Goal: Task Accomplishment & Management: Use online tool/utility

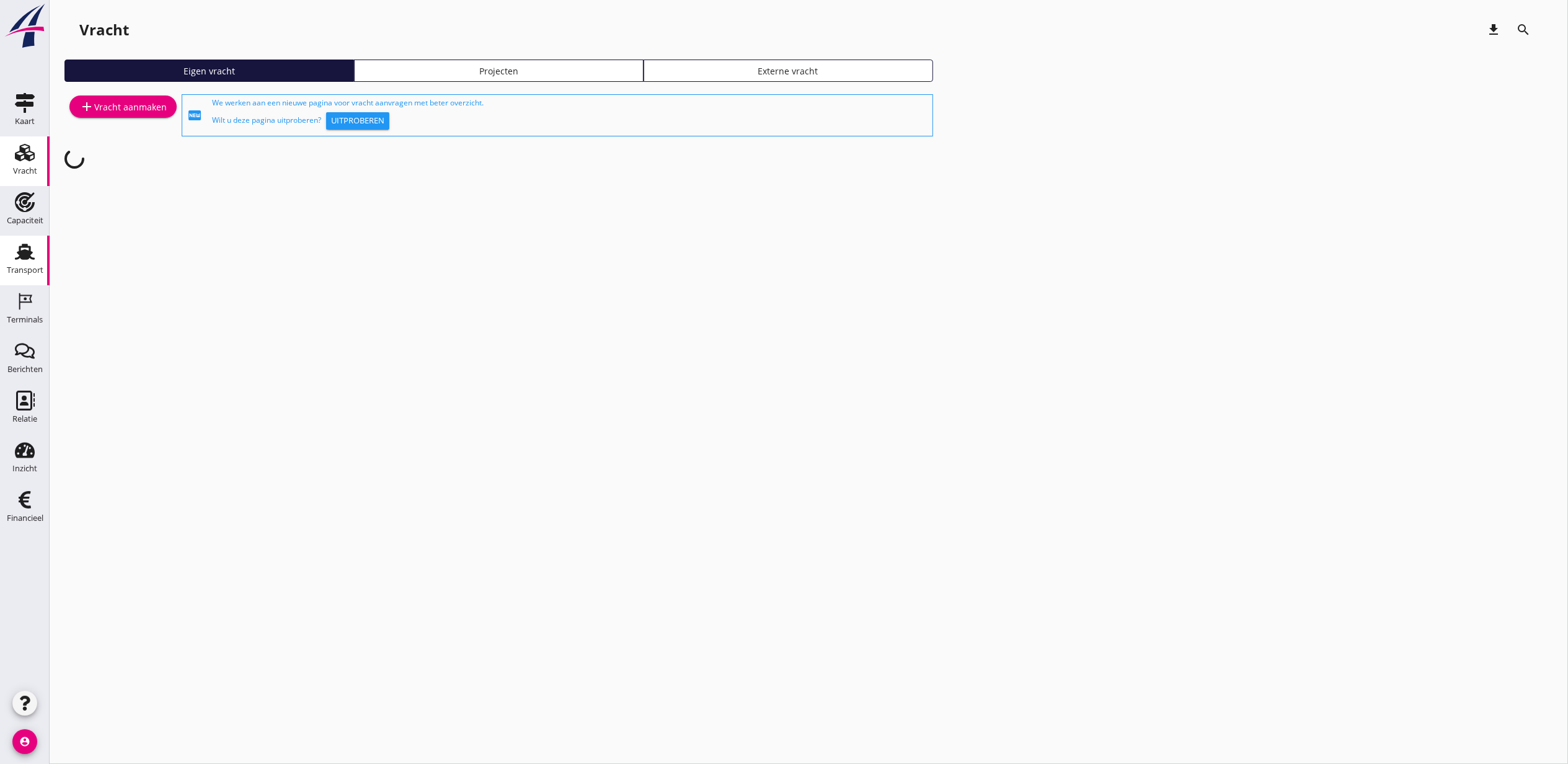
click at [19, 258] on use at bounding box center [24, 251] width 20 height 16
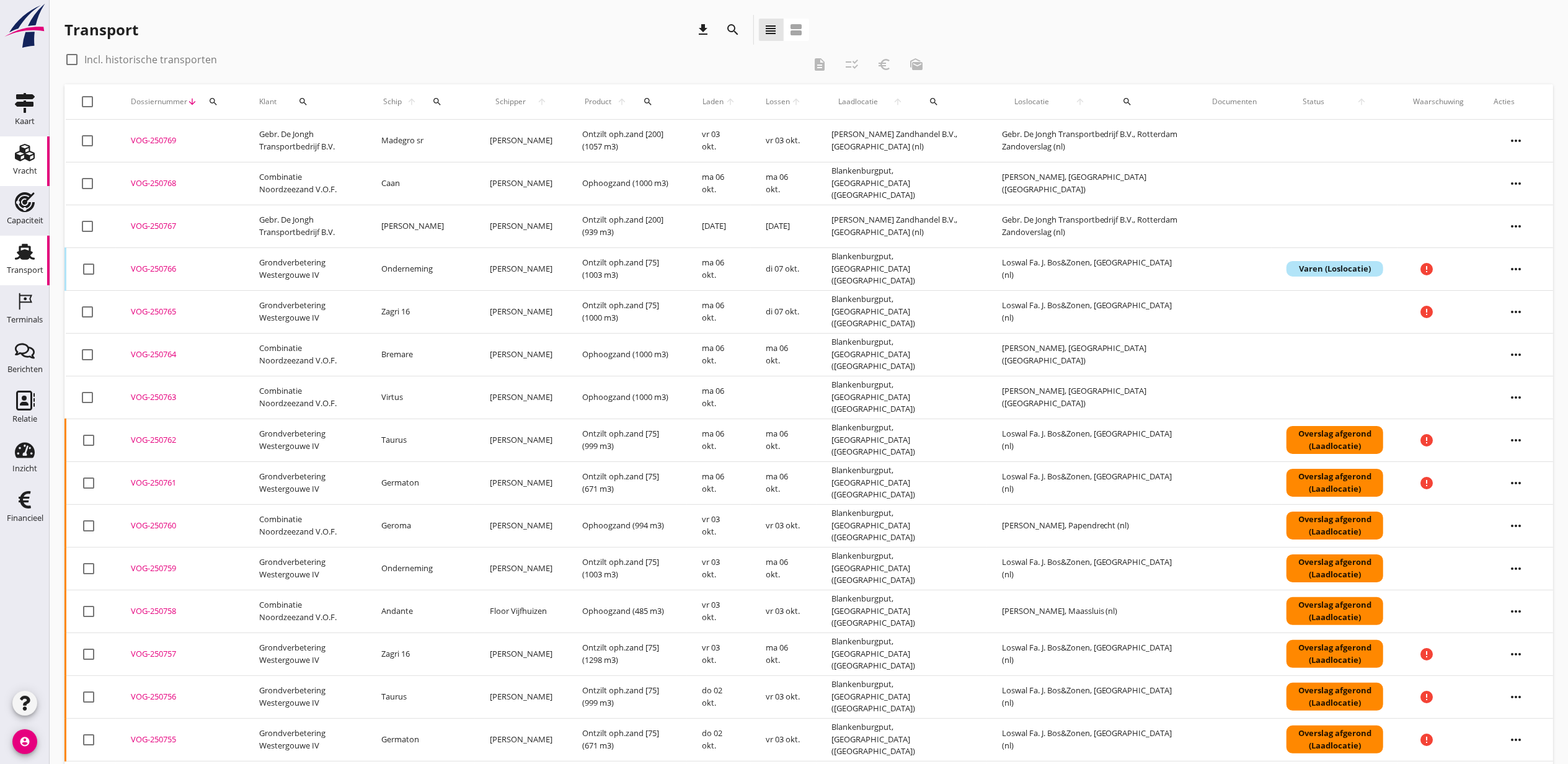
click at [24, 159] on use at bounding box center [24, 152] width 20 height 17
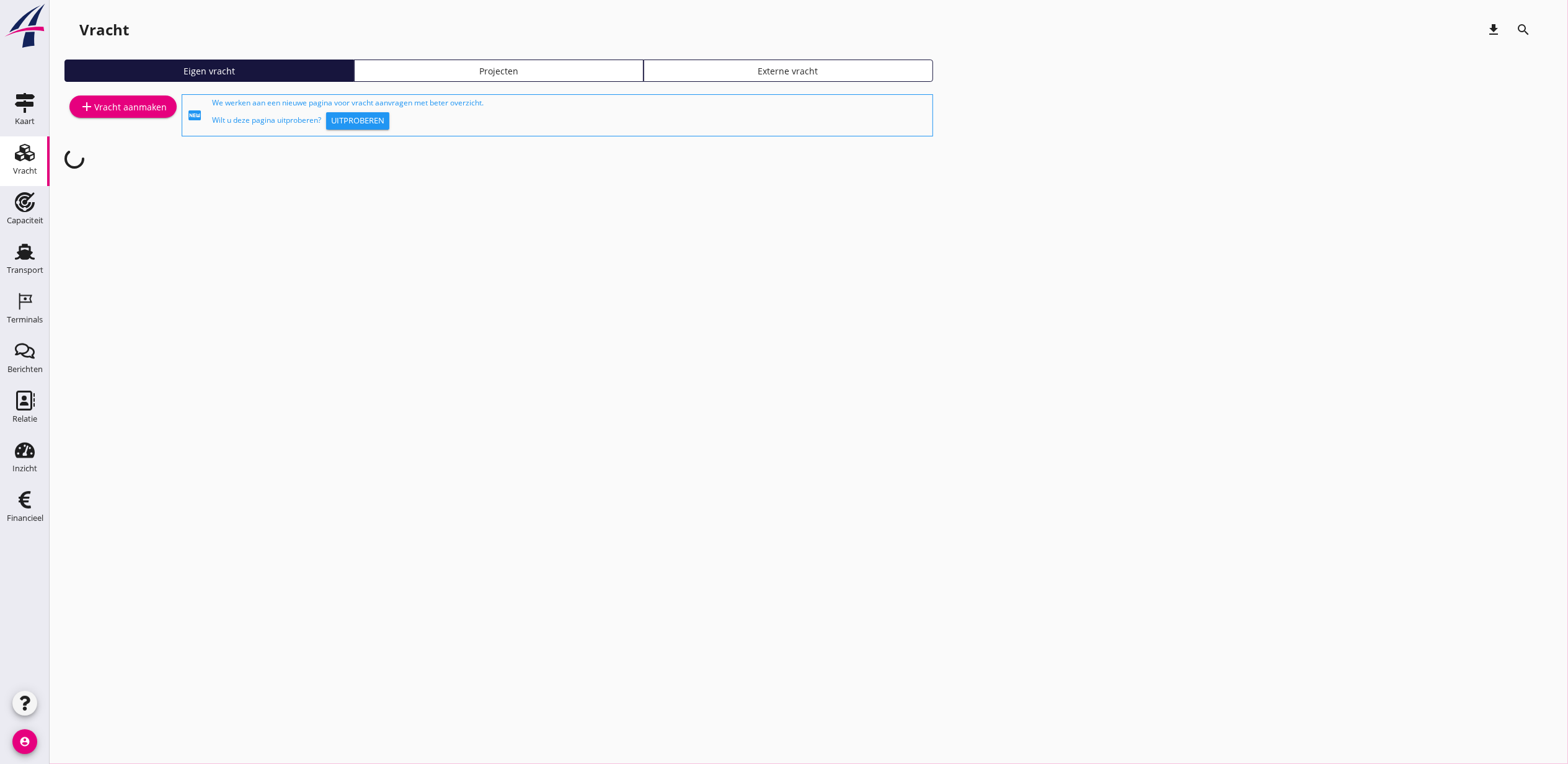
click at [485, 65] on div "Projecten" at bounding box center [499, 71] width 279 height 13
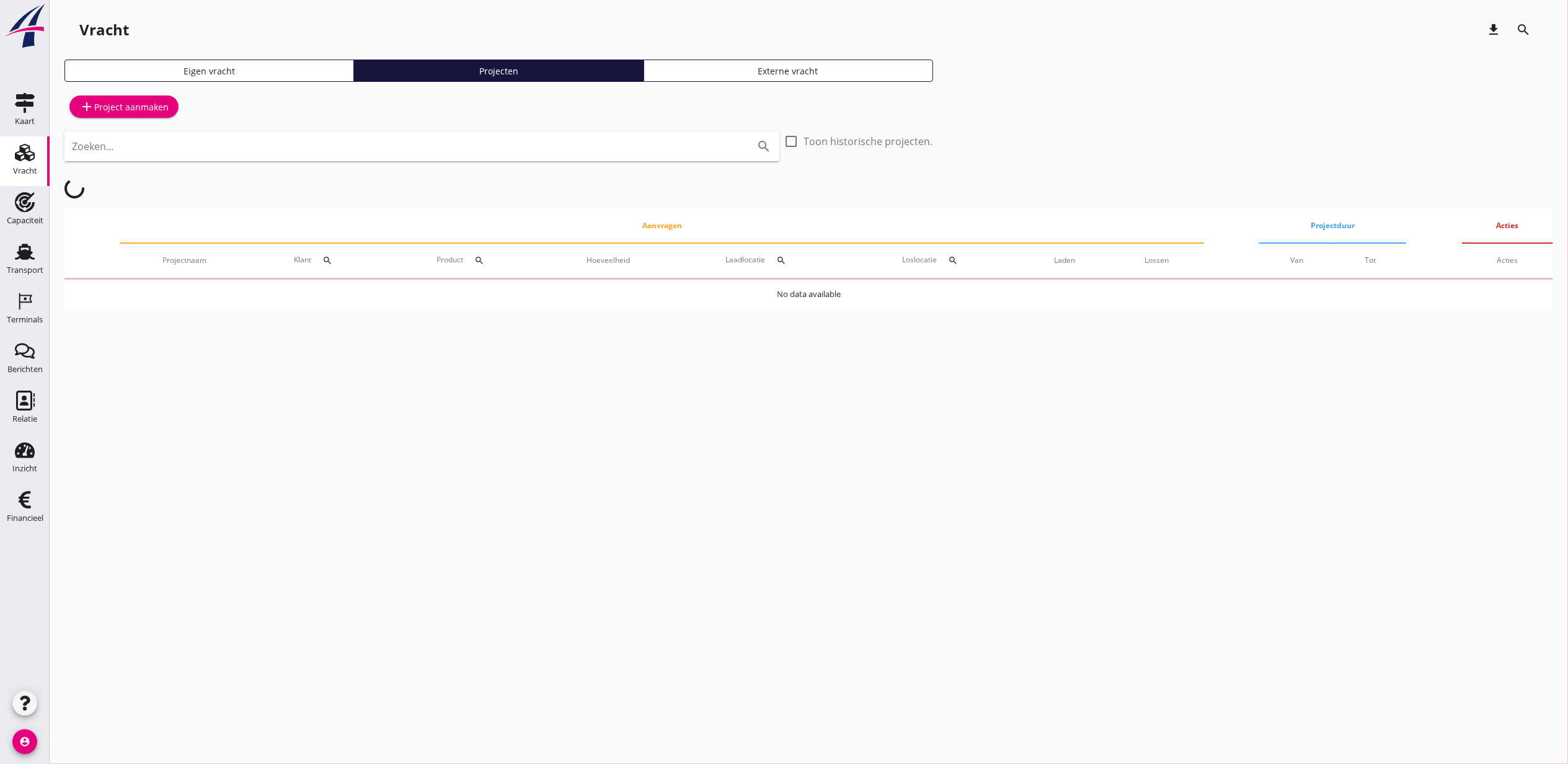
click at [527, 139] on input "Zoeken..." at bounding box center [405, 146] width 665 height 20
click at [524, 140] on input "Zoeken..." at bounding box center [405, 146] width 665 height 20
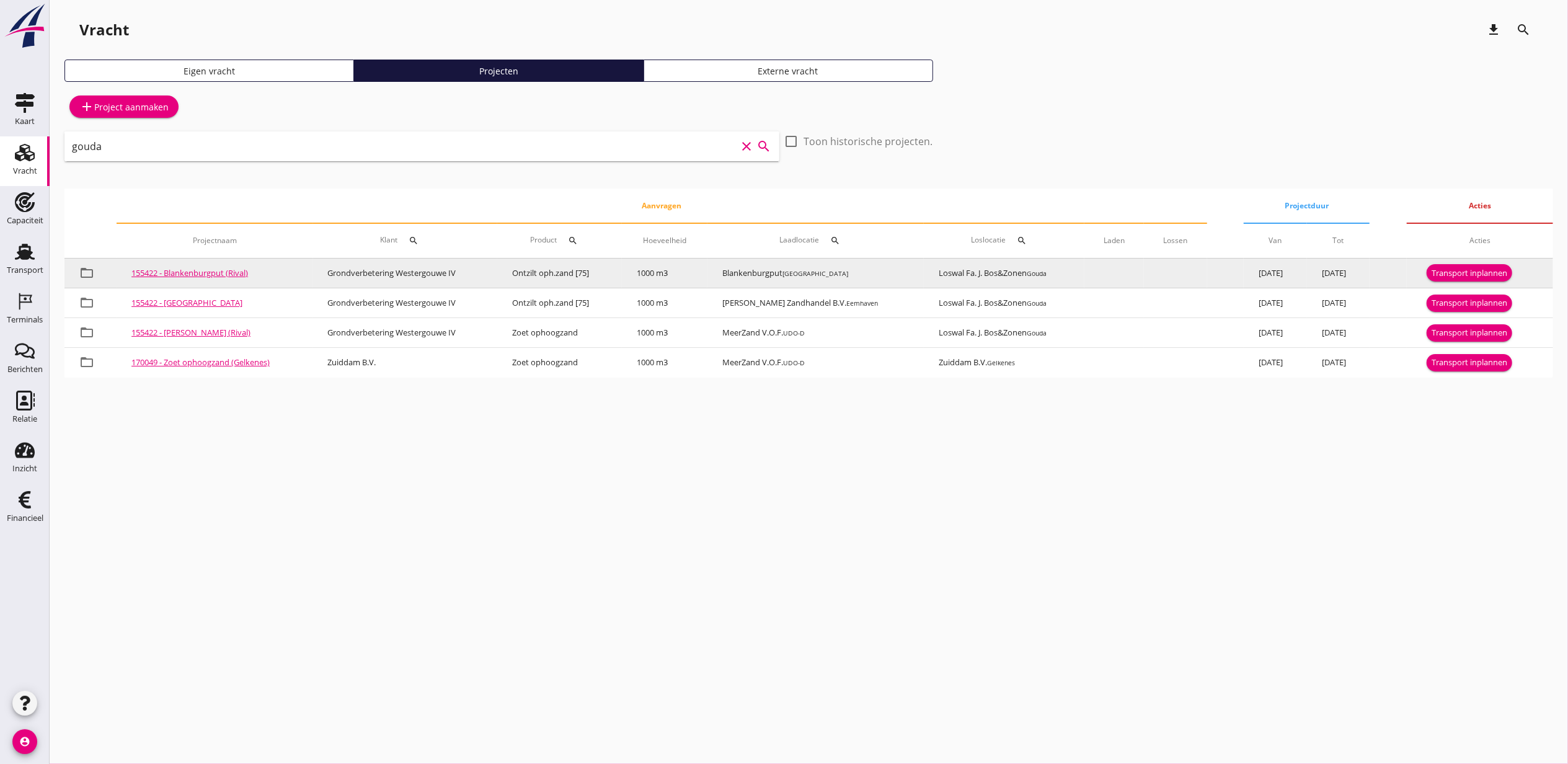
type input "gouda"
click at [1467, 274] on div "Transport inplannen" at bounding box center [1469, 273] width 75 height 12
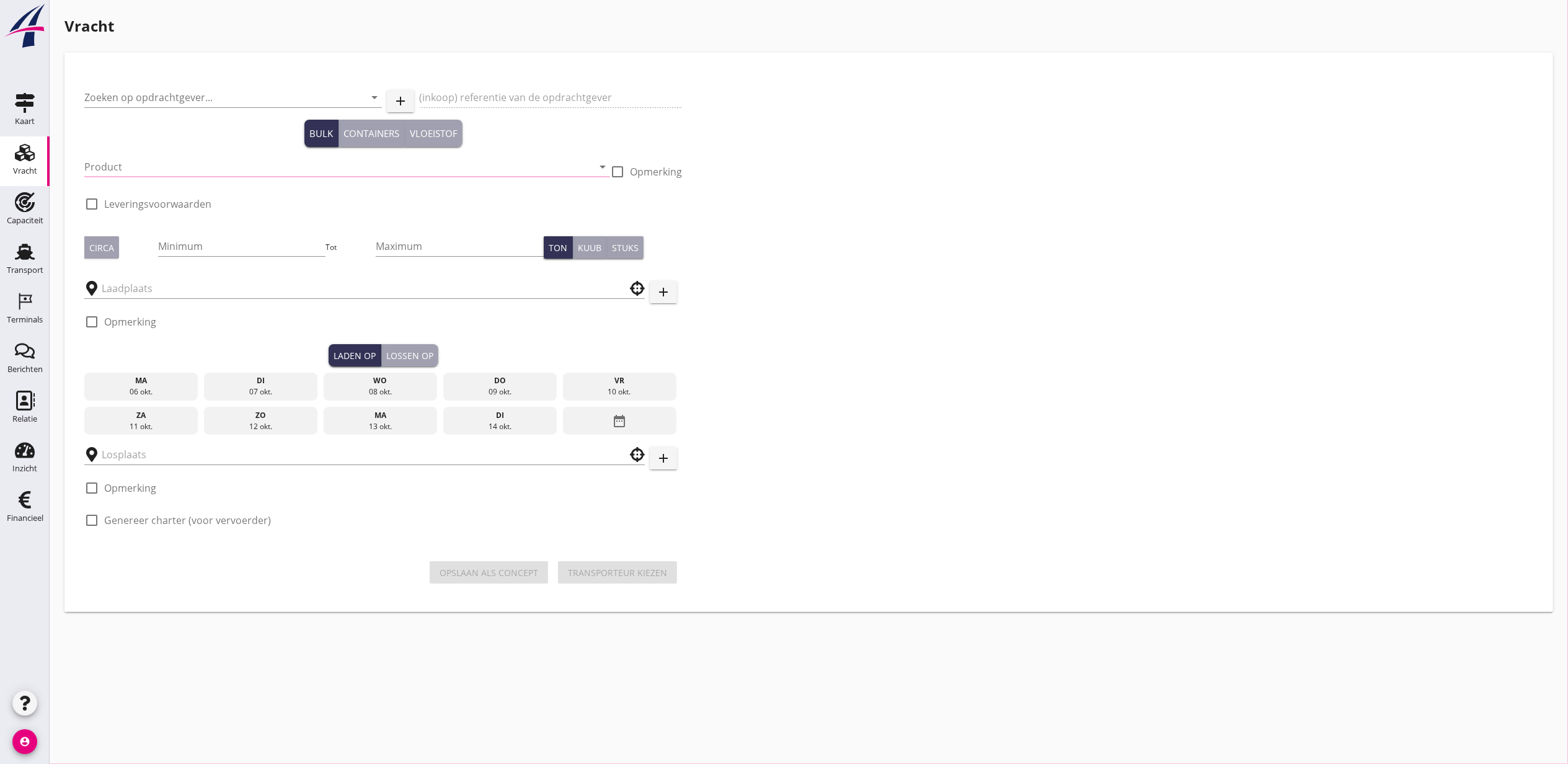
type input "Grondverbetering Westergouwe IV"
type input "Ontzilt oph.zand [75] (6120)"
type input "1000"
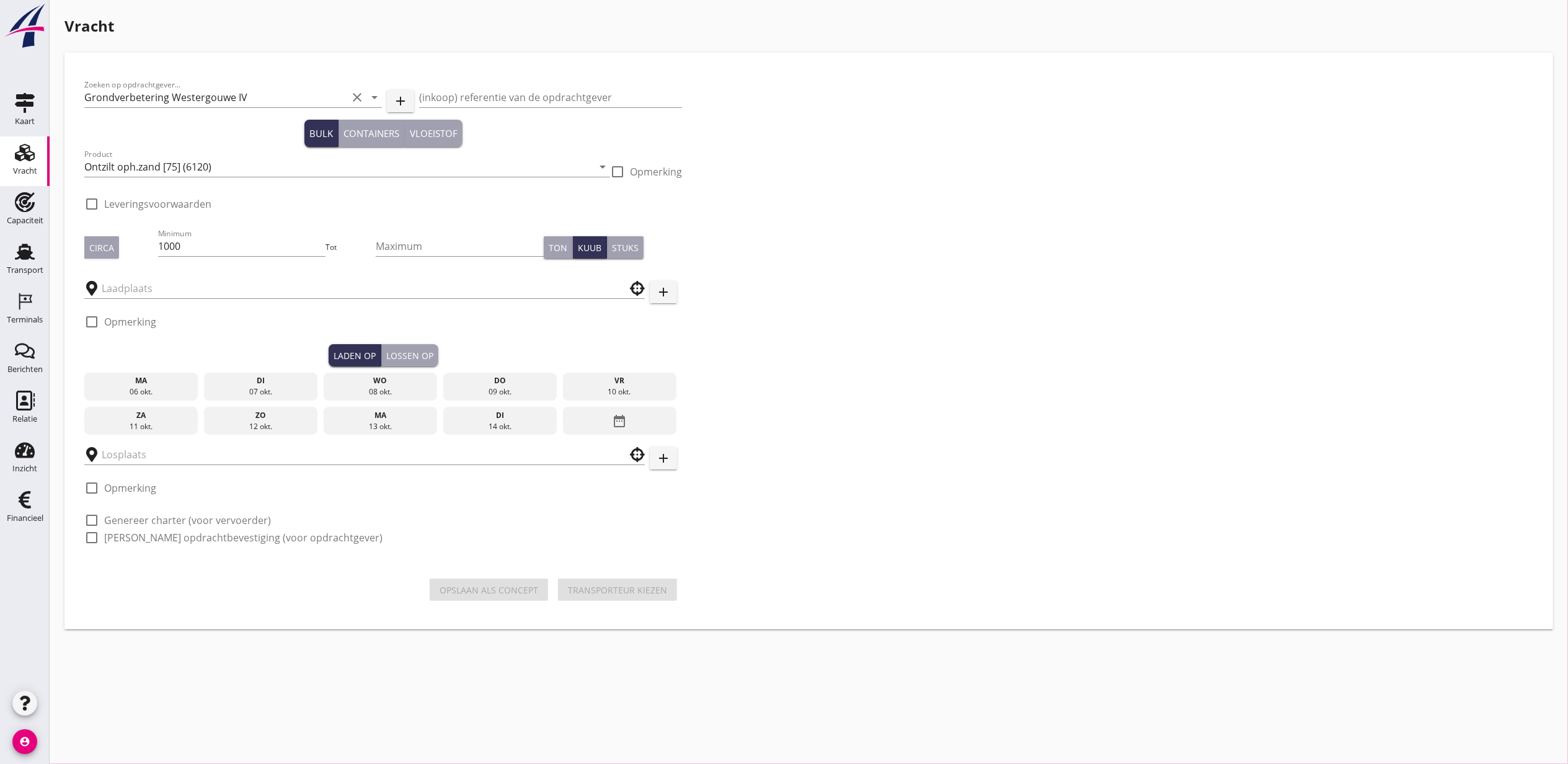
type input "Loswal Fa. J. Bos&Zonen"
click at [166, 344] on div "check_box_outline_blank Opmerking" at bounding box center [383, 326] width 598 height 37
checkbox input "true"
type input "Blankenburgput"
checkbox input "true"
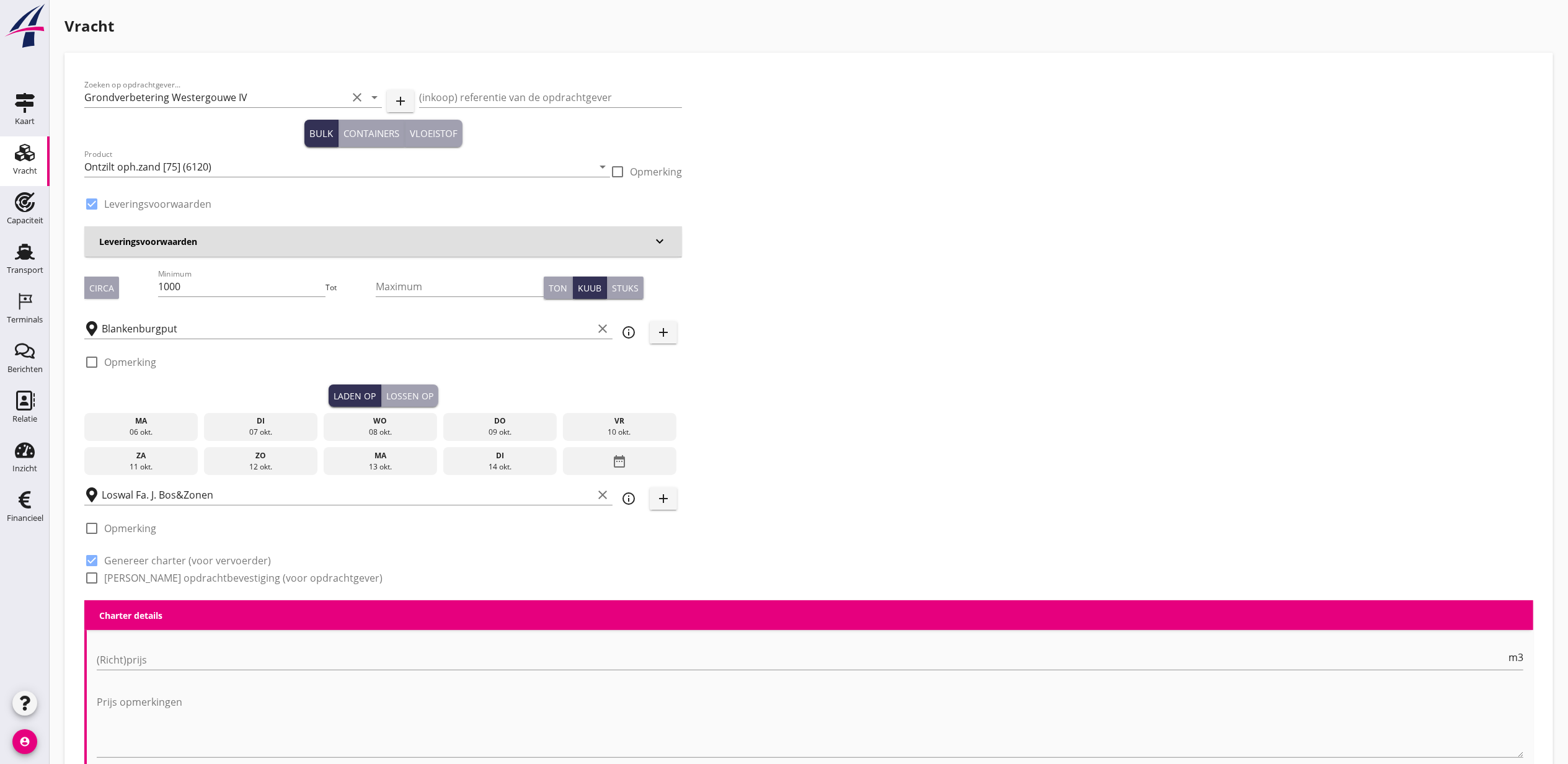
type input "2.2"
radio input "false"
click at [105, 435] on div "06 okt." at bounding box center [141, 432] width 108 height 11
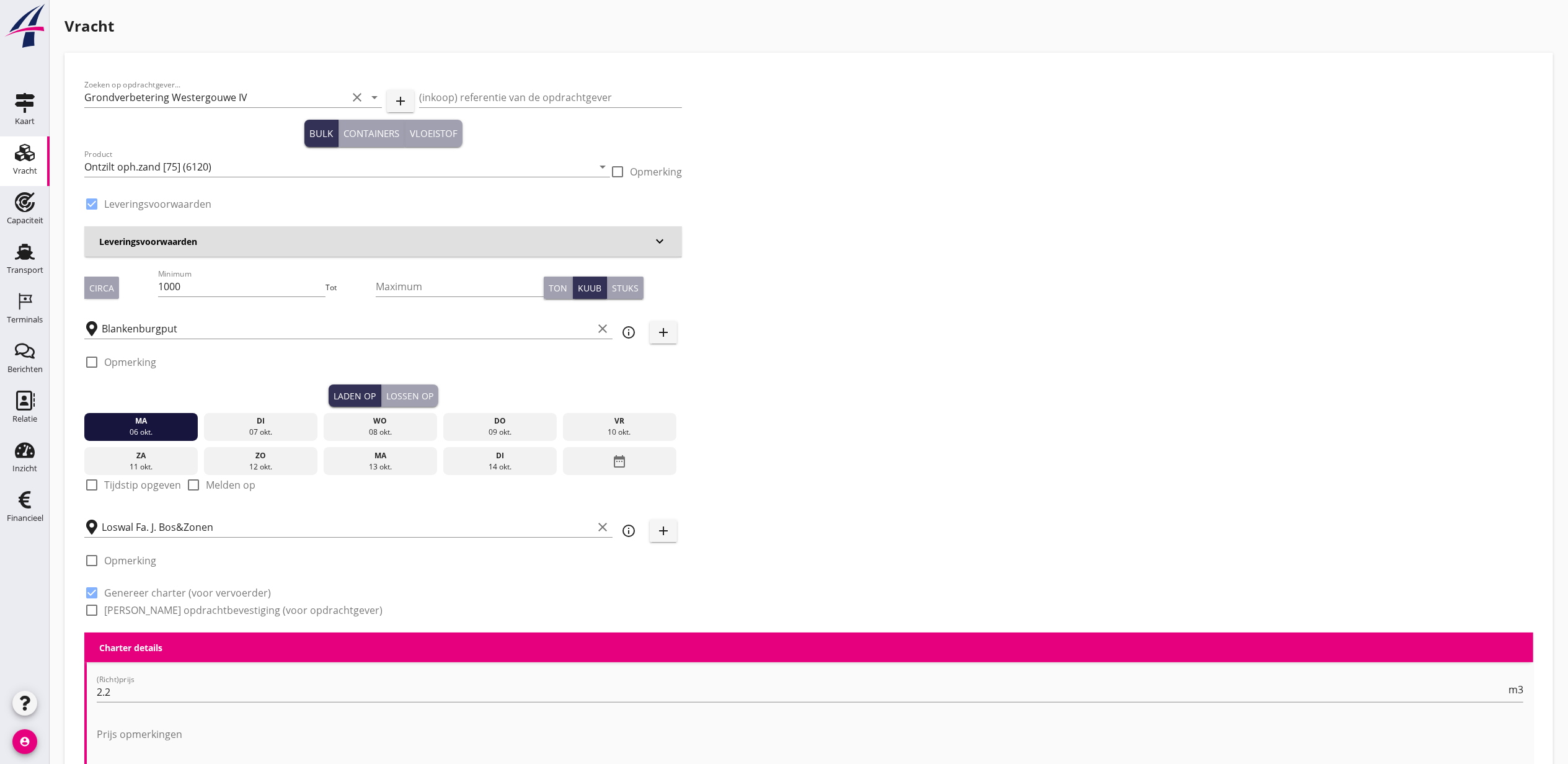
click at [122, 492] on div "check_box_outline_blank Tijdstip opgeven" at bounding box center [133, 484] width 97 height 15
click at [121, 486] on label "Tijdstip opgeven" at bounding box center [142, 484] width 77 height 12
checkbox input "true"
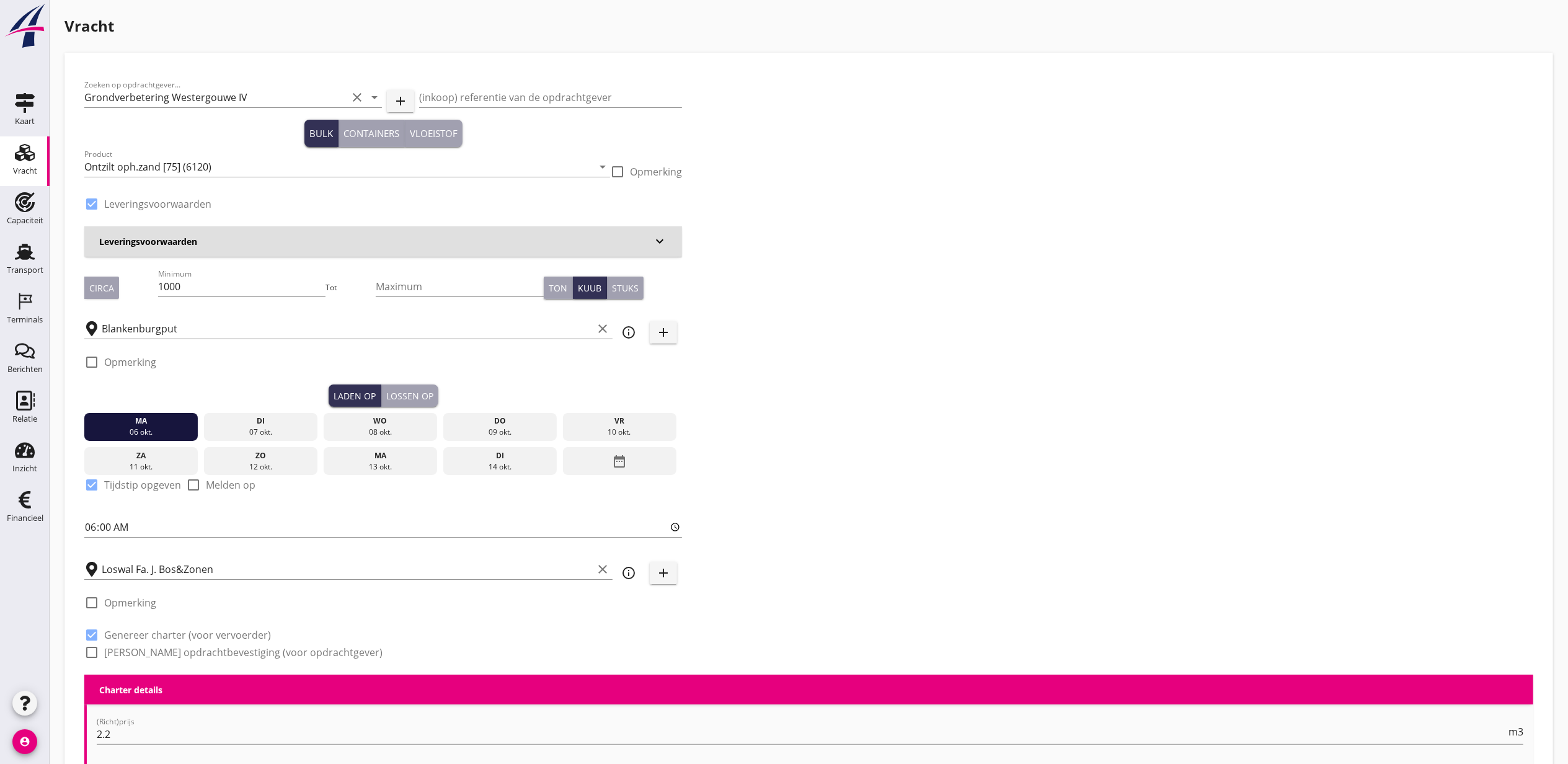
click at [83, 529] on div "Zoeken op opdrachtgever... Grondverbetering Westergouwe IV clear arrow_drop_dow…" at bounding box center [383, 374] width 607 height 602
click at [92, 531] on input "06:00" at bounding box center [383, 527] width 598 height 20
type input "16:00"
drag, startPoint x: 413, startPoint y: 397, endPoint x: 397, endPoint y: 397, distance: 16.0
click at [413, 397] on div "Lossen op" at bounding box center [409, 396] width 47 height 13
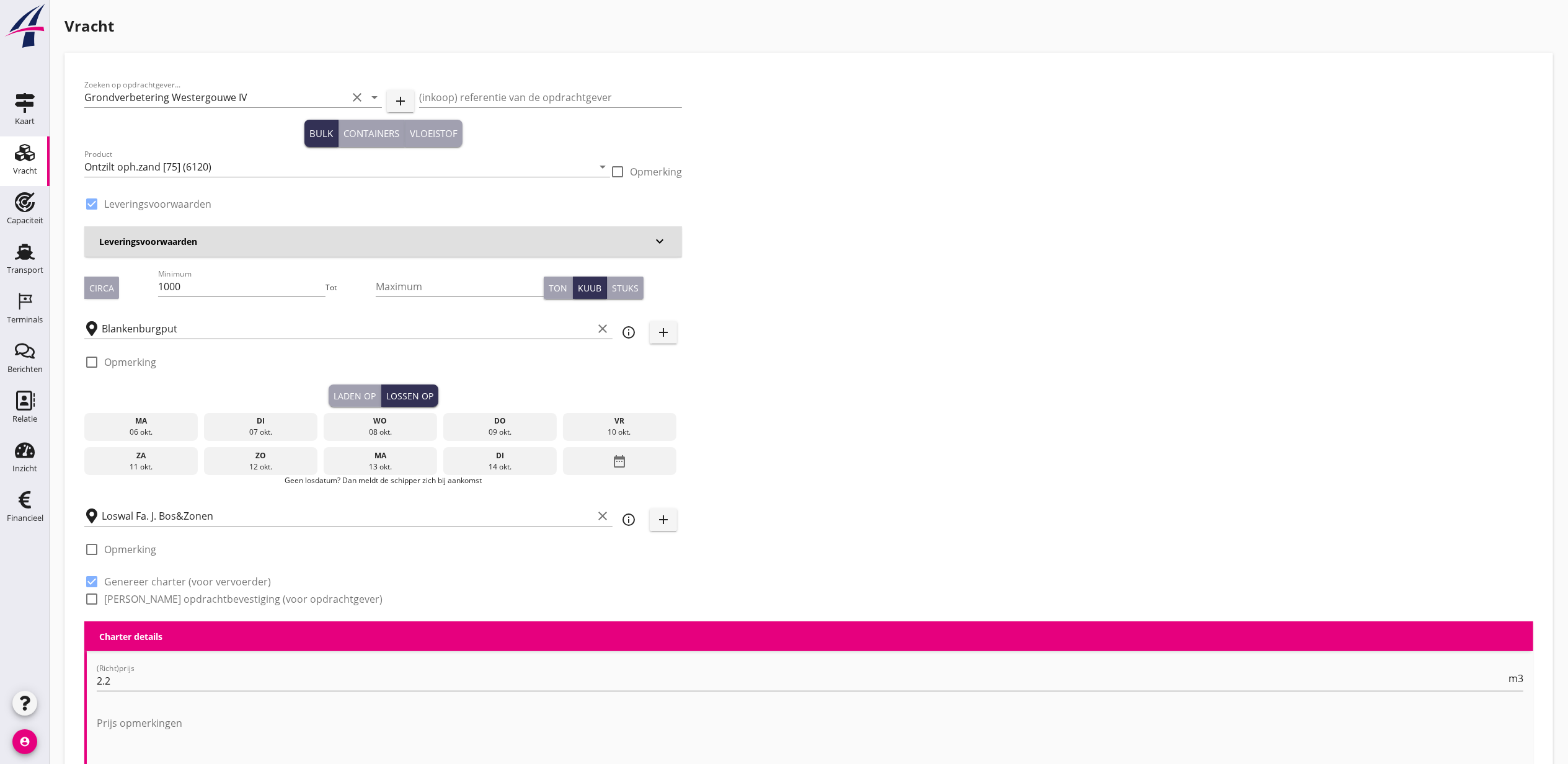
click at [241, 427] on div "07 okt." at bounding box center [260, 432] width 108 height 11
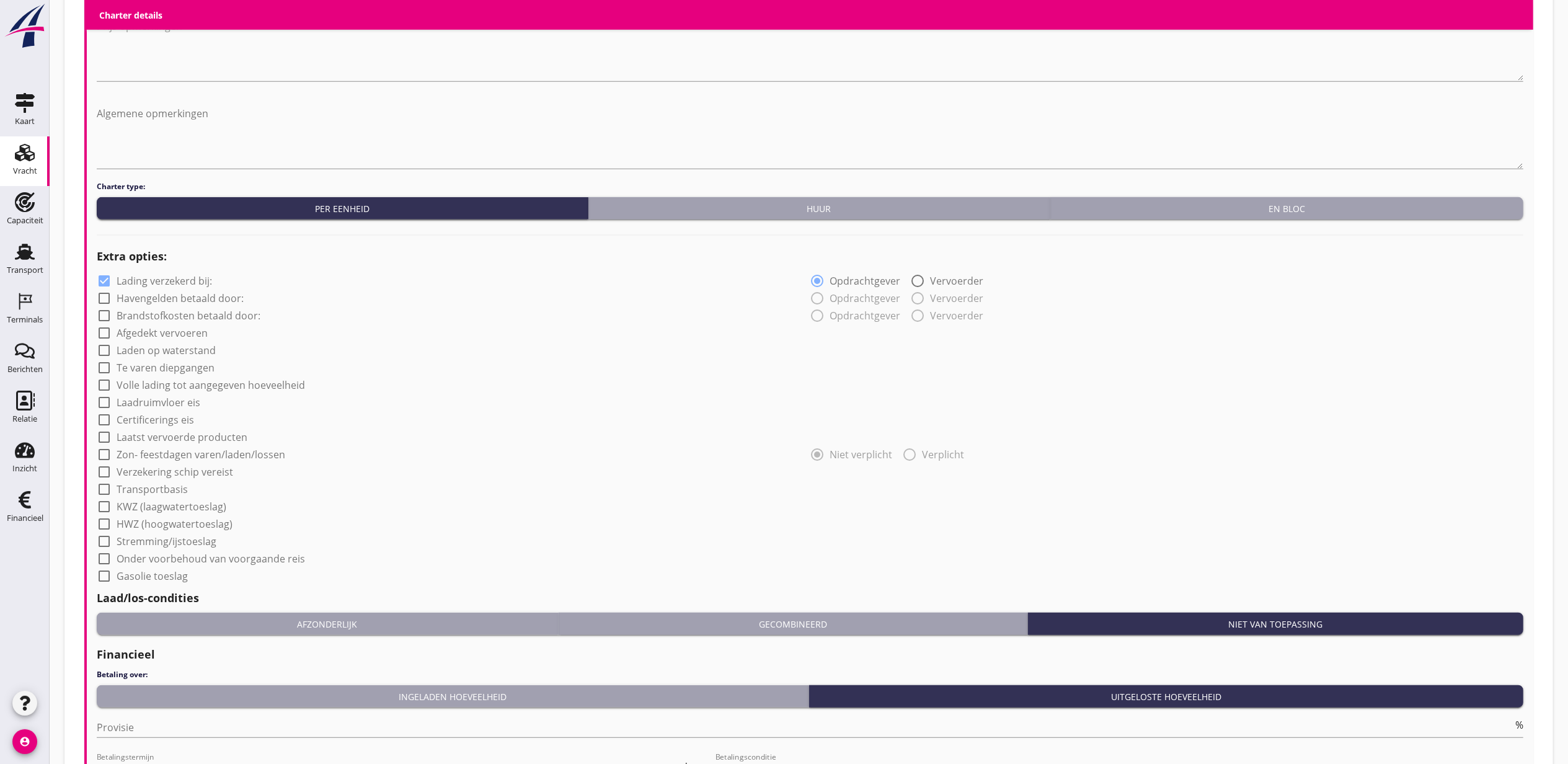
scroll to position [744, 0]
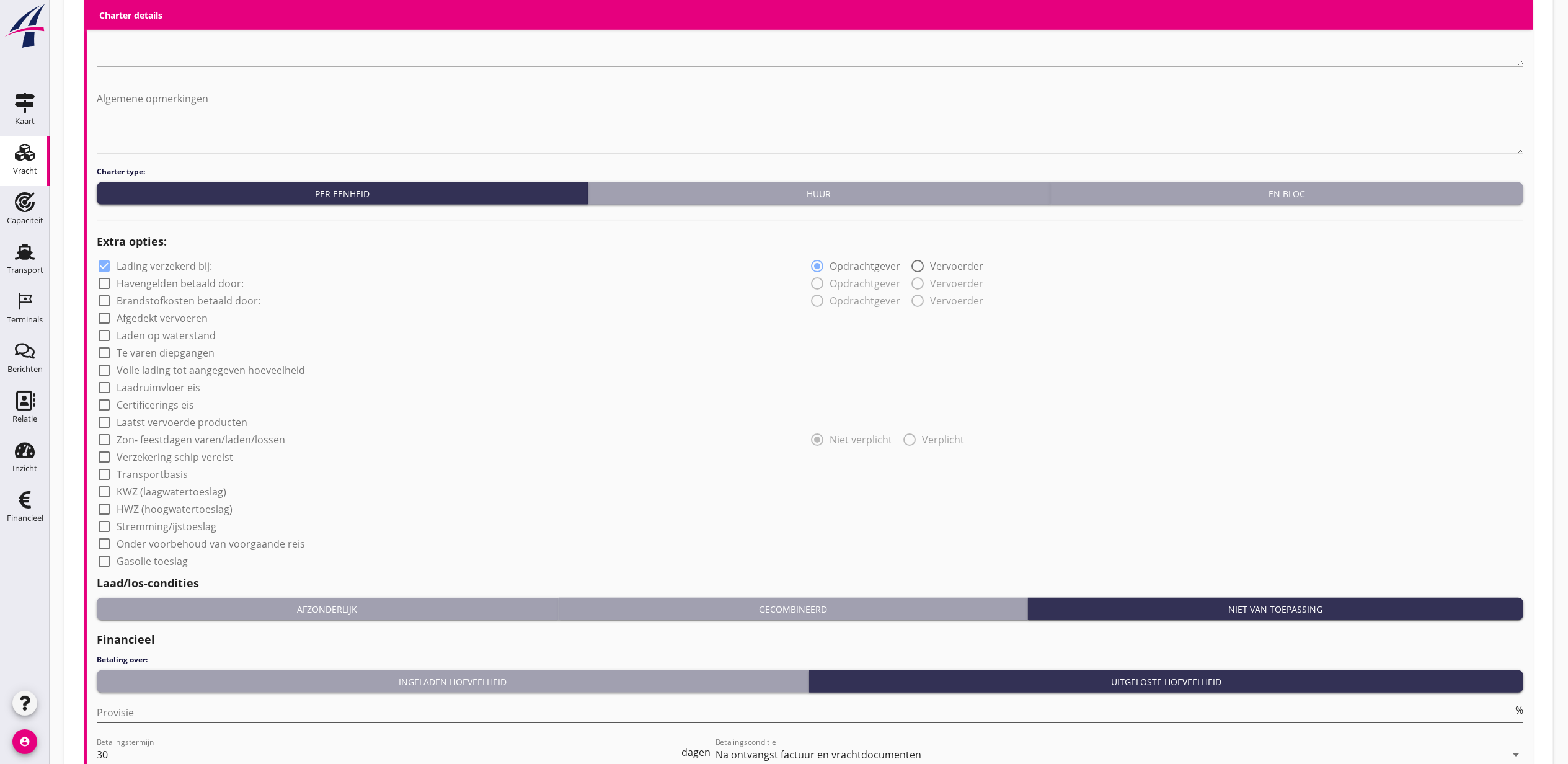
click at [185, 710] on input "Provisie" at bounding box center [805, 712] width 1416 height 20
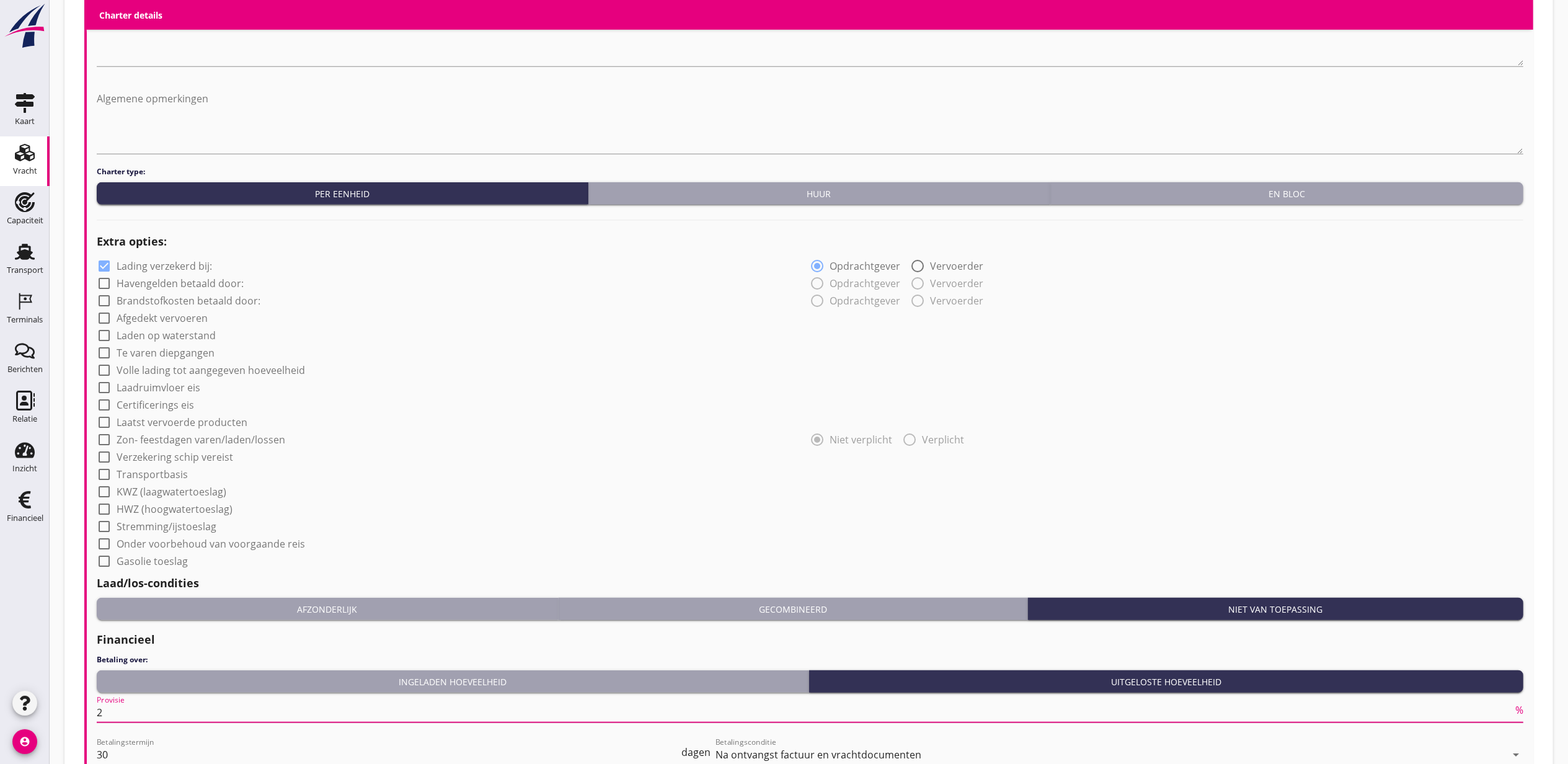
type input "2"
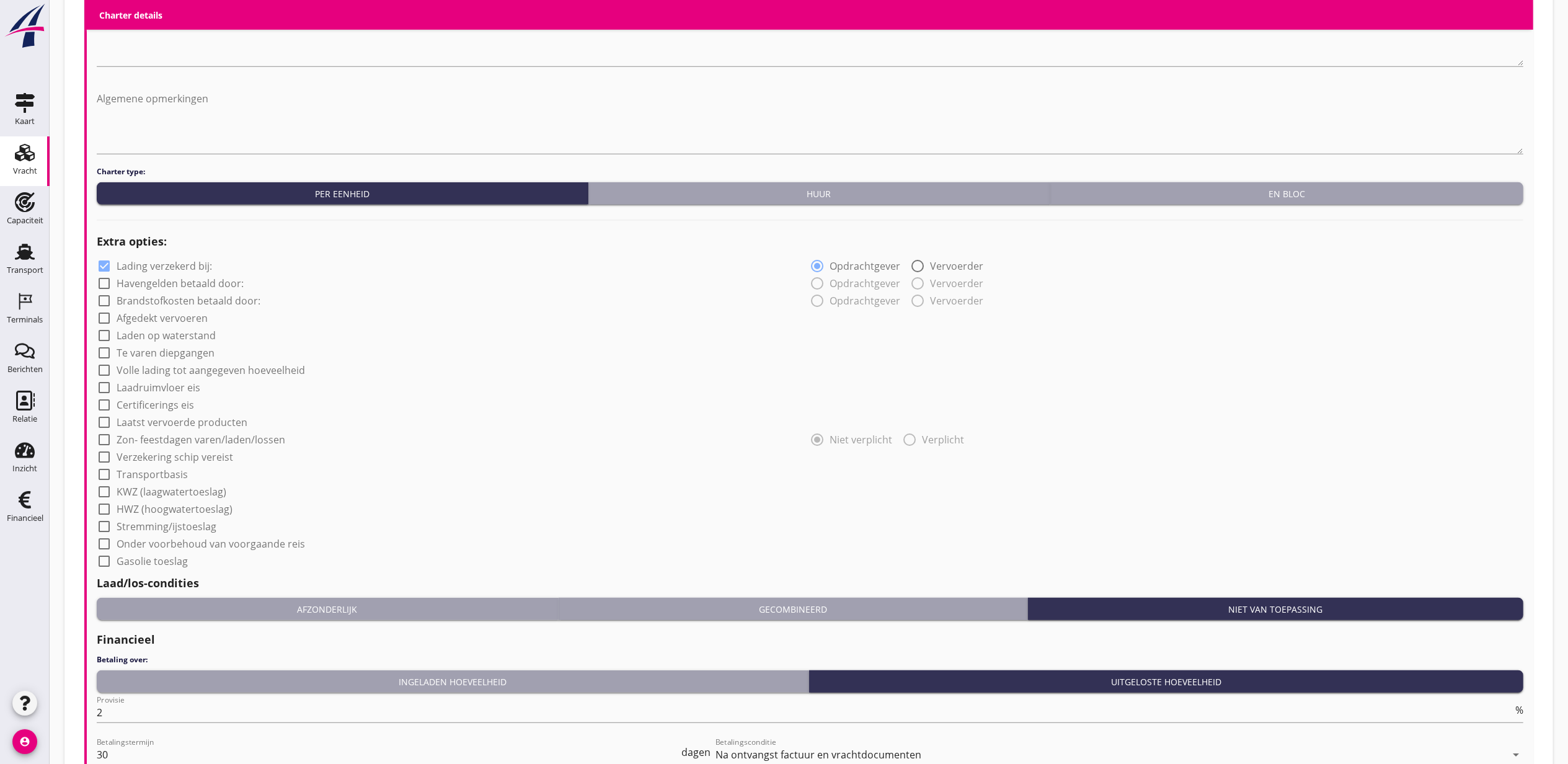
click at [377, 526] on div "check_box_outline_blank Stremming/ijstoeslag" at bounding box center [810, 525] width 1427 height 17
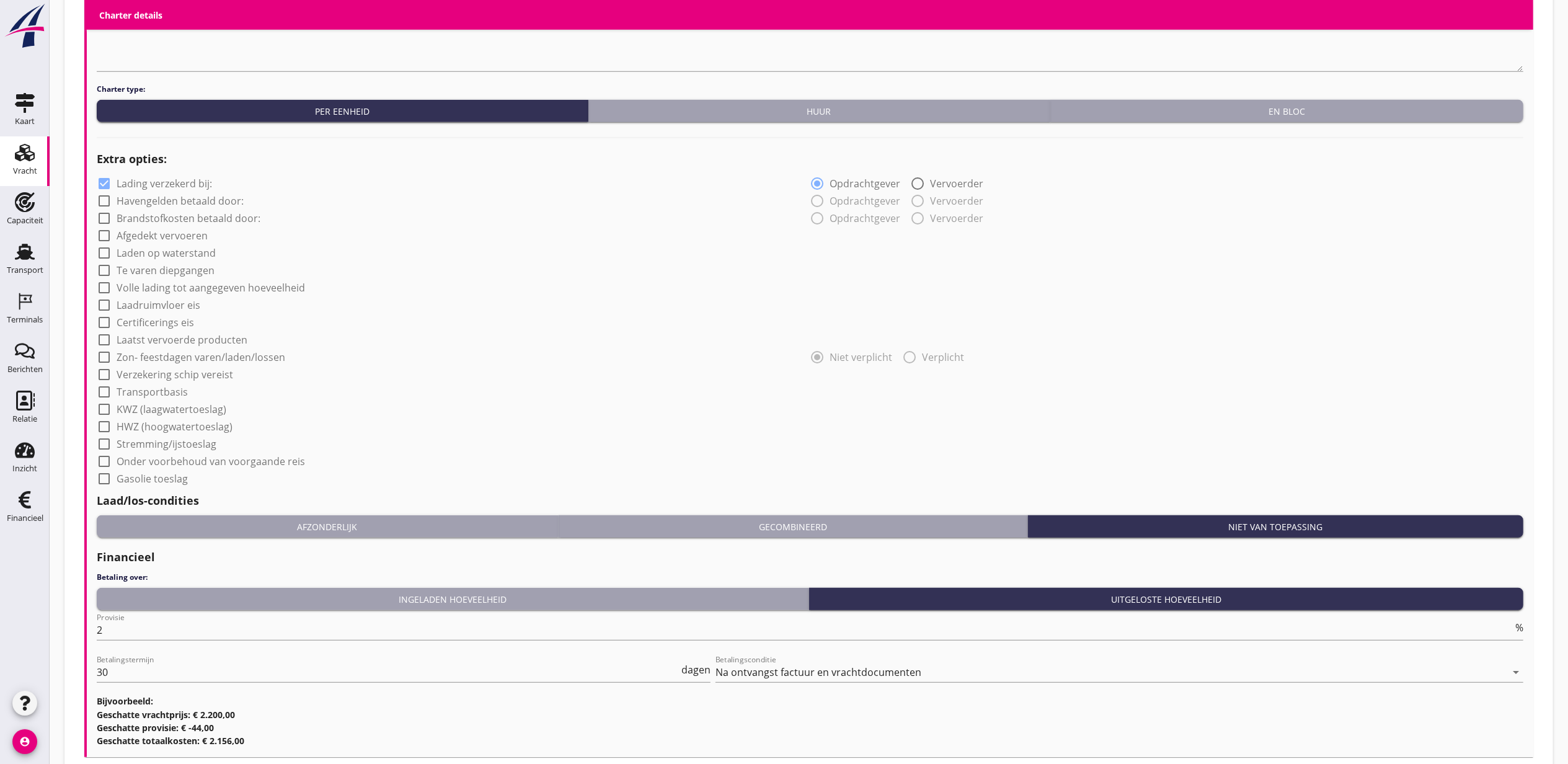
scroll to position [904, 0]
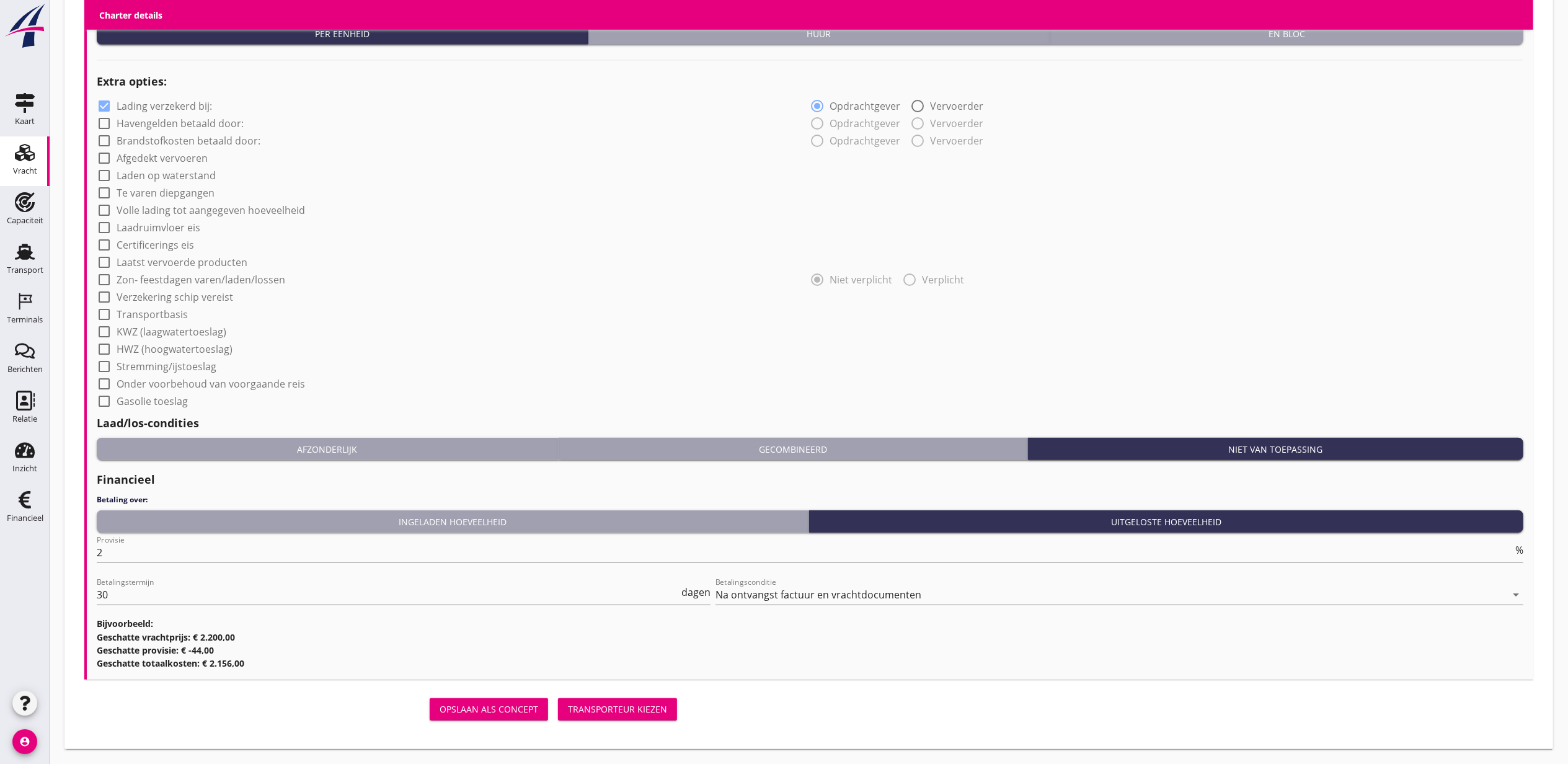
click at [631, 720] on div "Opslaan als concept Transporteur kiezen" at bounding box center [383, 709] width 598 height 30
click at [631, 719] on button "Transporteur kiezen" at bounding box center [617, 709] width 119 height 23
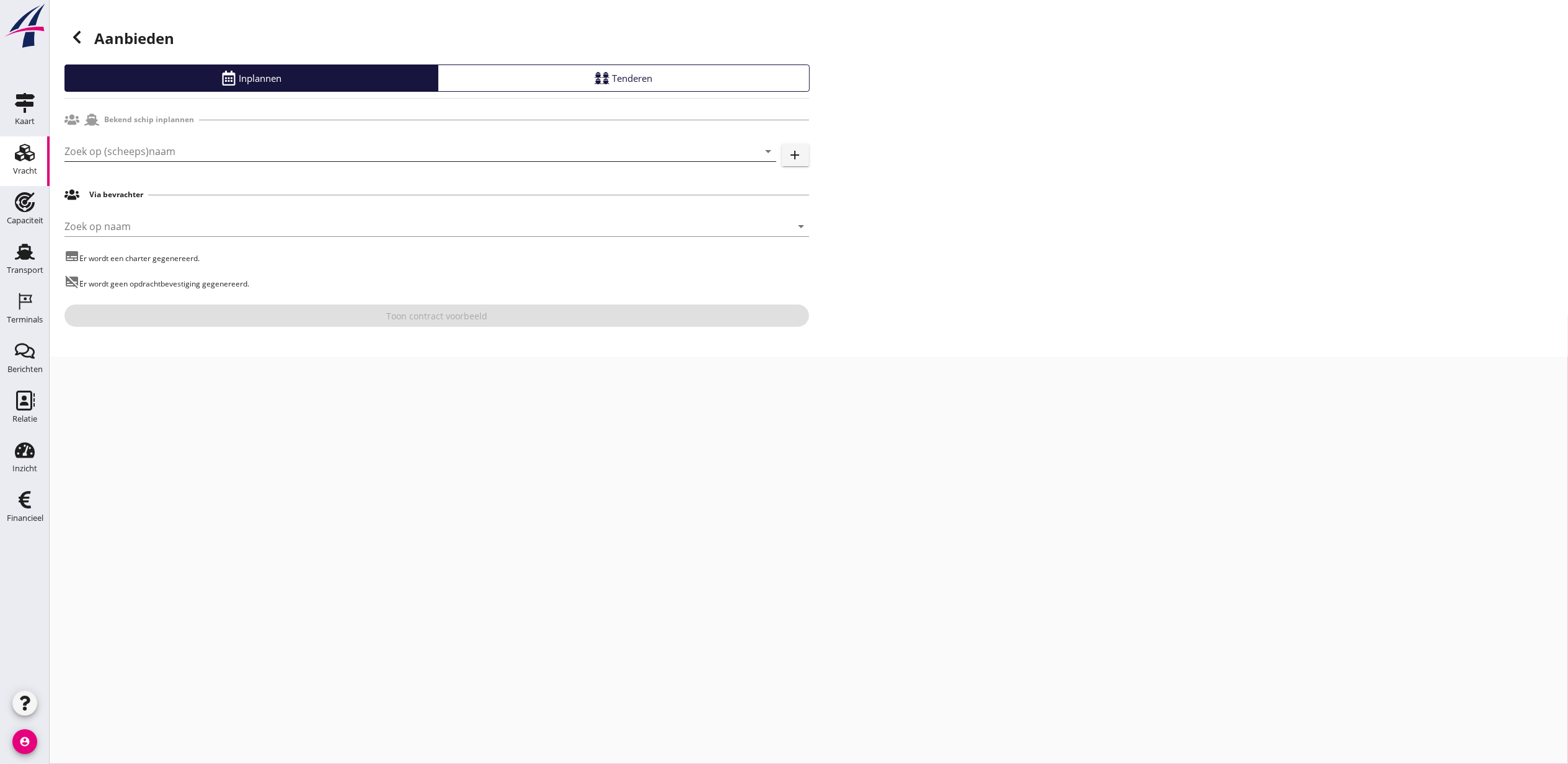
click at [172, 152] on input "Zoek op (scheeps)naam" at bounding box center [403, 151] width 677 height 20
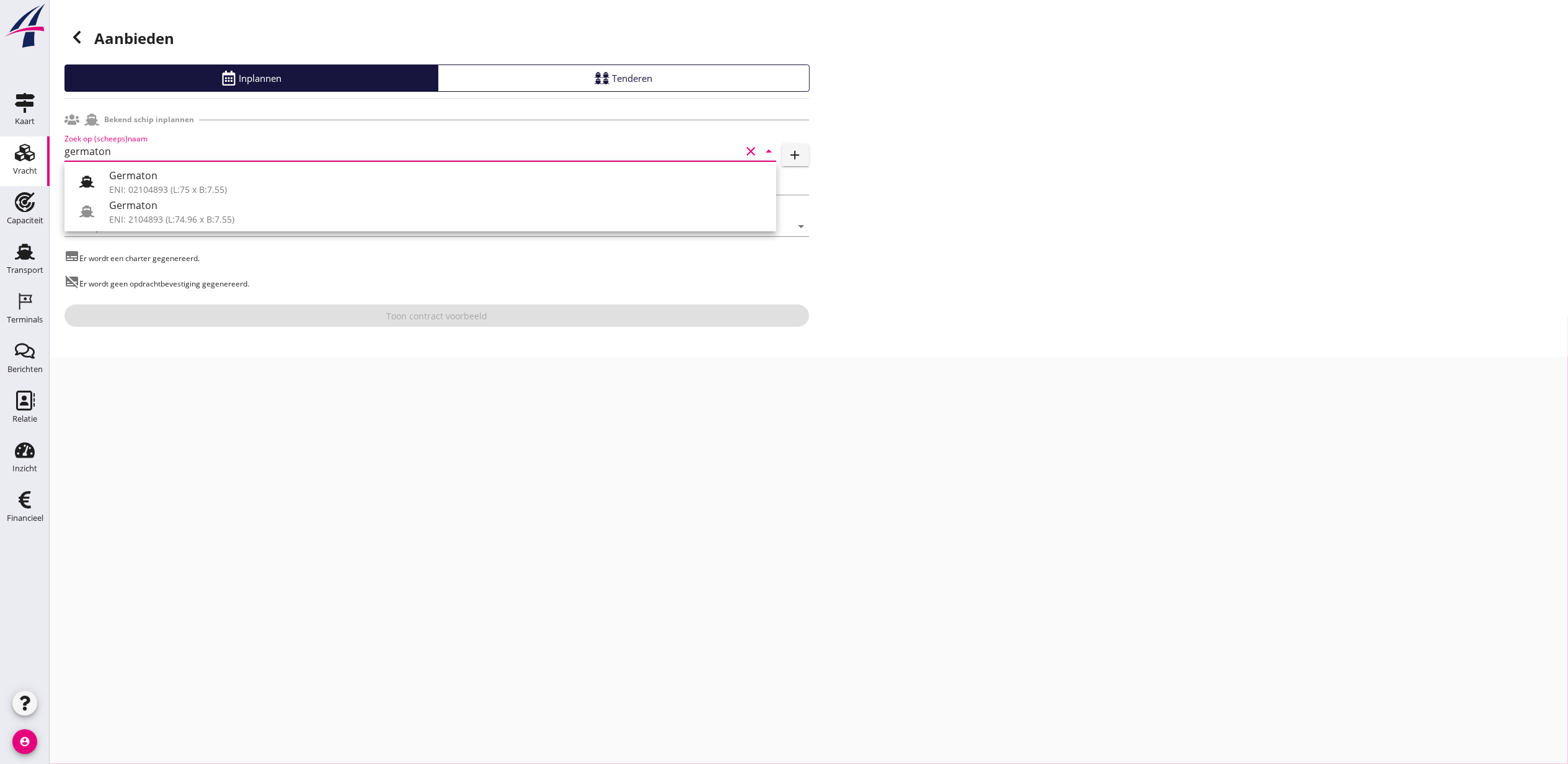
click at [206, 182] on div "Germaton" at bounding box center [437, 175] width 657 height 15
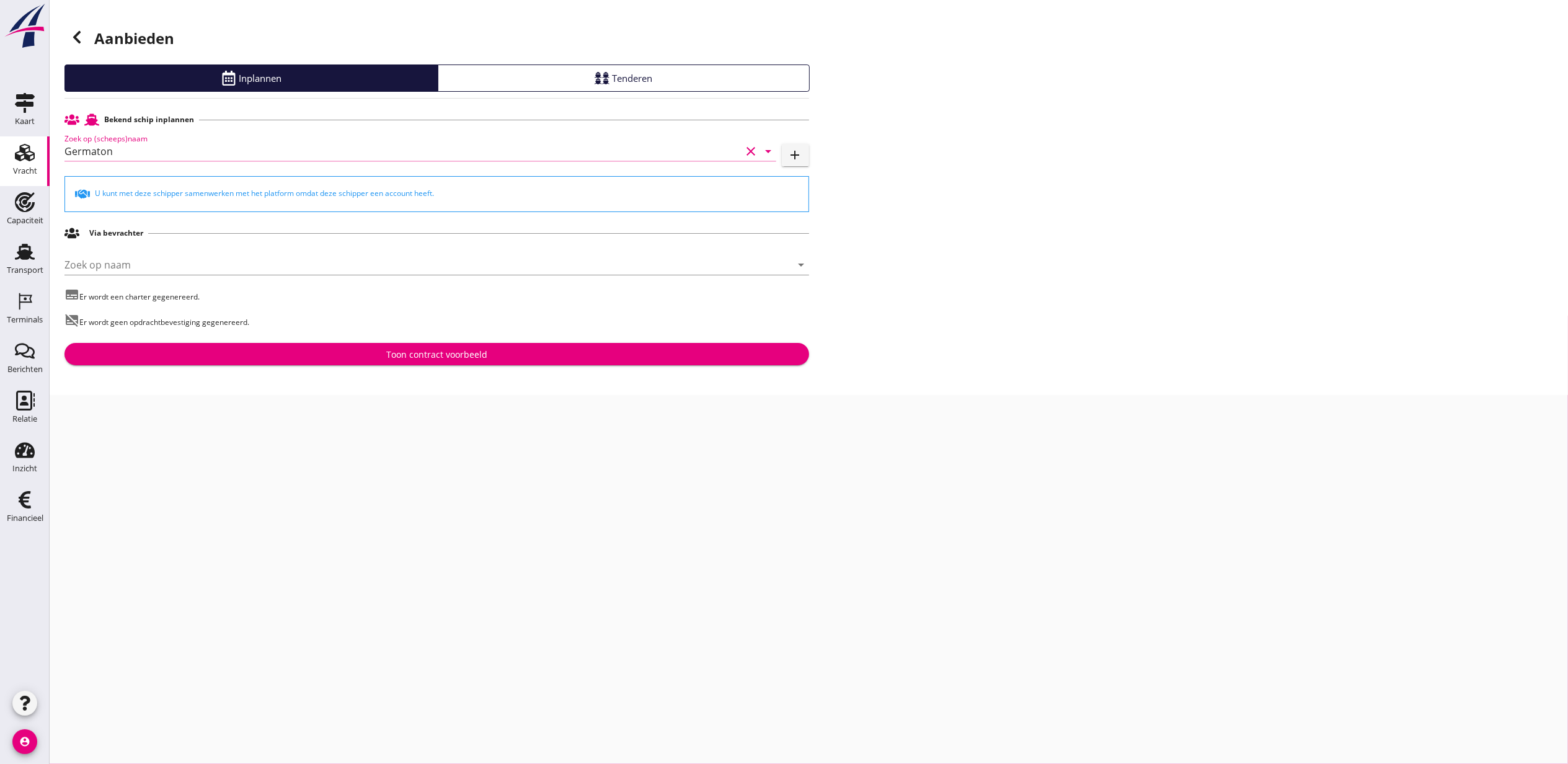
type input "Germaton"
click at [429, 348] on div "Toon contract voorbeeld" at bounding box center [436, 354] width 101 height 13
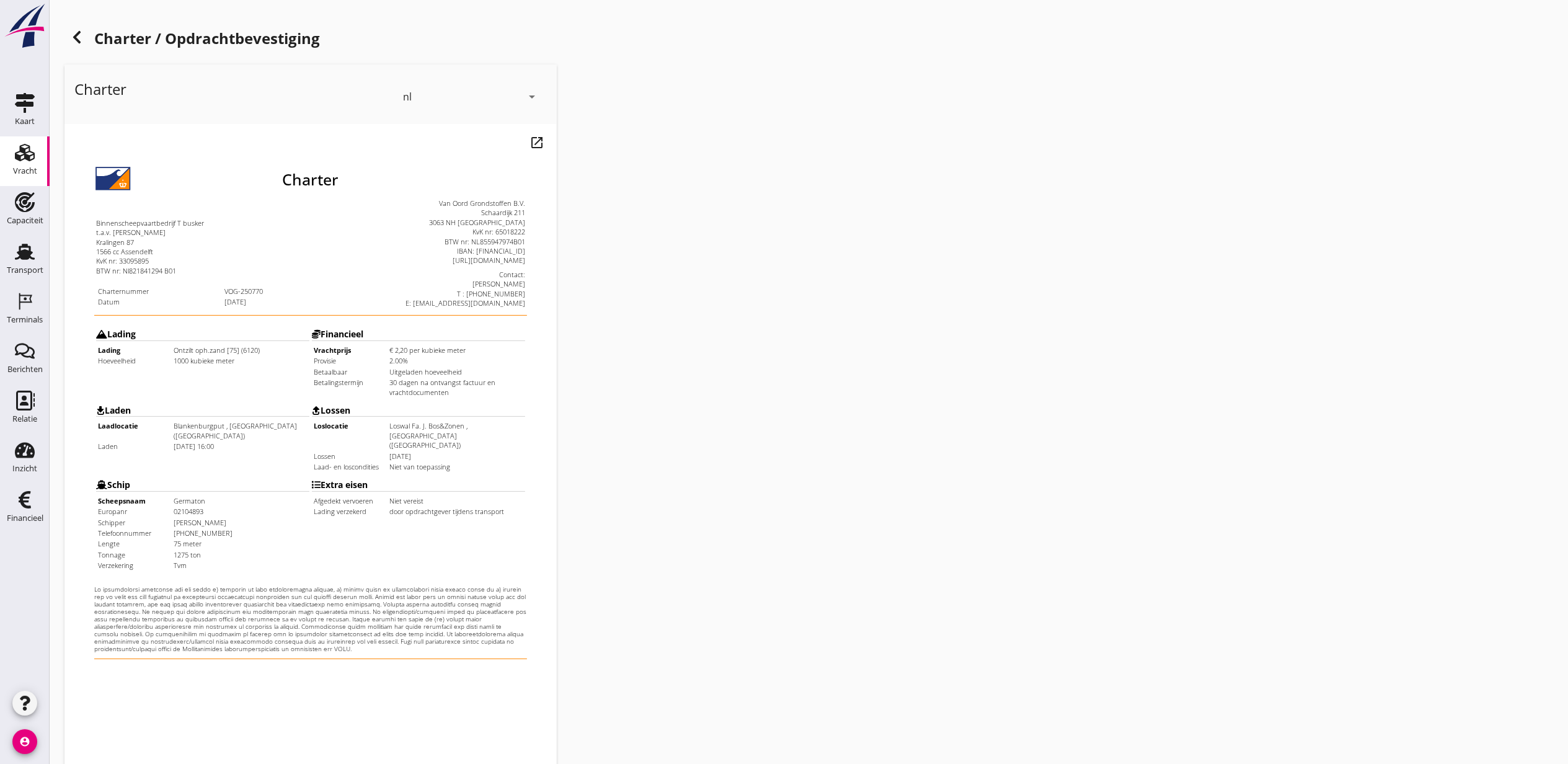
scroll to position [153, 0]
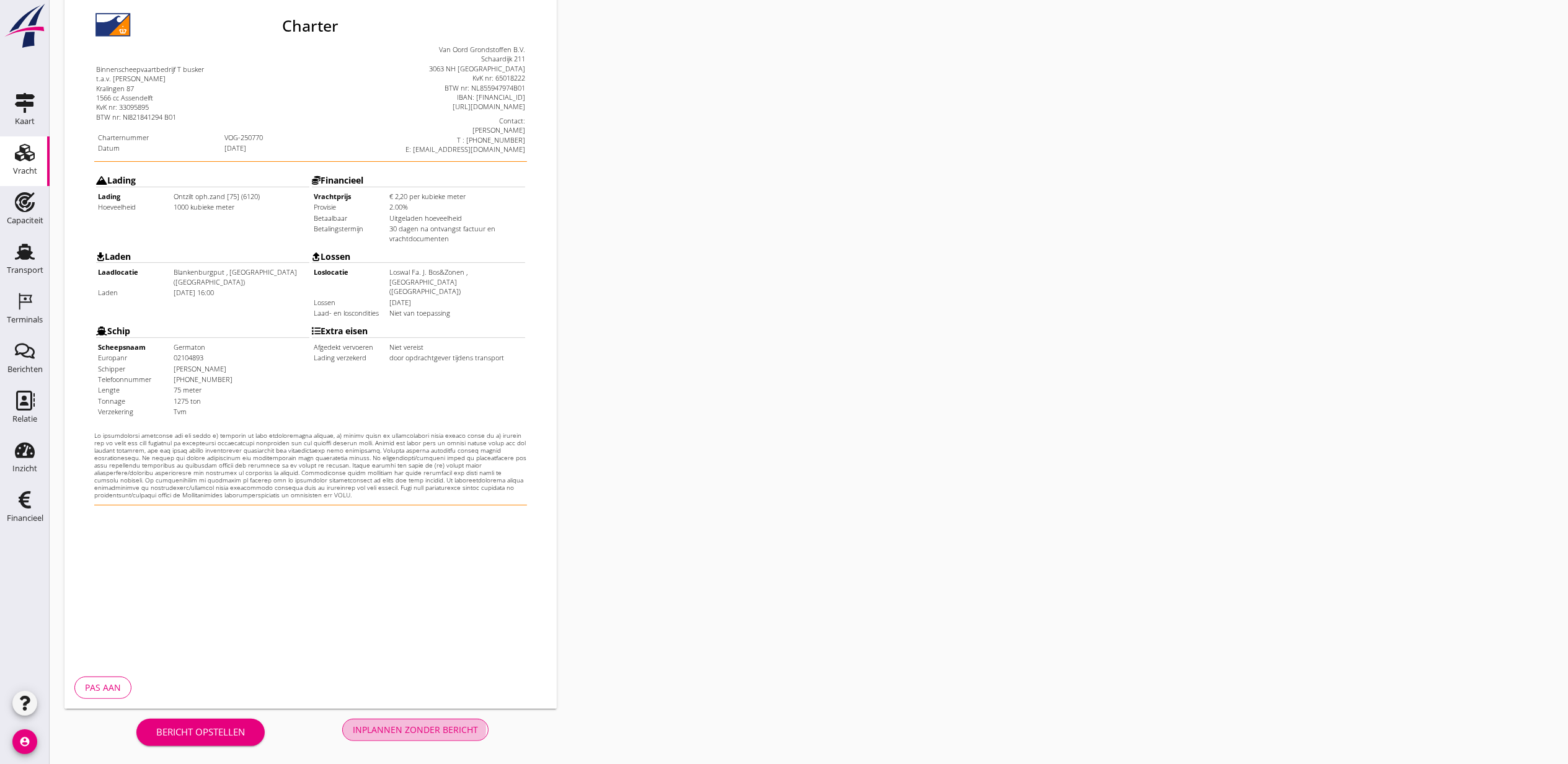
click at [415, 727] on div "Inplannen zonder bericht" at bounding box center [415, 729] width 125 height 13
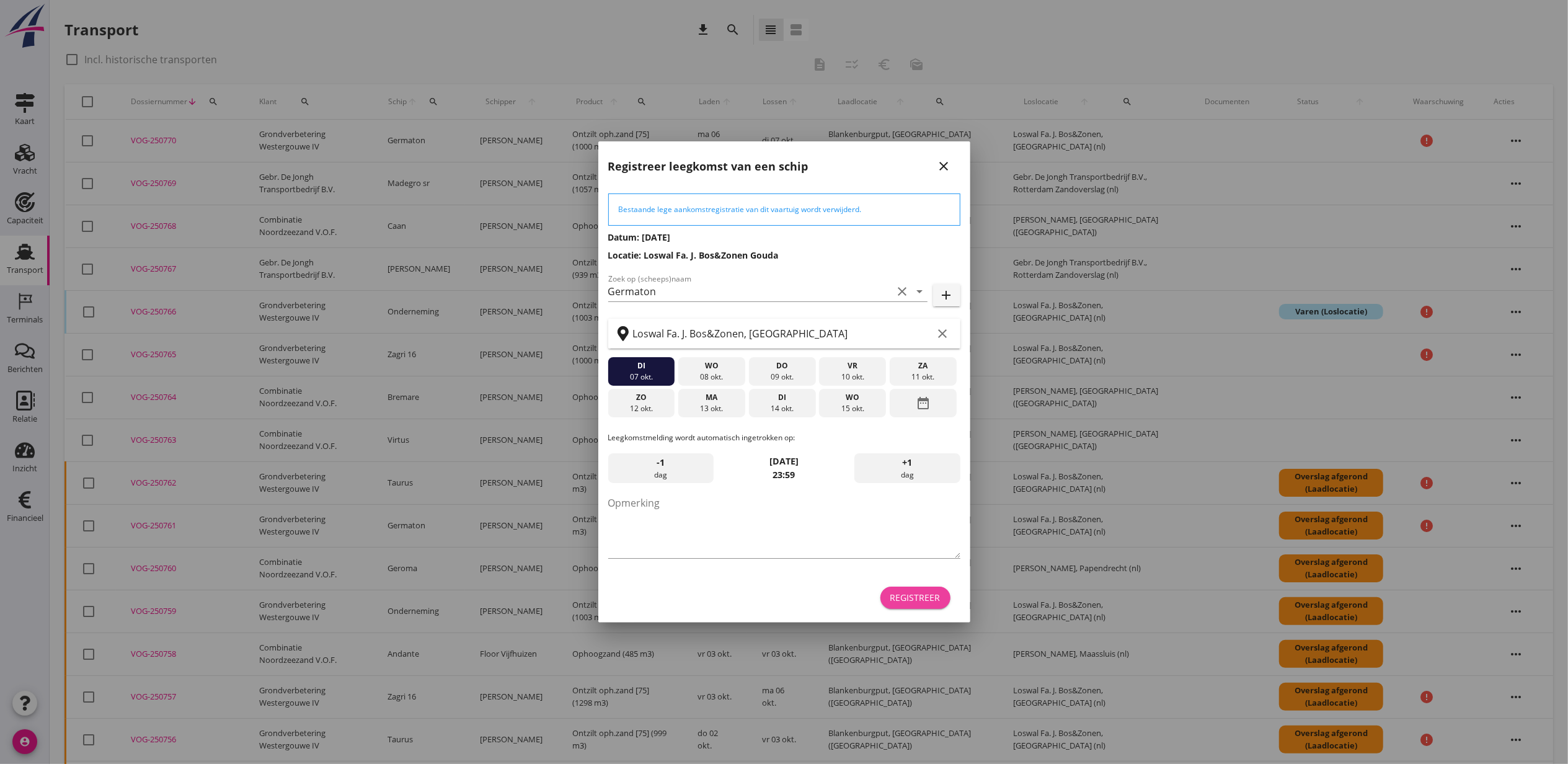
click at [911, 588] on button "Registreer" at bounding box center [915, 598] width 70 height 23
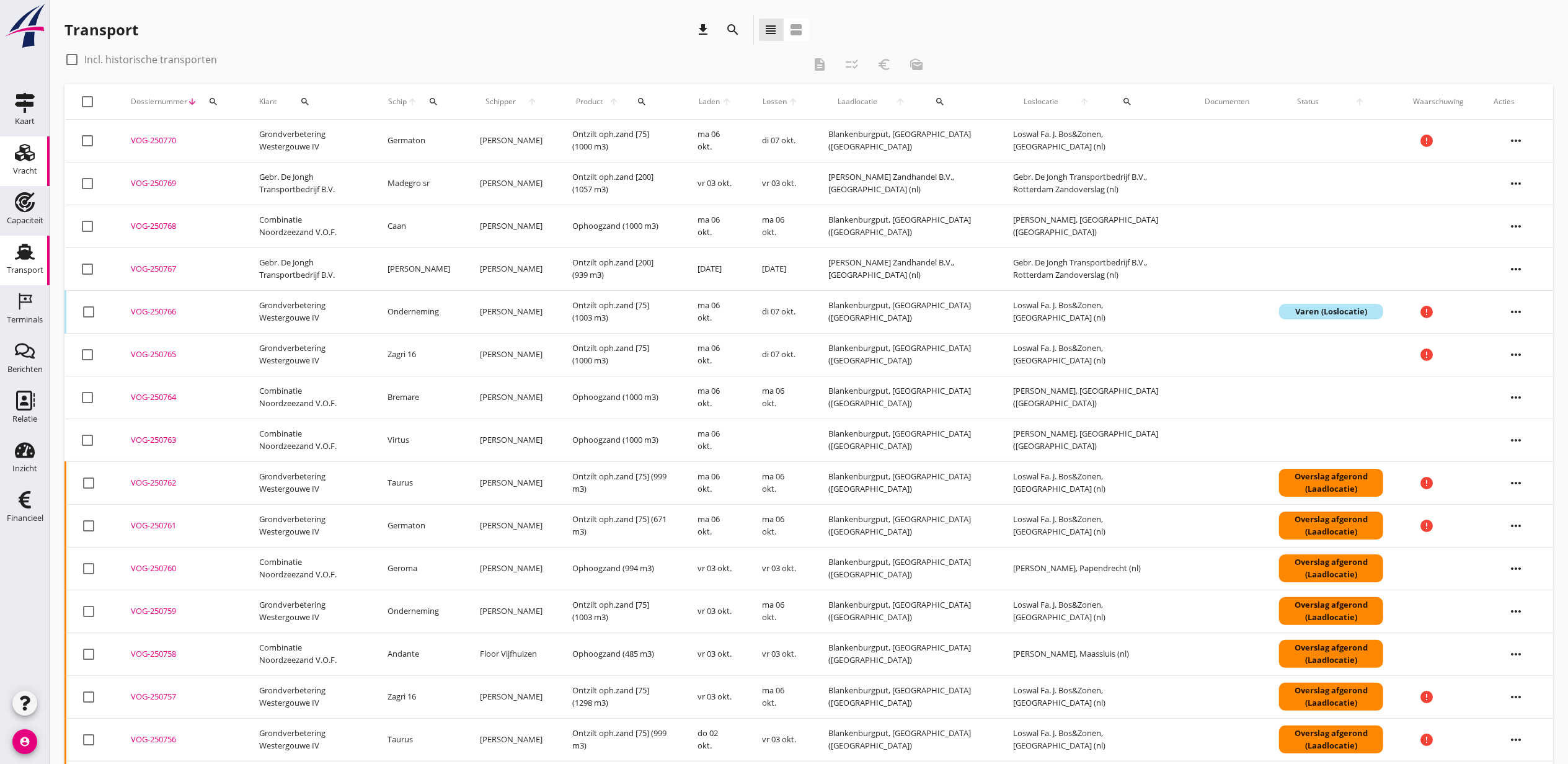
click at [26, 159] on use at bounding box center [24, 152] width 20 height 17
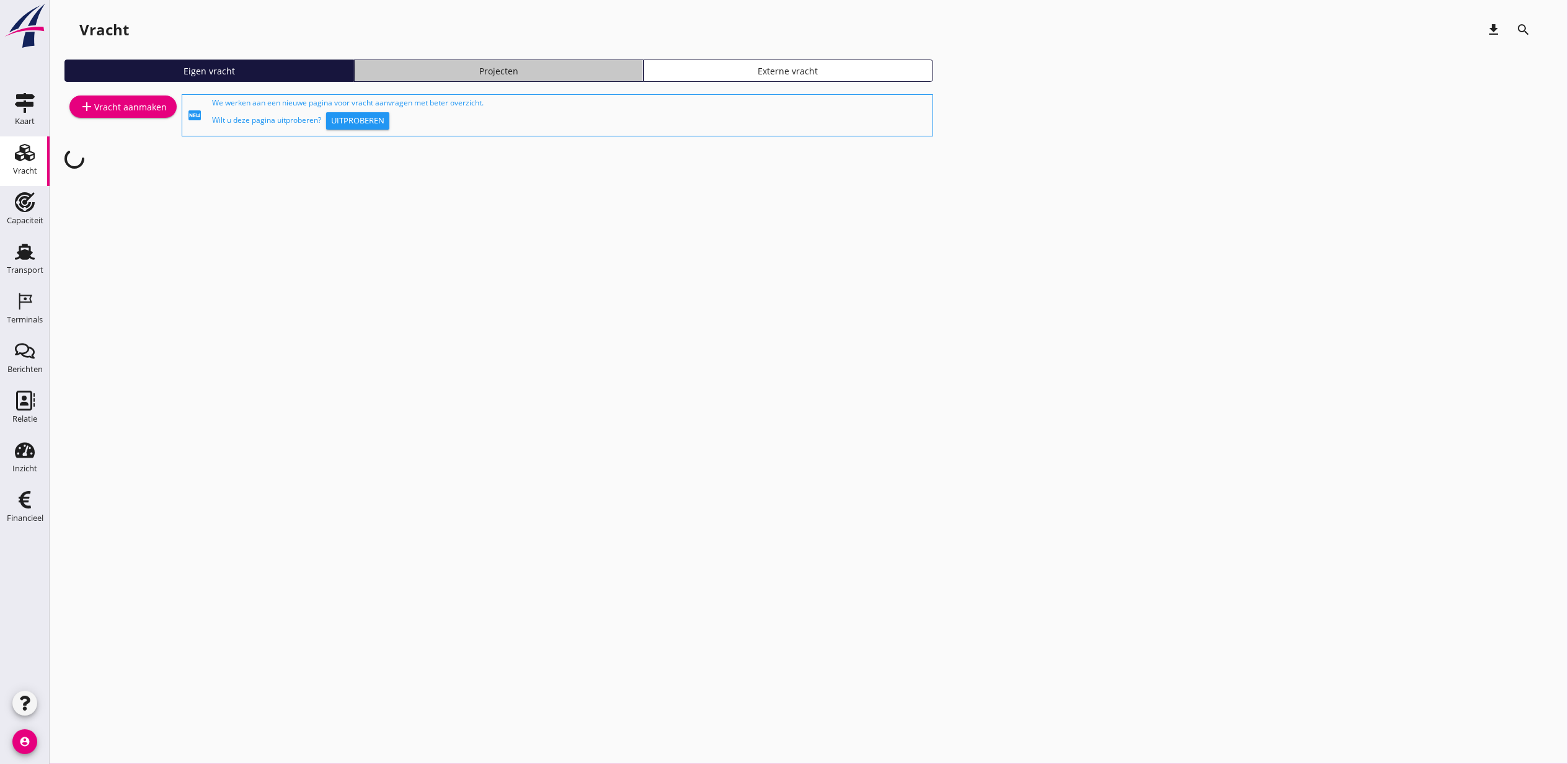
click at [544, 62] on link "Projecten" at bounding box center [498, 70] width 289 height 23
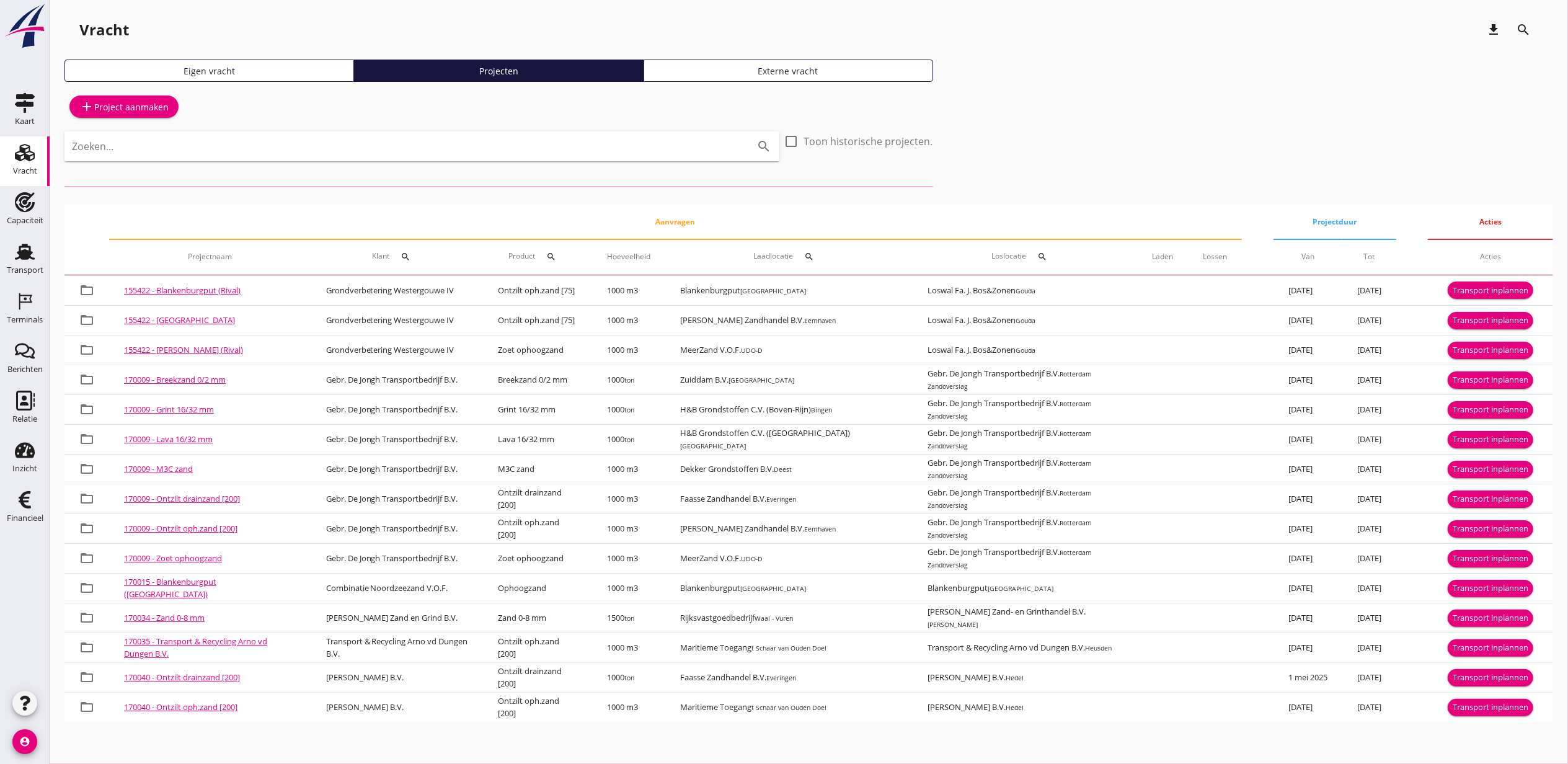
click at [511, 129] on div "add Project aanmaken Zoeken... search check_box_outline_blank Toon historische …" at bounding box center [808, 407] width 1489 height 631
click at [520, 135] on div "Zoeken... search" at bounding box center [422, 146] width 715 height 30
click at [529, 144] on input "Zoeken..." at bounding box center [405, 146] width 665 height 20
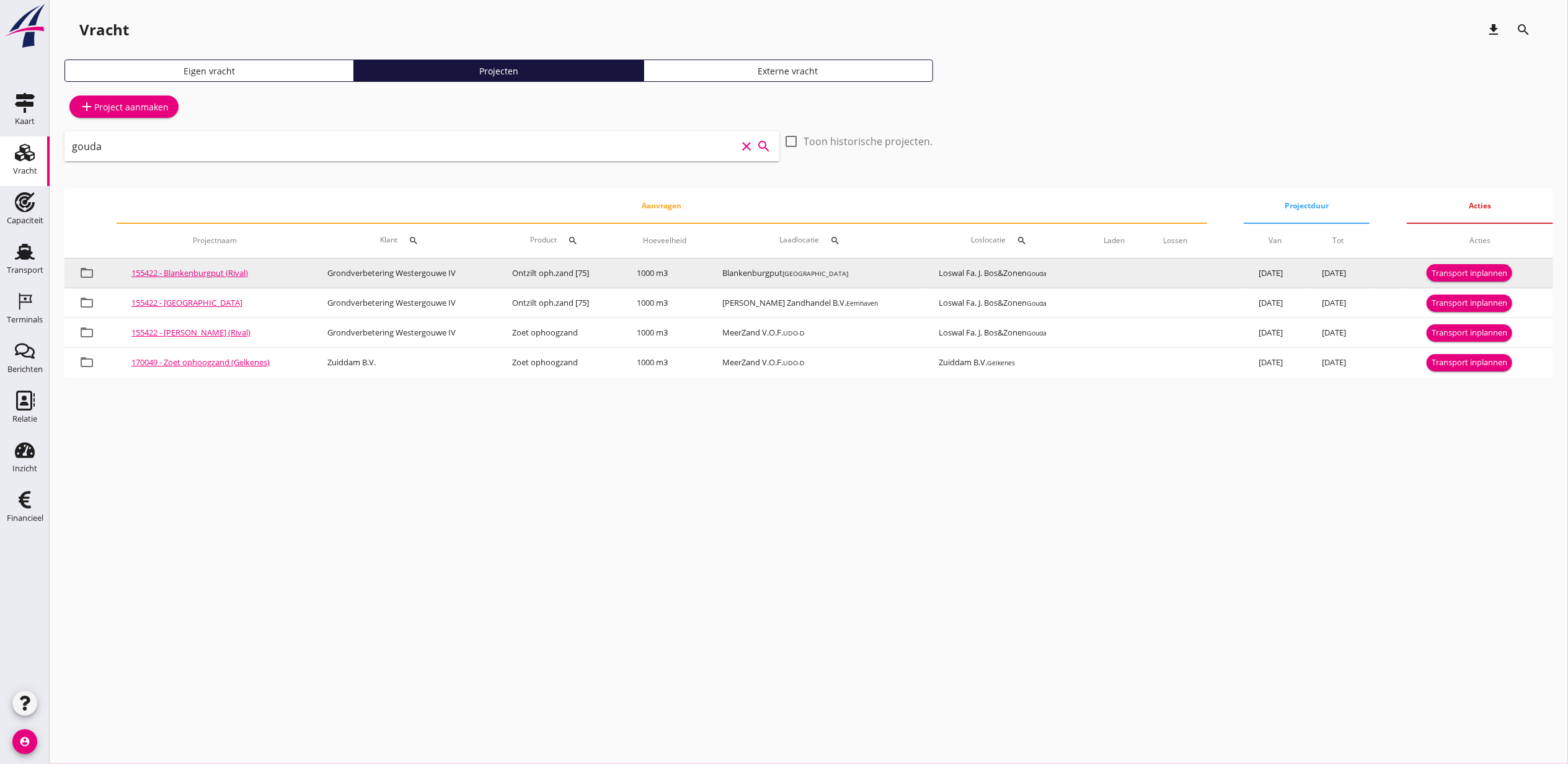
type input "gouda"
click at [1486, 273] on div "Transport inplannen" at bounding box center [1469, 273] width 75 height 12
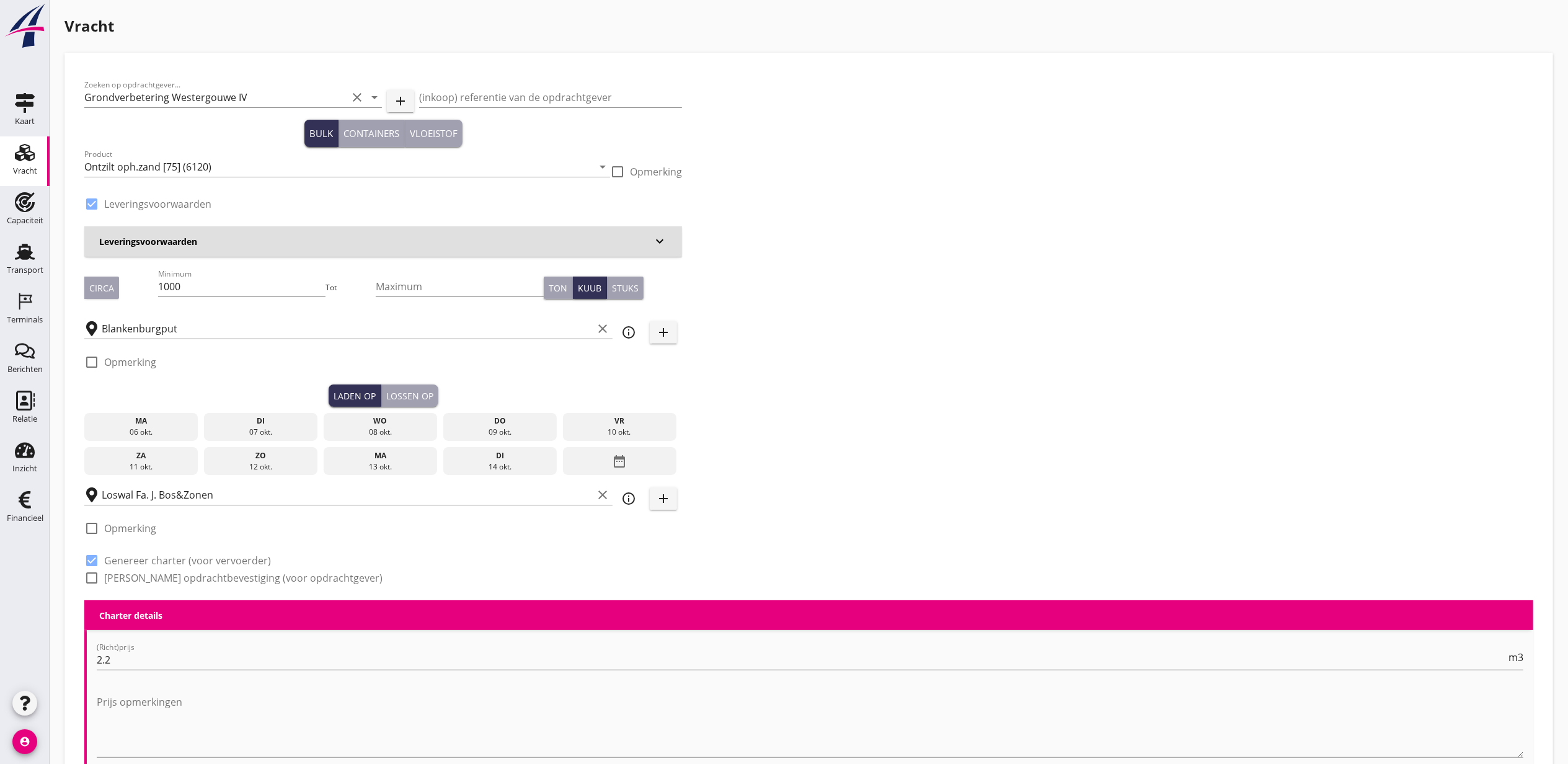
click at [172, 427] on div "06 okt." at bounding box center [141, 432] width 108 height 11
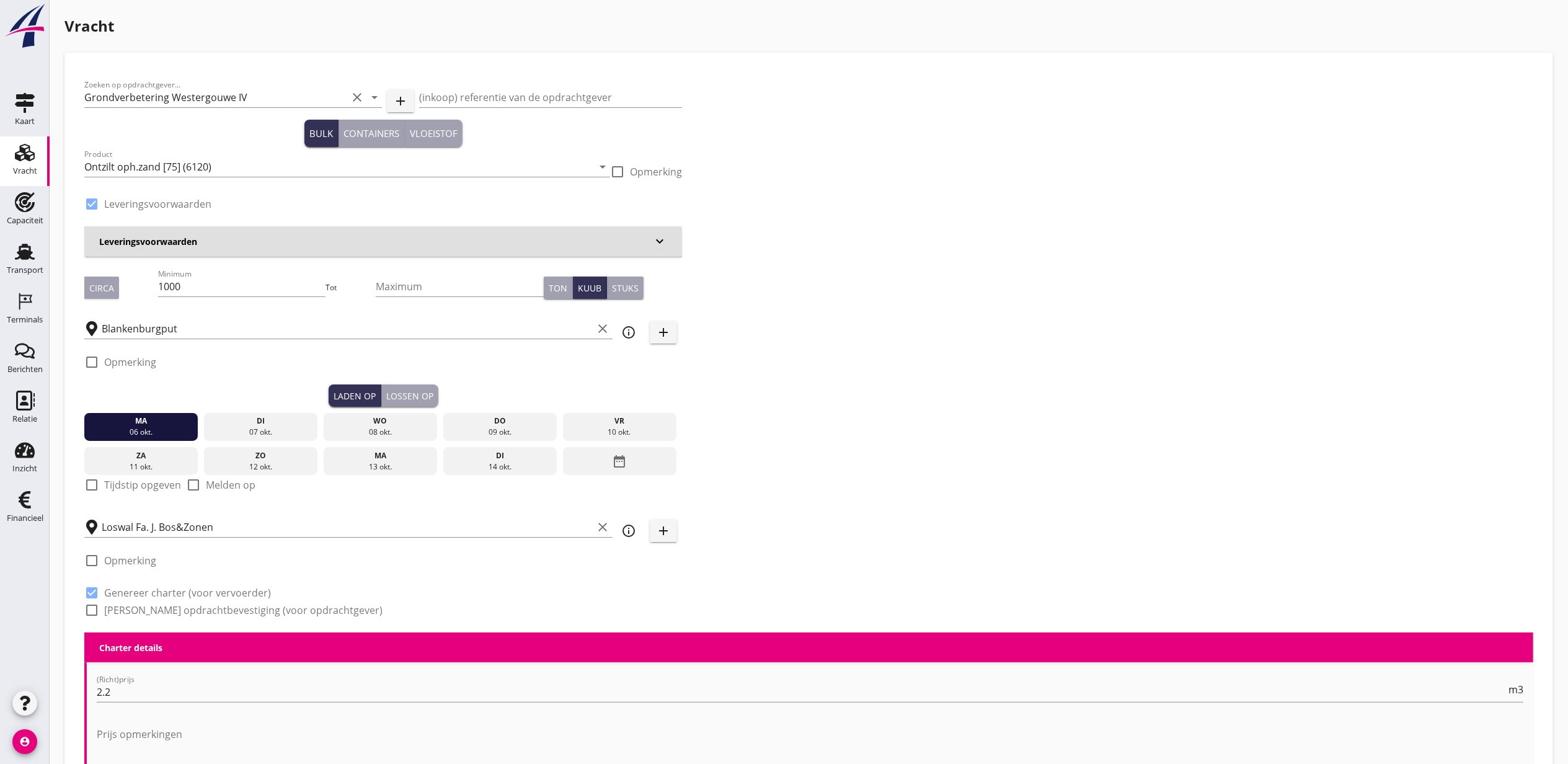
click at [139, 484] on label "Tijdstip opgeven" at bounding box center [142, 484] width 77 height 12
checkbox input "true"
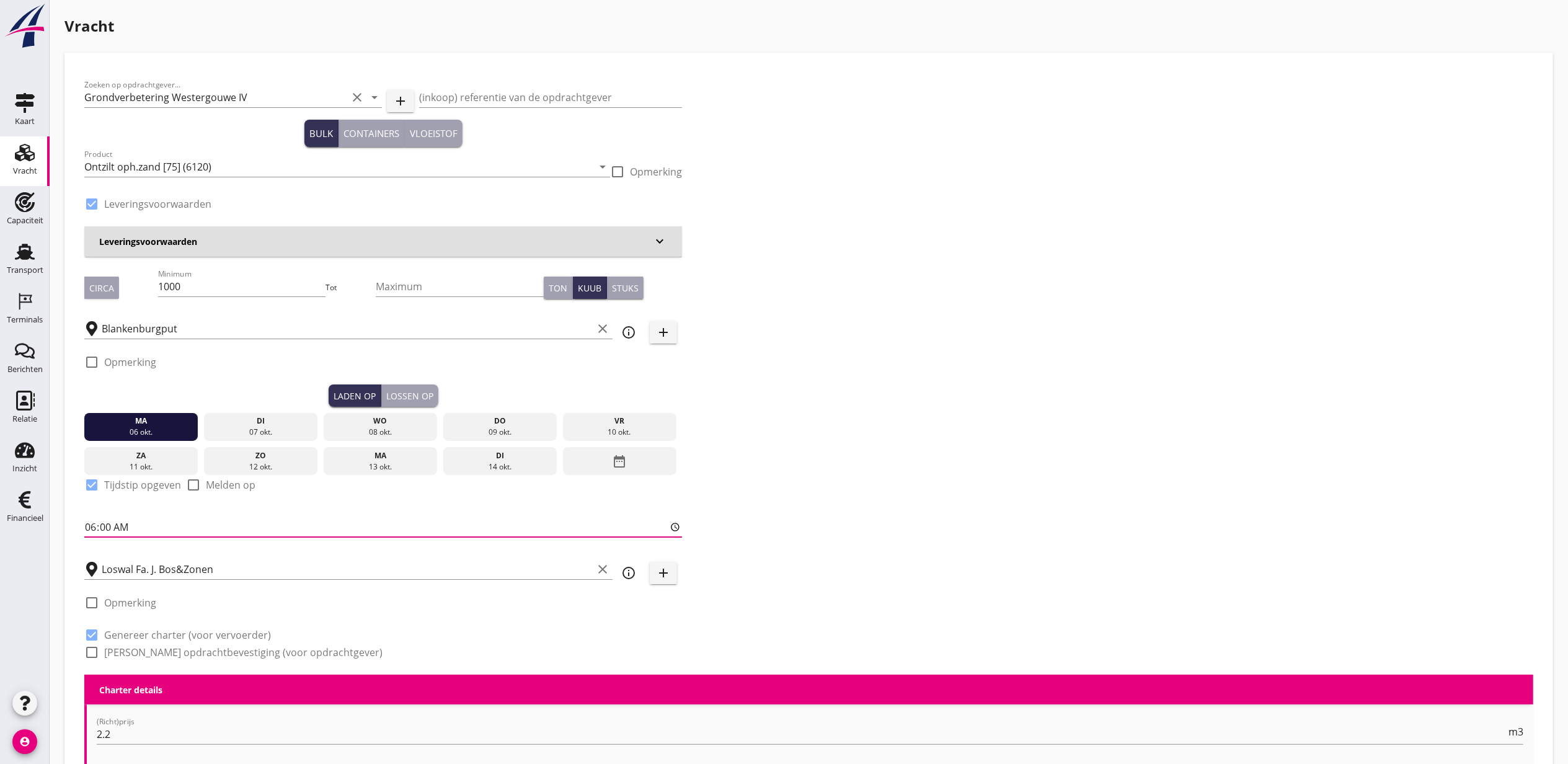
click at [90, 529] on input "06:00" at bounding box center [383, 527] width 598 height 20
type input "18:00"
click at [414, 389] on div "Lossen op" at bounding box center [409, 396] width 47 height 13
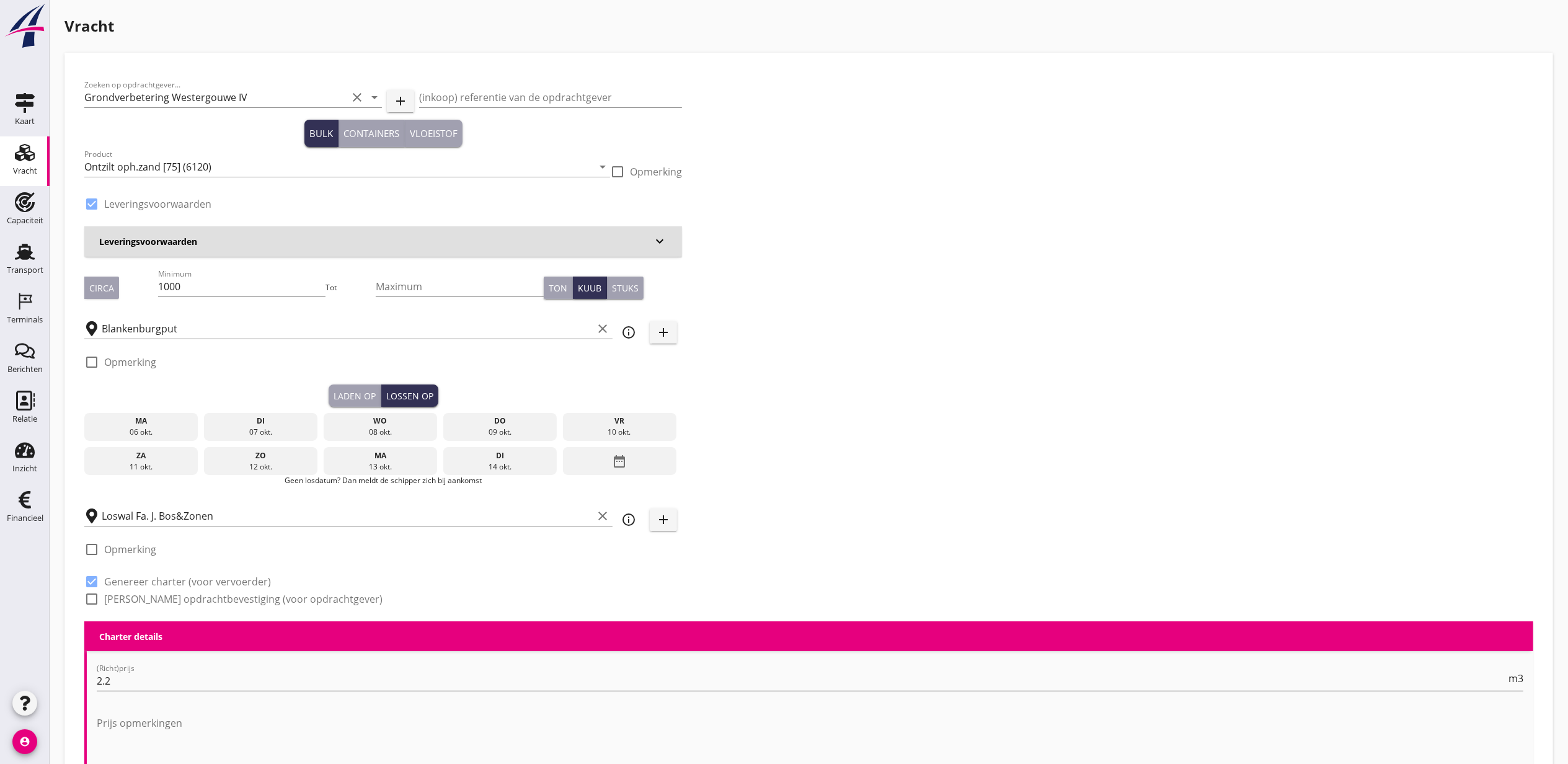
click at [300, 415] on div "di" at bounding box center [260, 420] width 108 height 11
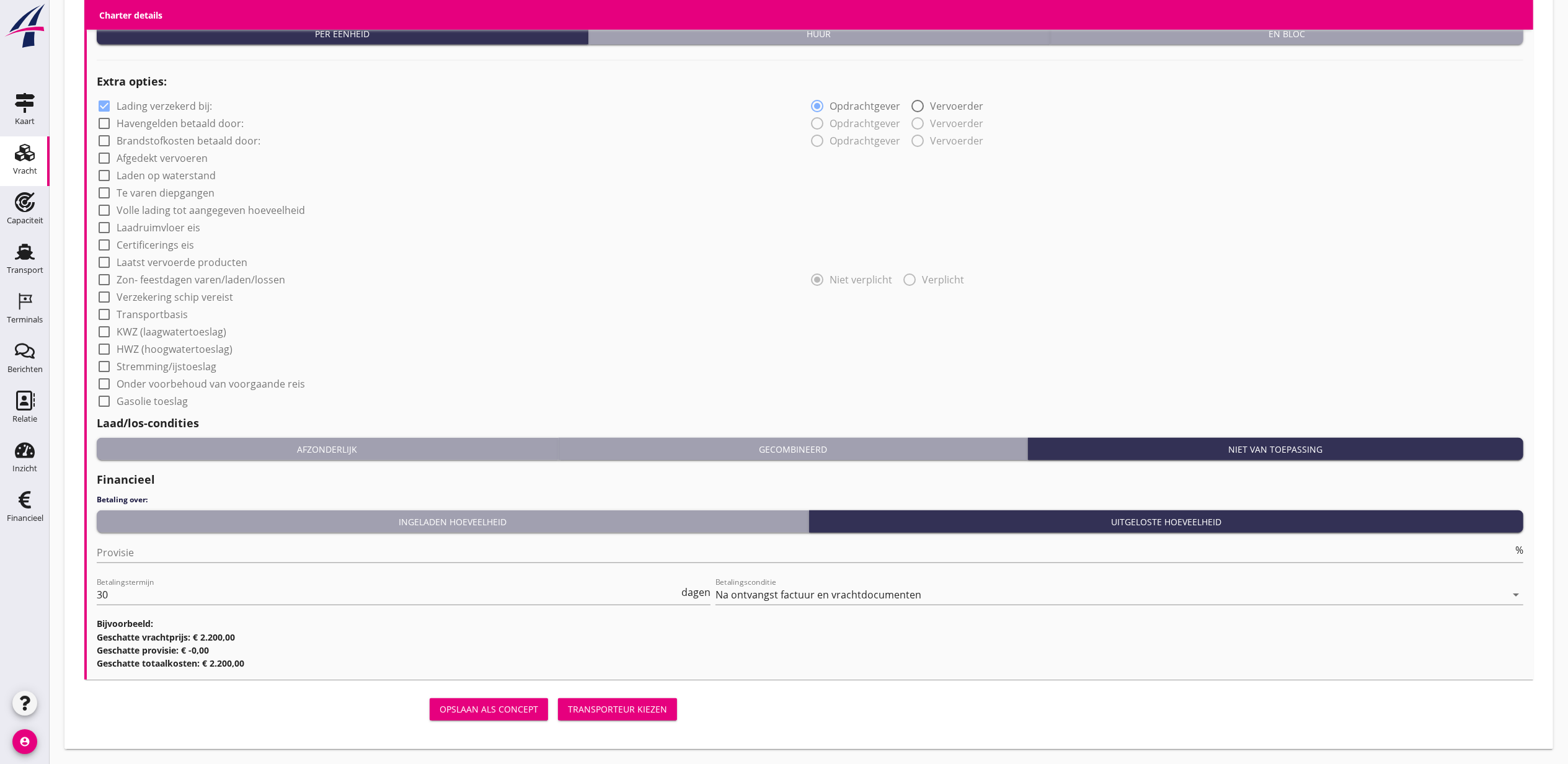
click at [649, 702] on div "Transporteur kiezen" at bounding box center [618, 709] width 99 height 13
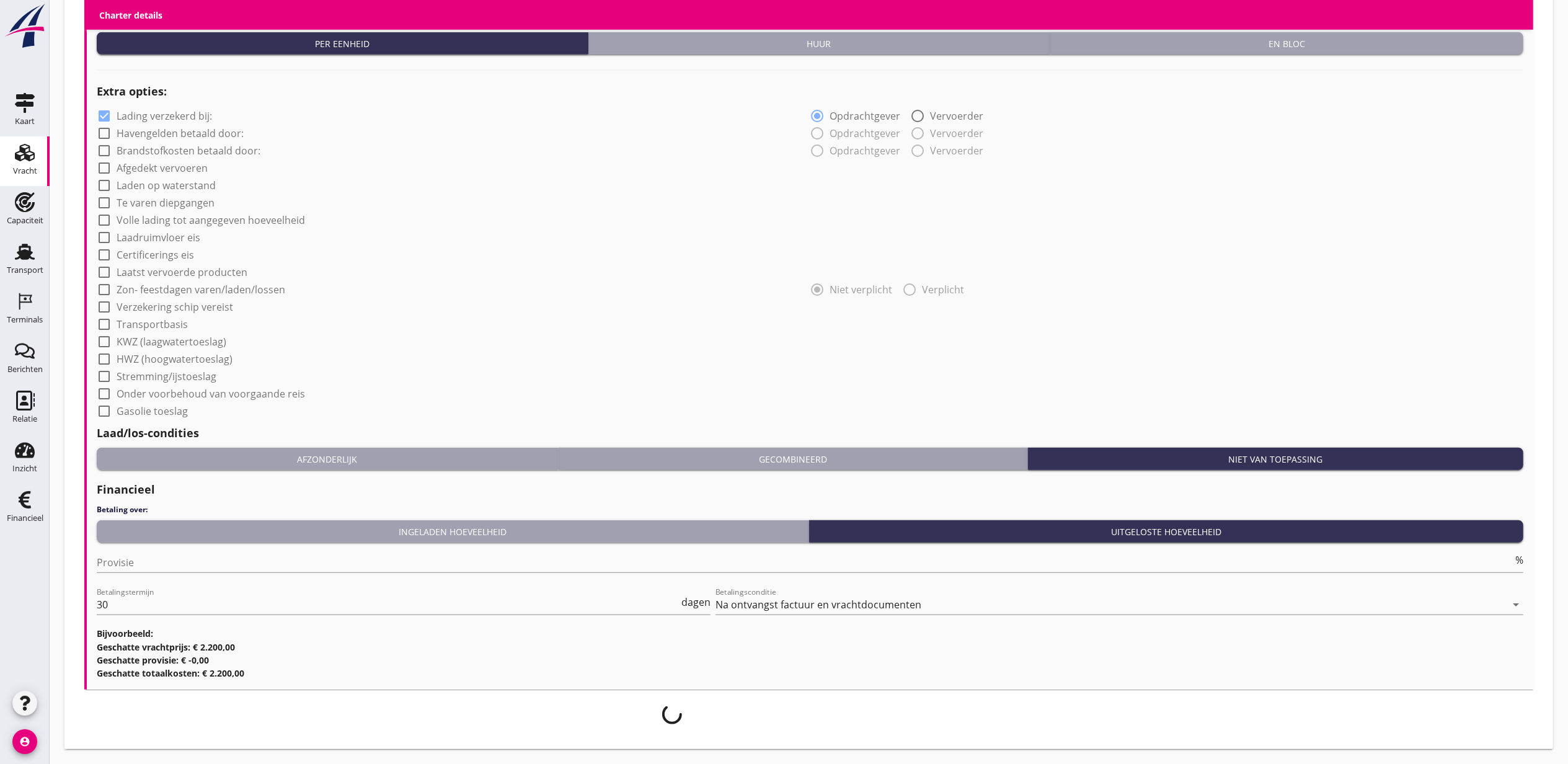
scroll to position [894, 0]
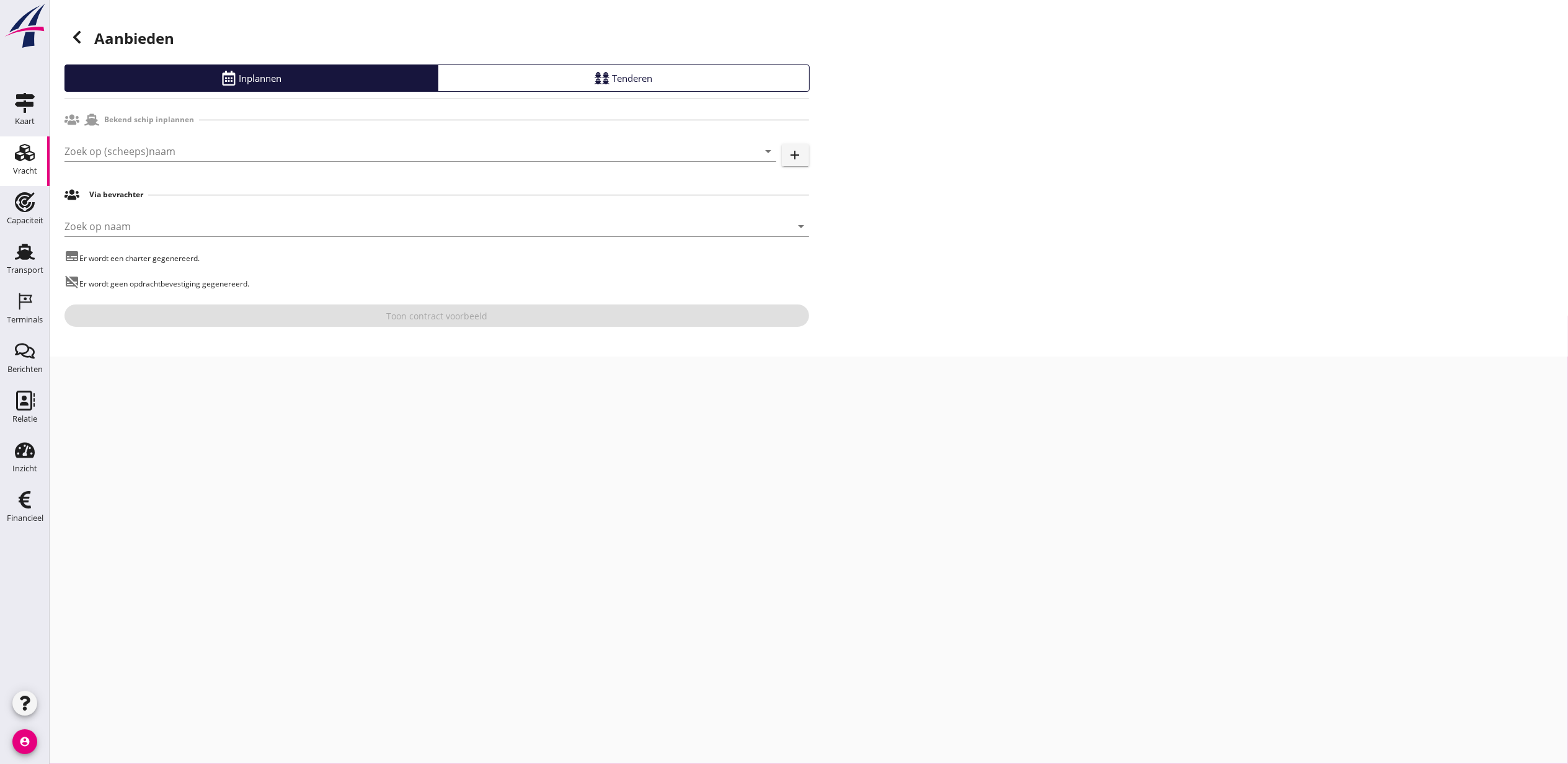
click at [159, 164] on div "Zoek op (scheeps)naam arrow_drop_down" at bounding box center [420, 157] width 712 height 32
click at [168, 153] on input "Zoek op (scheeps)naam" at bounding box center [403, 151] width 677 height 20
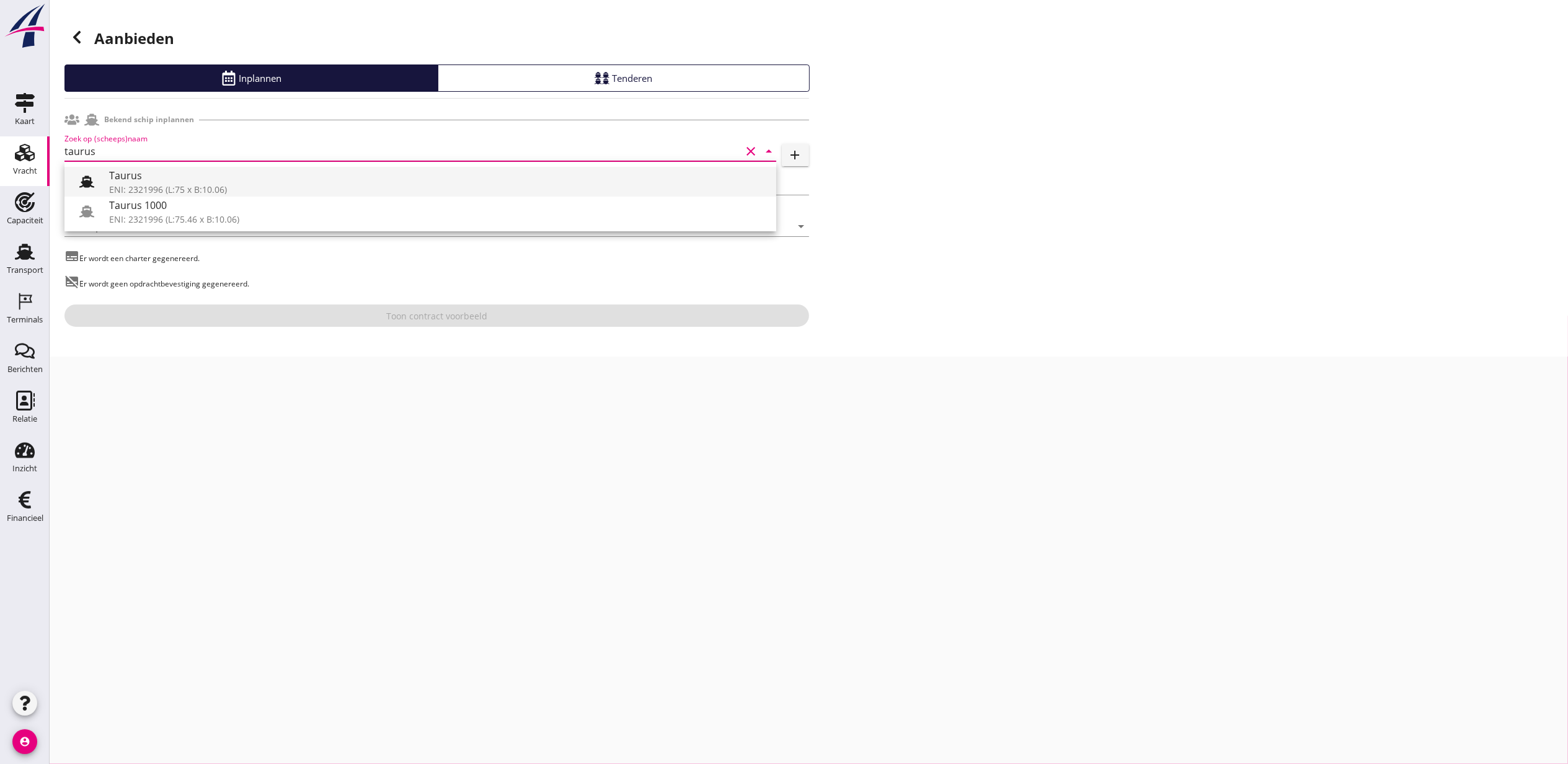
click at [191, 176] on div "Taurus" at bounding box center [437, 175] width 657 height 15
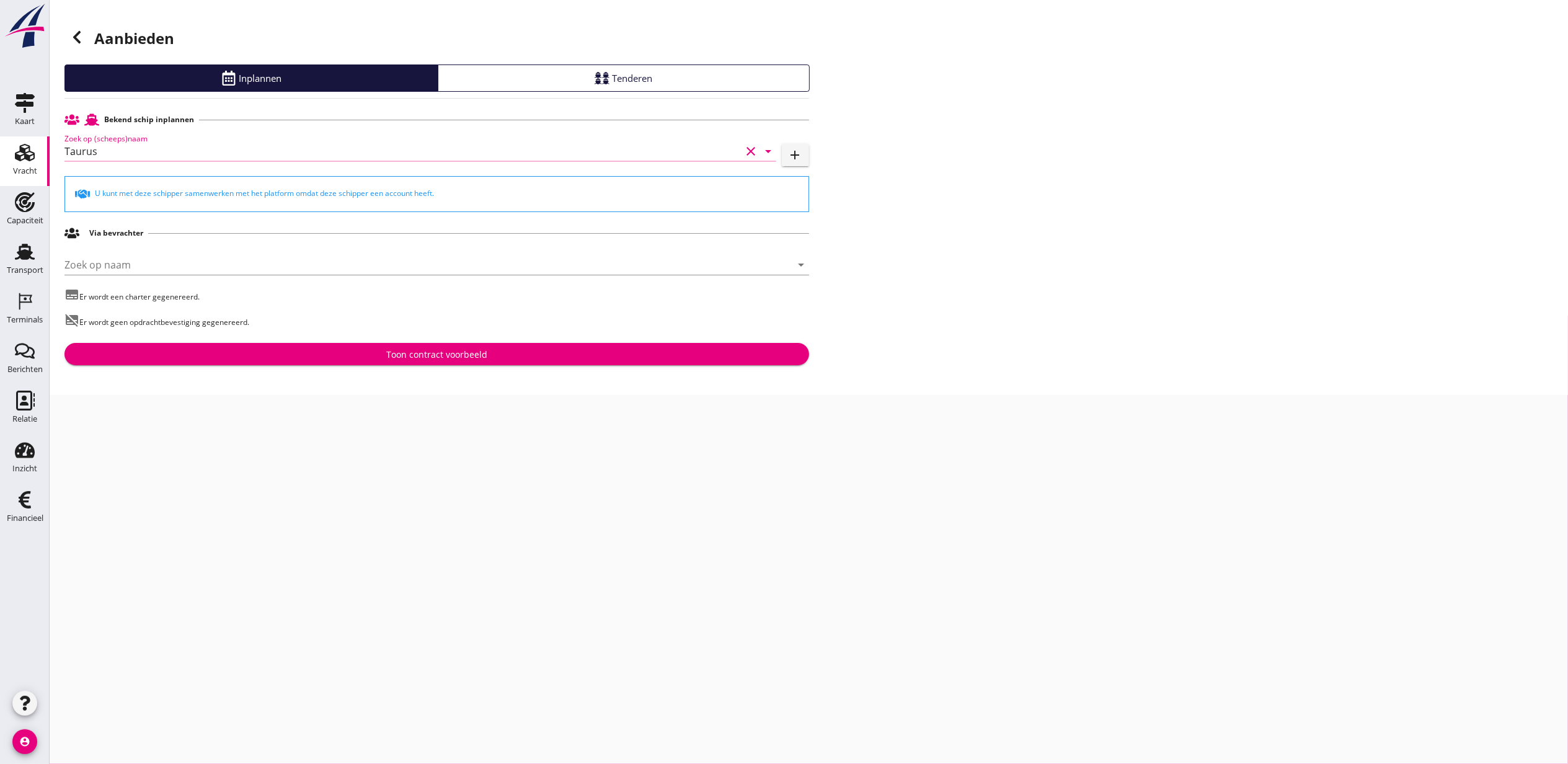
type input "Taurus"
click at [444, 352] on div "Toon contract voorbeeld" at bounding box center [436, 354] width 101 height 13
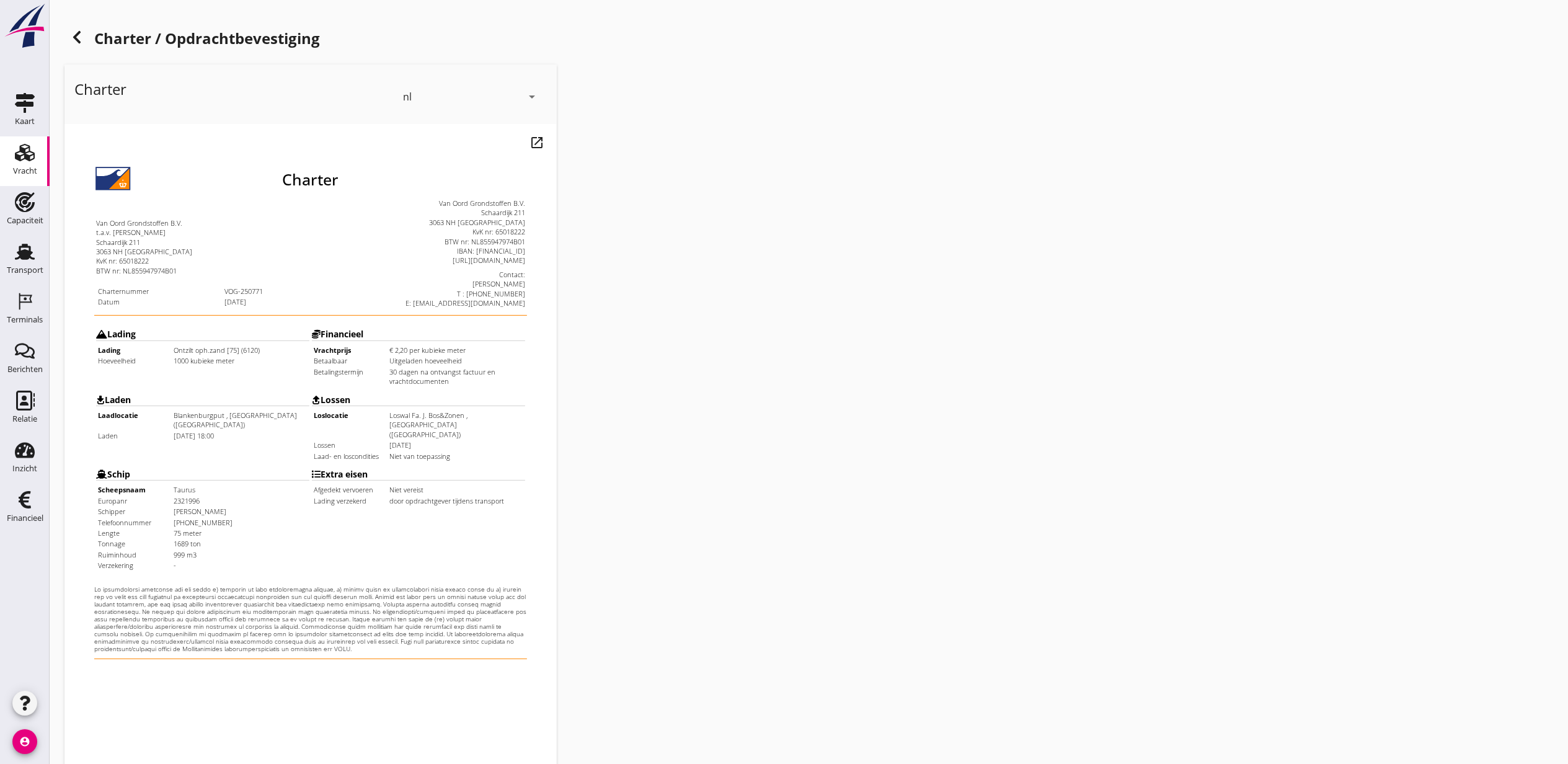
scroll to position [153, 0]
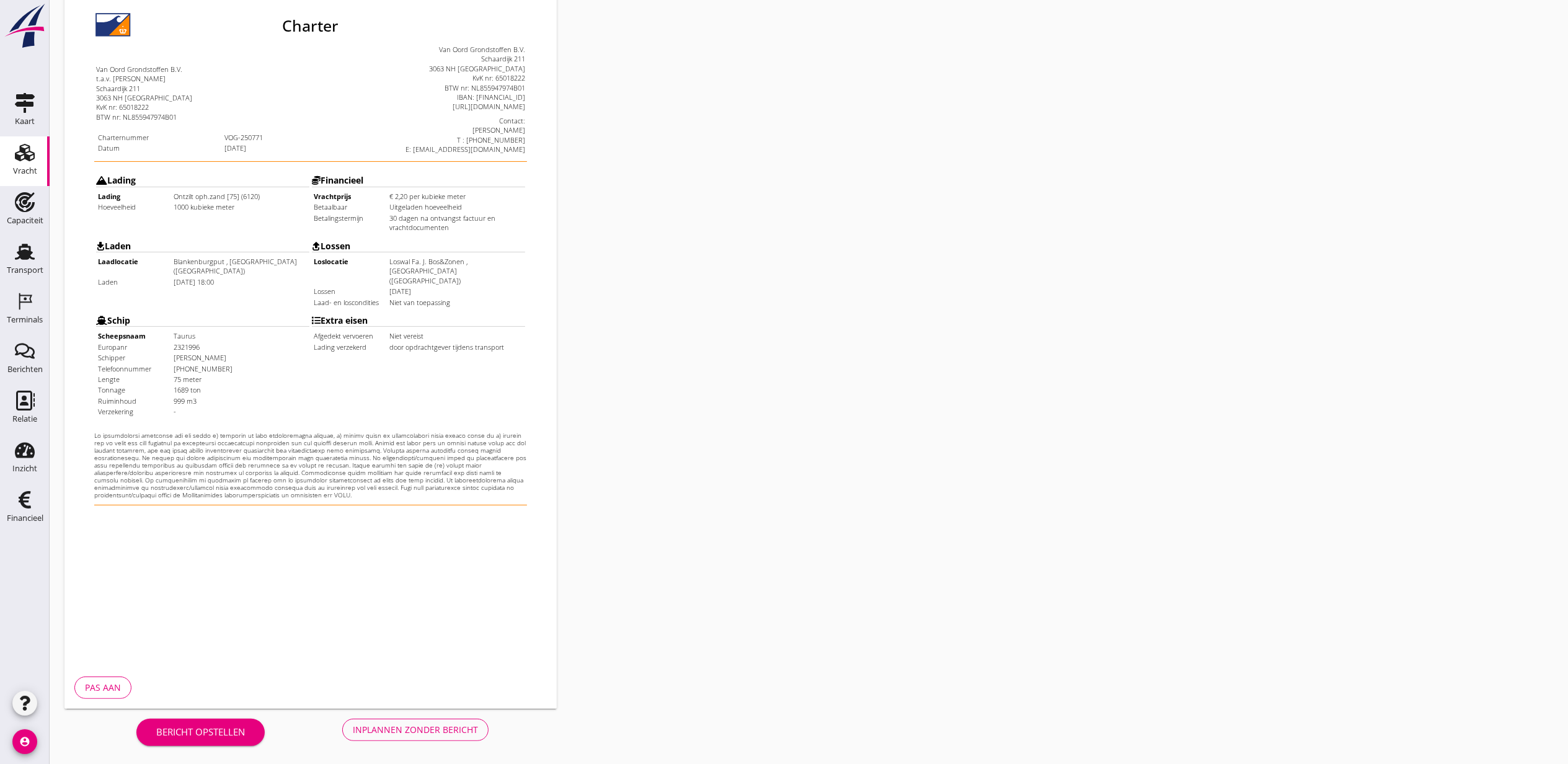
click at [385, 720] on button "Inplannen zonder bericht" at bounding box center [415, 729] width 146 height 23
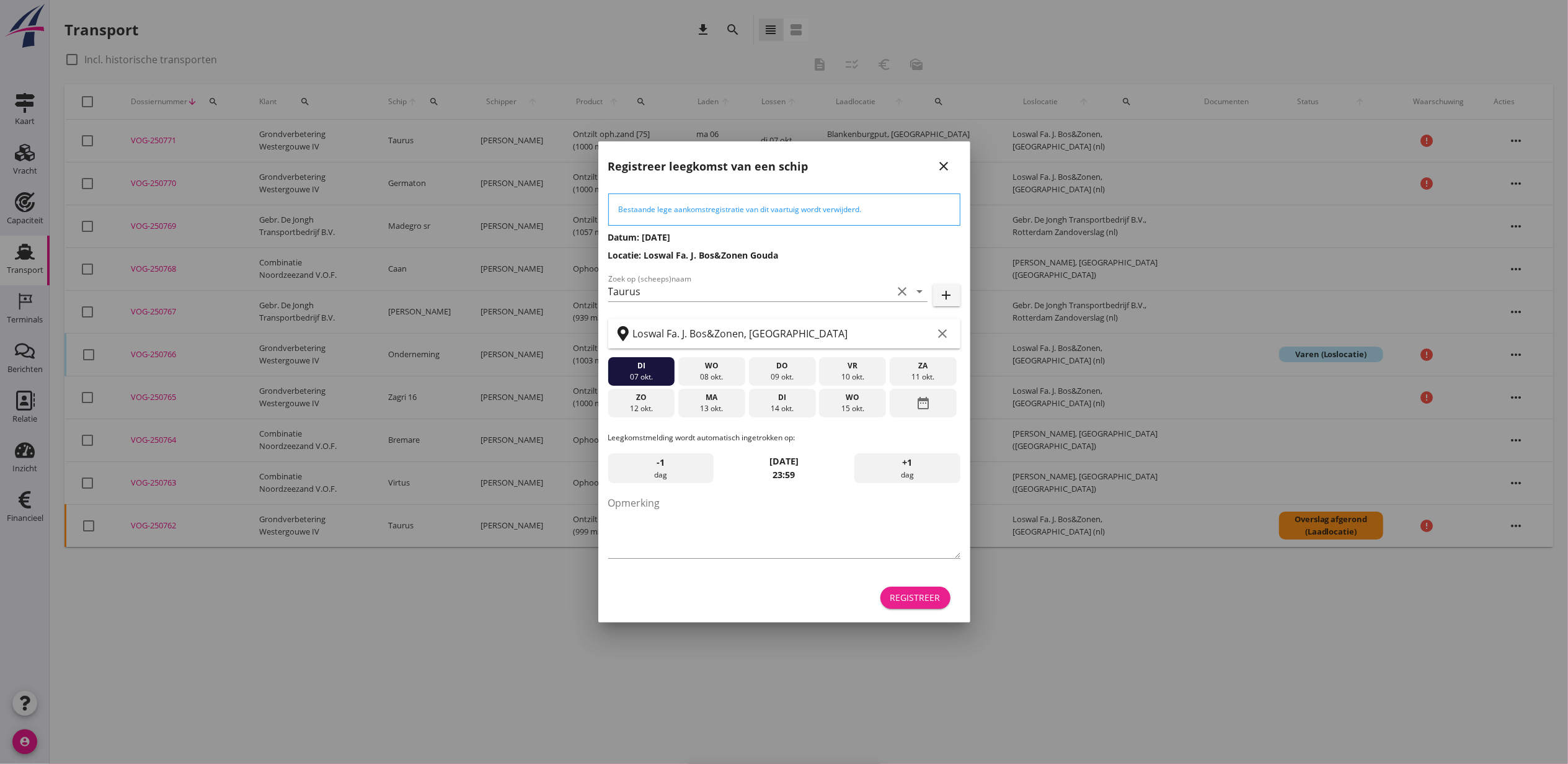
click at [909, 591] on div "Registreer" at bounding box center [916, 597] width 50 height 13
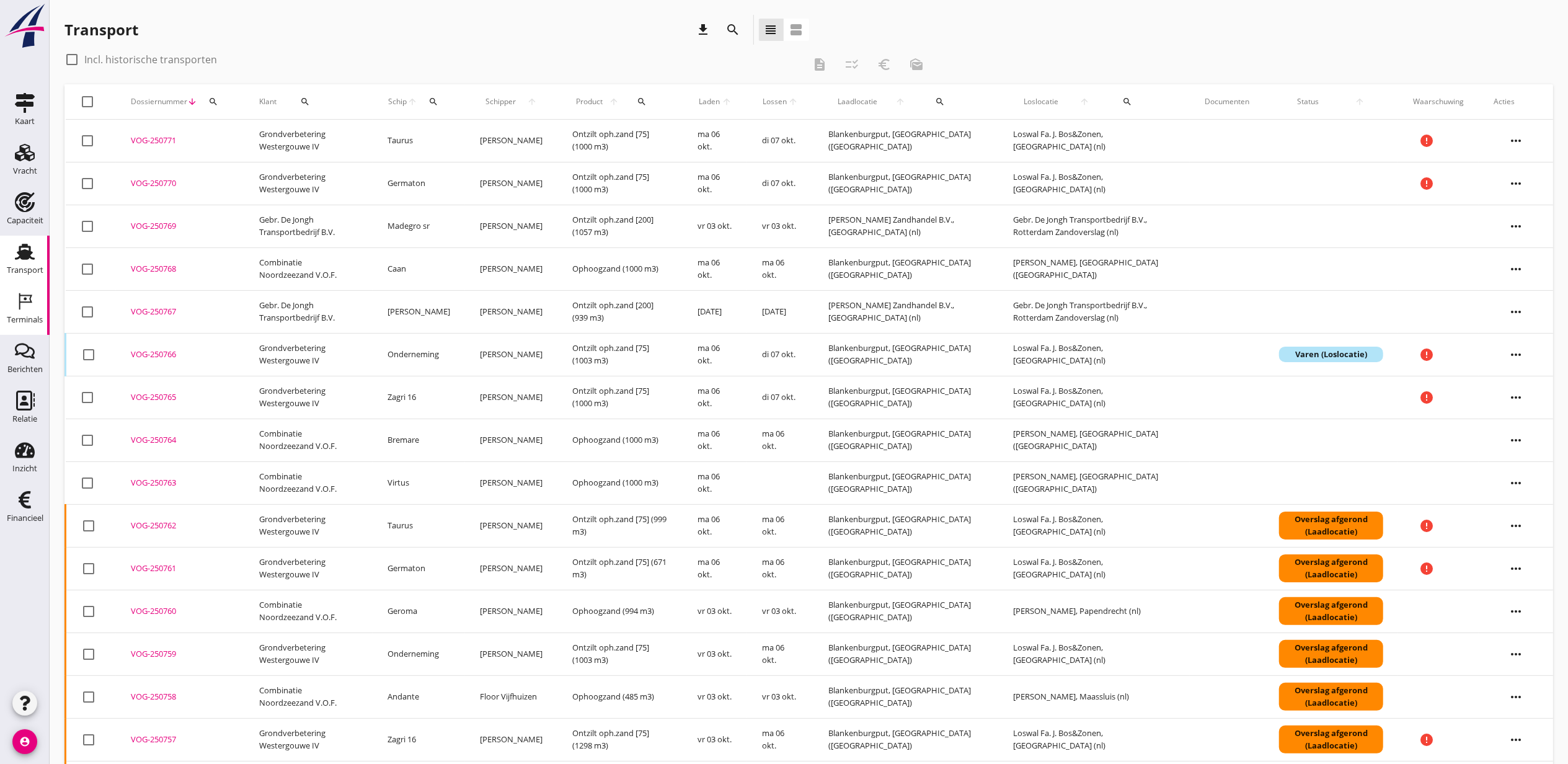
click at [21, 313] on div "Terminals" at bounding box center [25, 320] width 36 height 17
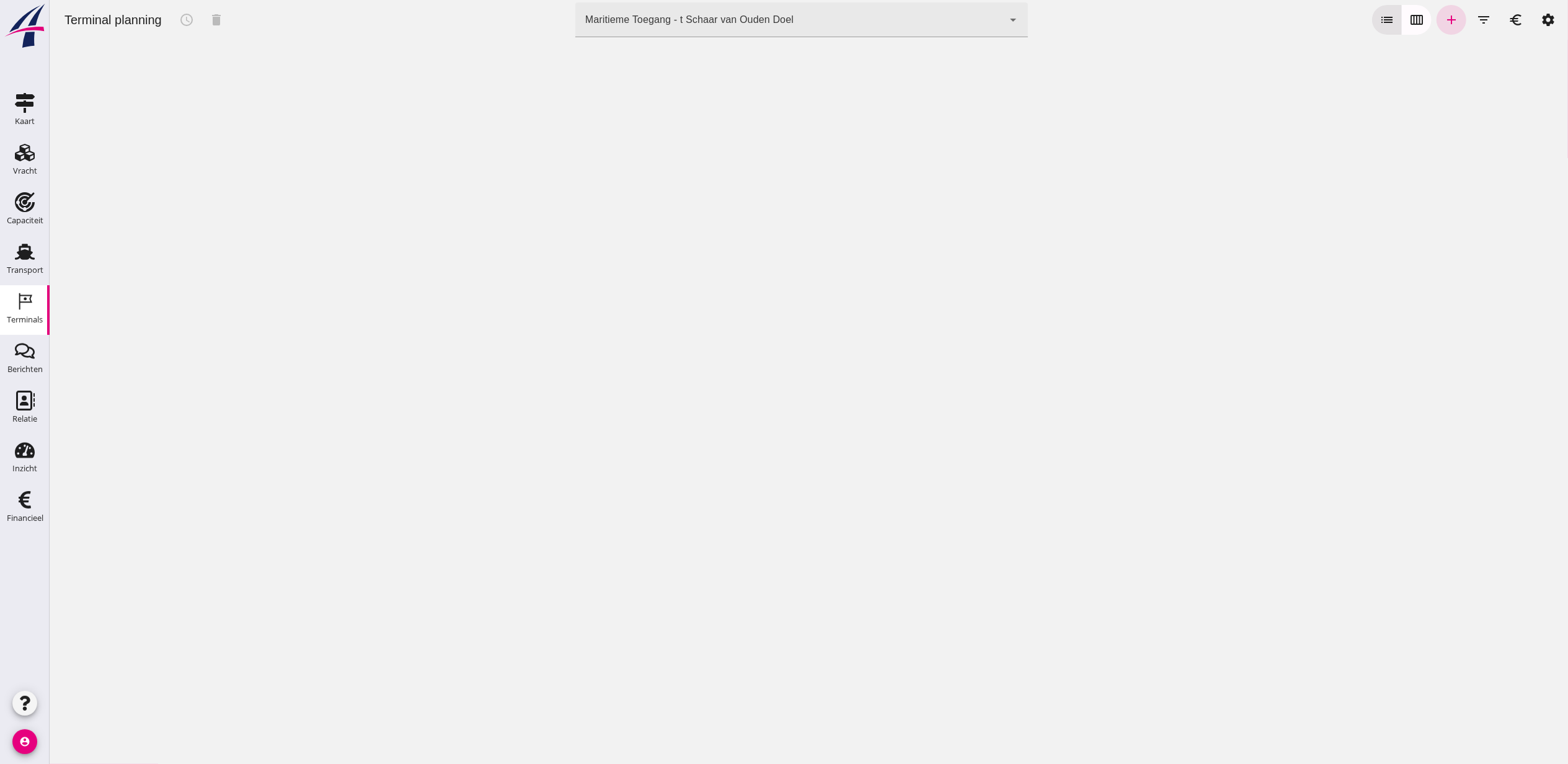
click at [632, 23] on div "Maritieme Toegang - t Schaar van Ouden Doel" at bounding box center [689, 19] width 208 height 15
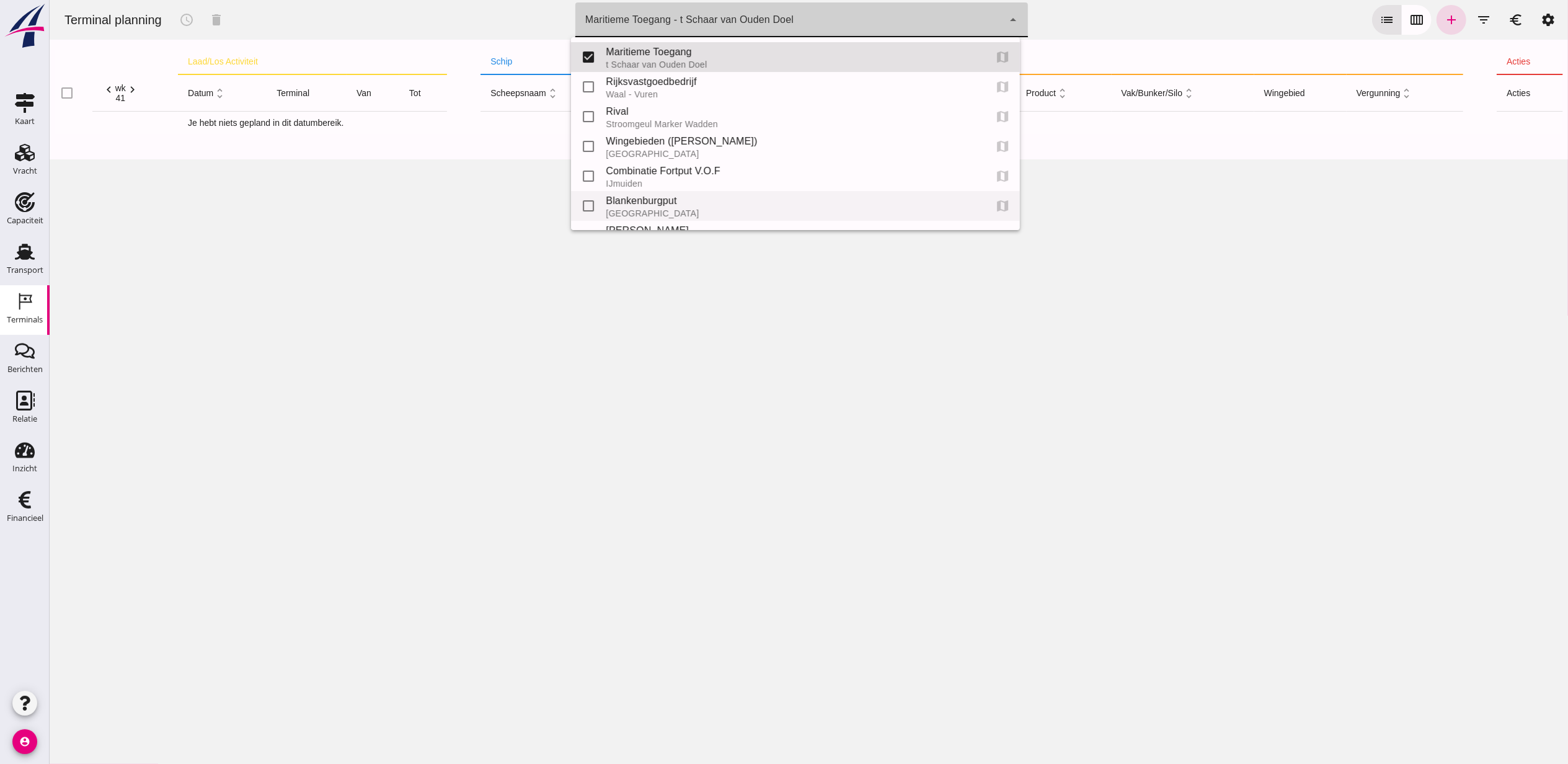
click at [669, 199] on div "Blankenburgput" at bounding box center [789, 201] width 369 height 15
type input "e6c78bfd-e3f1-4bb9-b01e-b37ce3668b52"
checkbox input "false"
checkbox input "true"
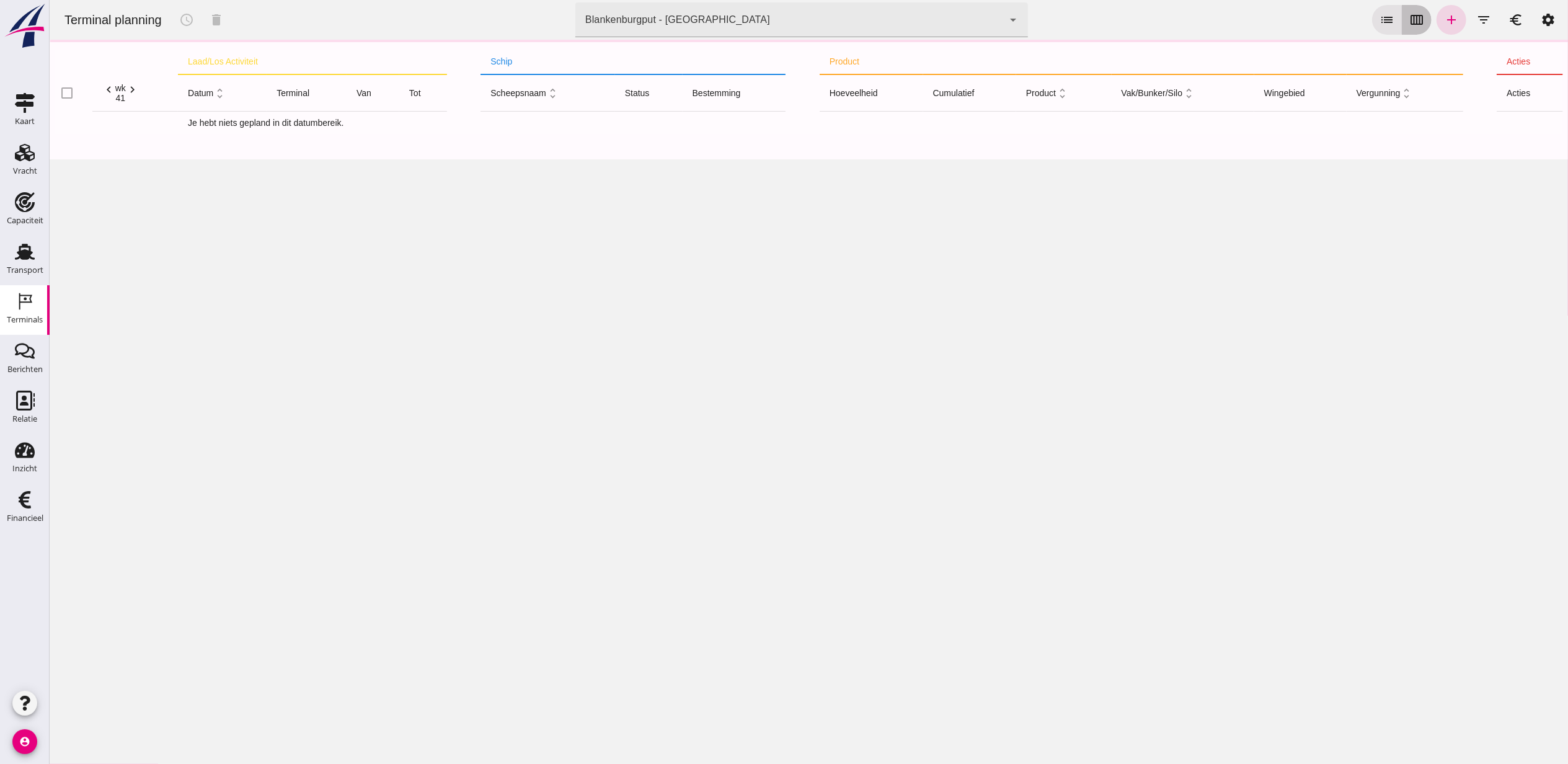
click at [1409, 20] on icon "calendar_view_week" at bounding box center [1416, 19] width 15 height 15
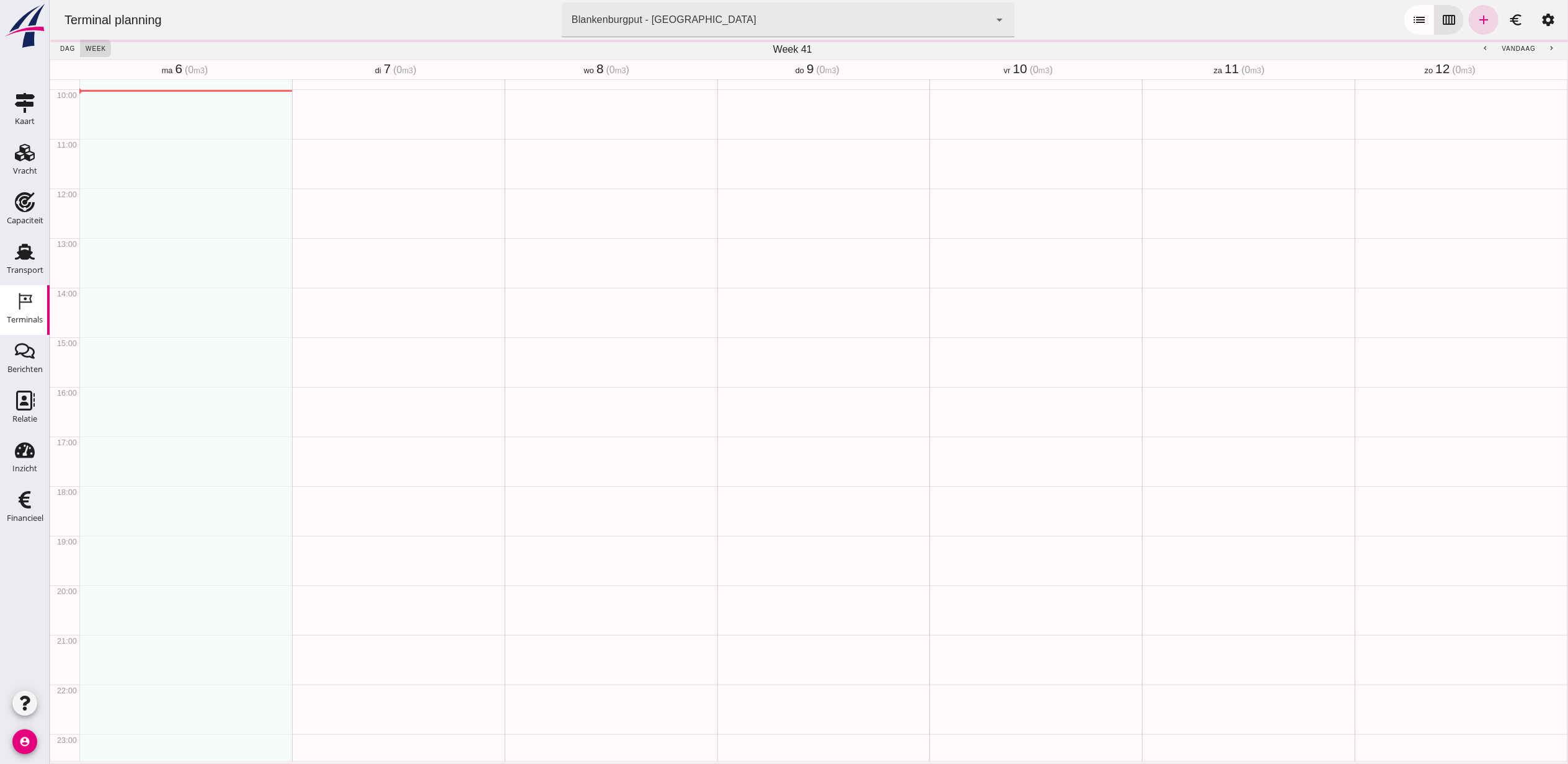
scroll to position [496, 0]
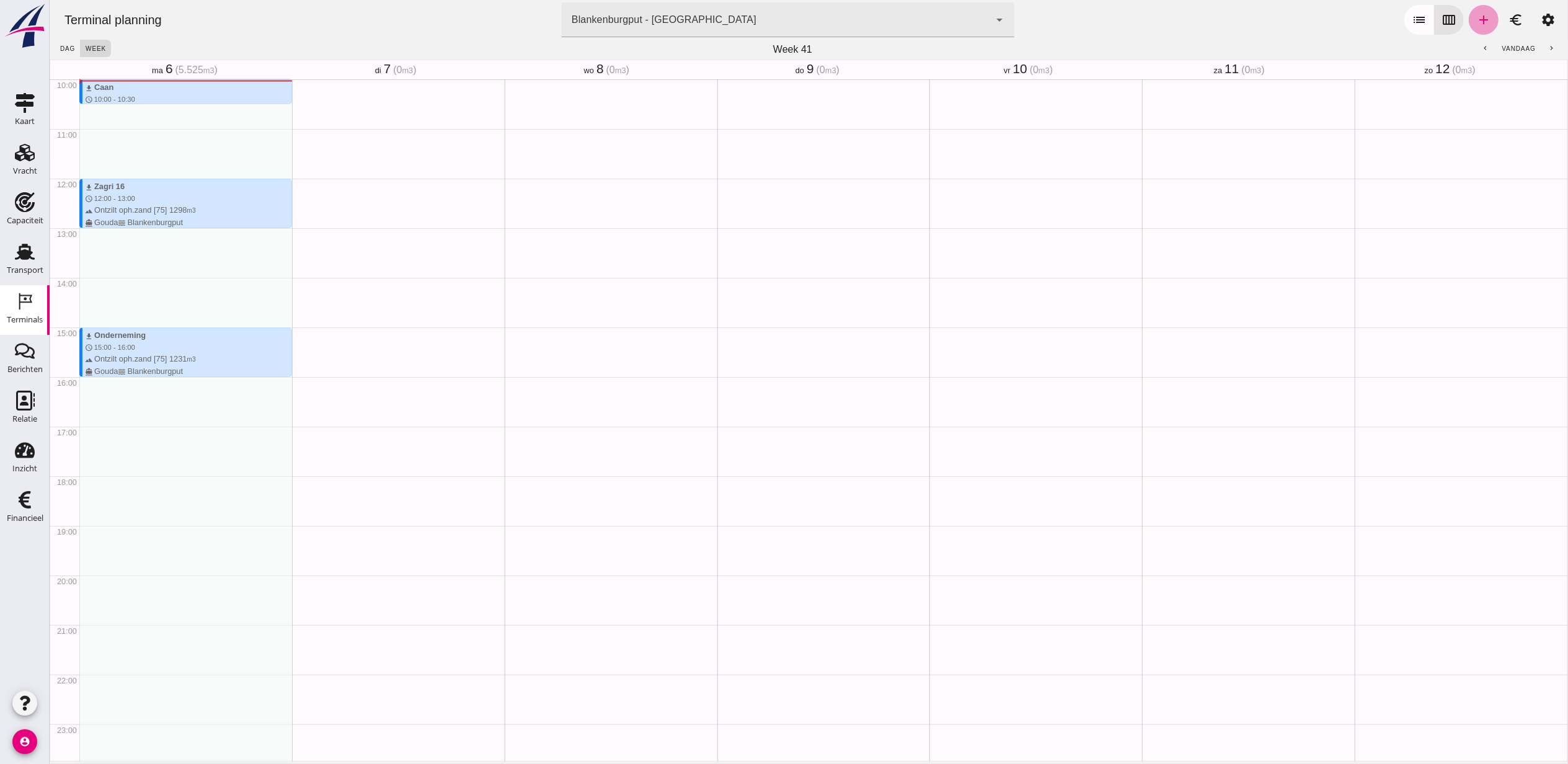
click at [1475, 21] on icon "add" at bounding box center [1482, 19] width 15 height 15
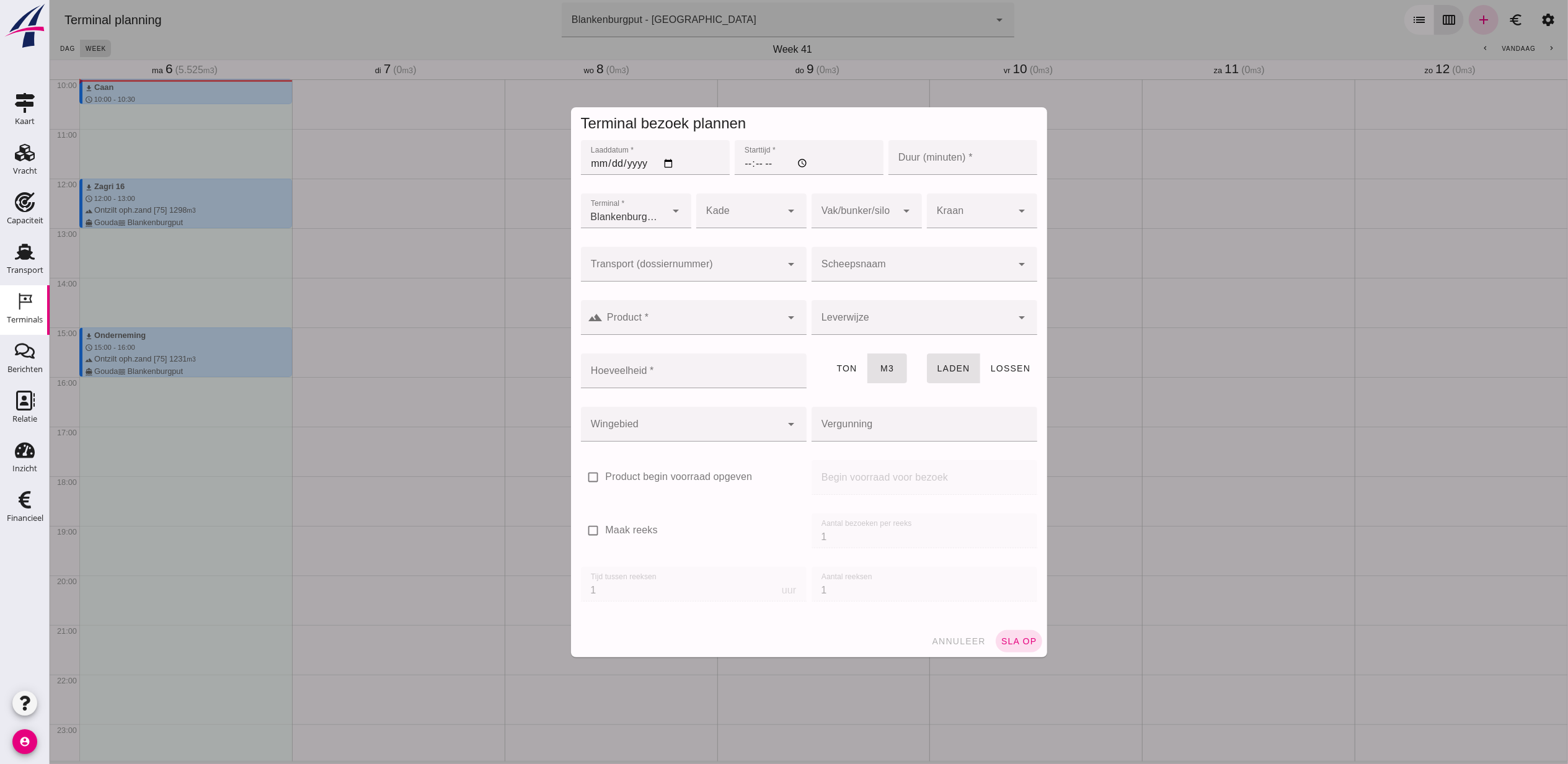
type input "Combinatie Noordzeezand V.O.F."
click at [665, 162] on input "Laaddatum *" at bounding box center [654, 157] width 149 height 35
type input "[DATE]"
click at [734, 165] on input "Starttijd *" at bounding box center [808, 157] width 149 height 35
type input "16:00"
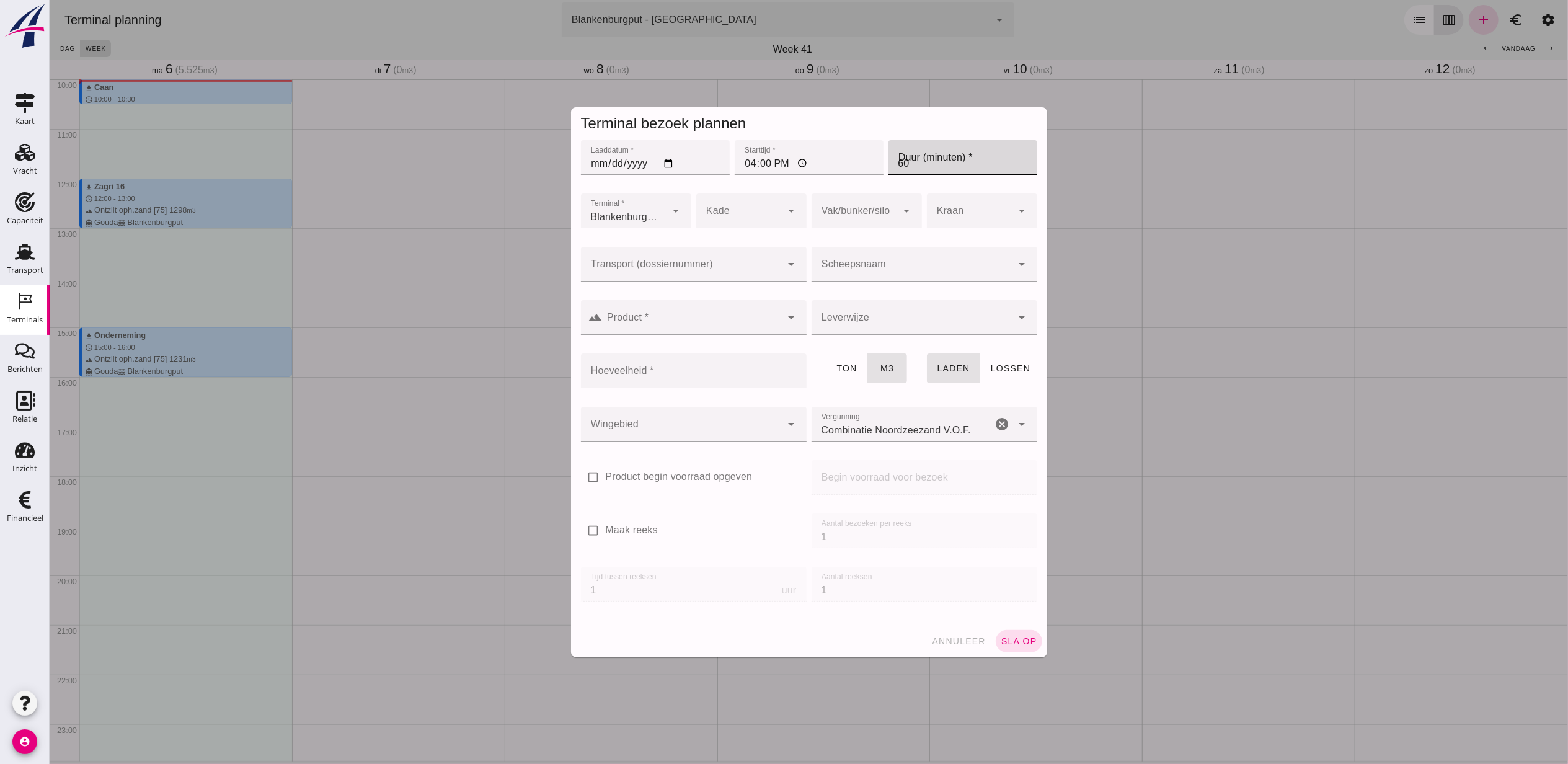
type input "60"
click at [721, 251] on div at bounding box center [681, 264] width 201 height 35
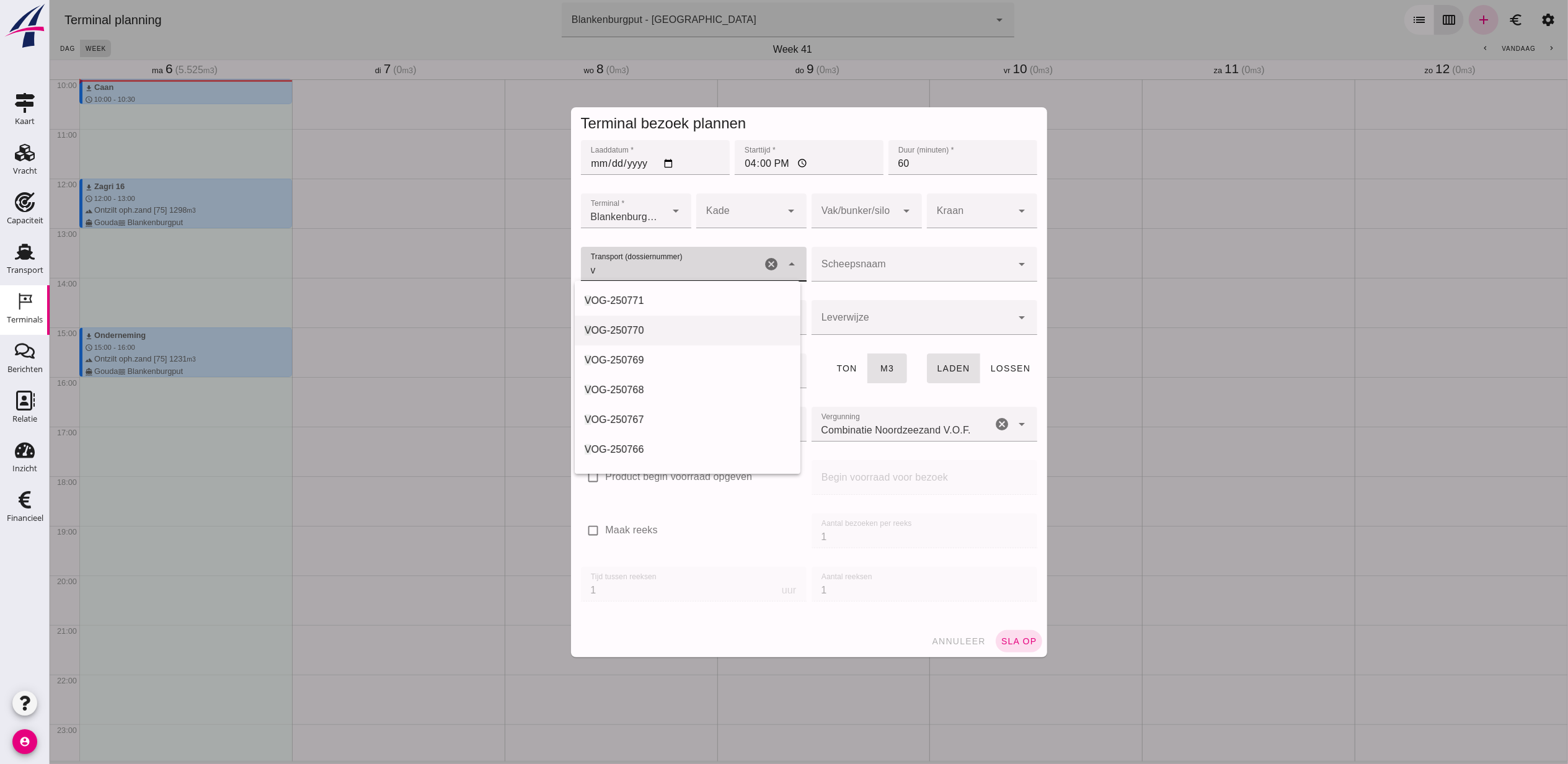
click at [669, 330] on div "V OG-250770" at bounding box center [687, 330] width 206 height 15
type input "VOG-250770"
type input "franco_on_shore"
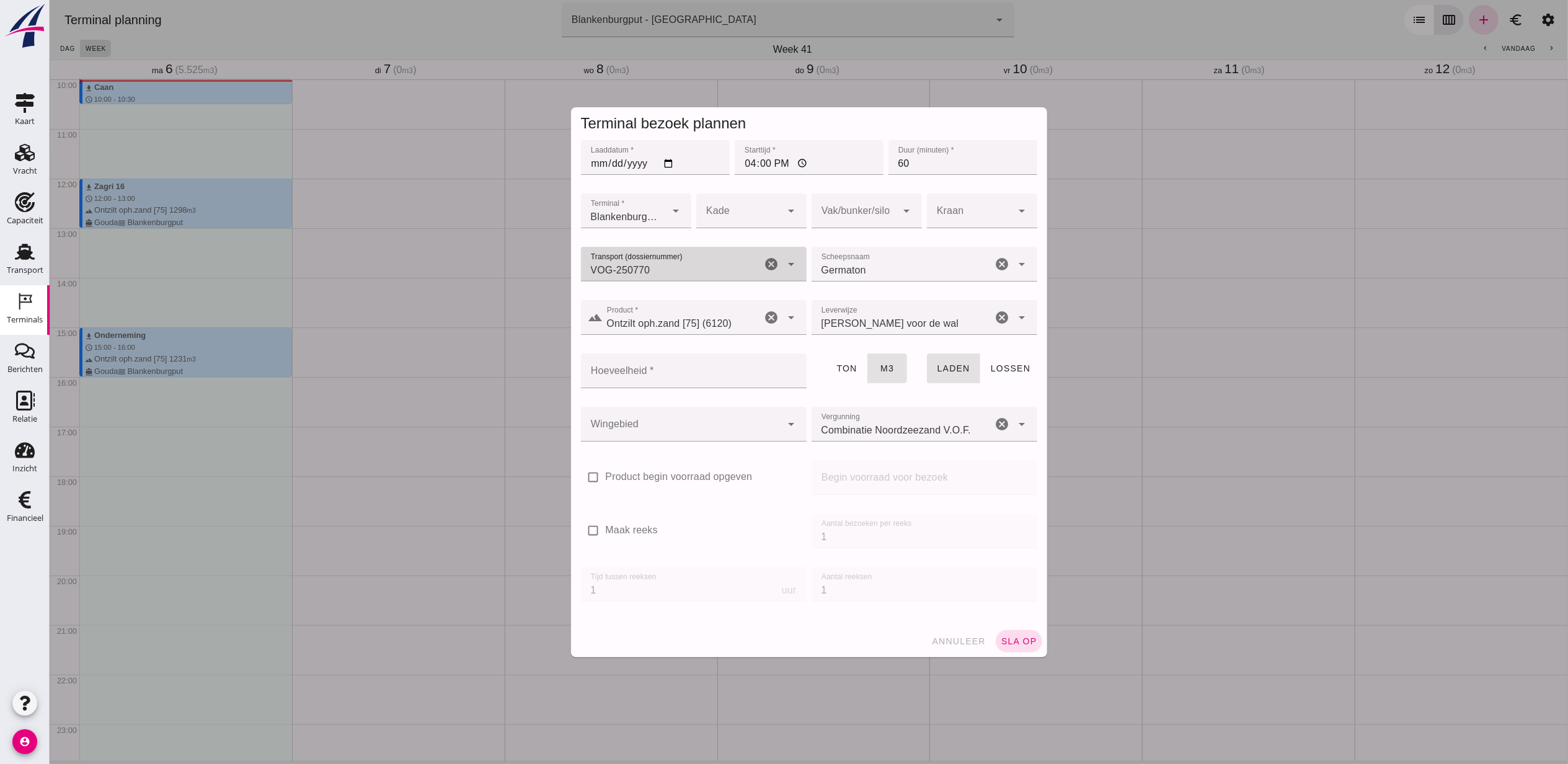
type input "VOG-250770"
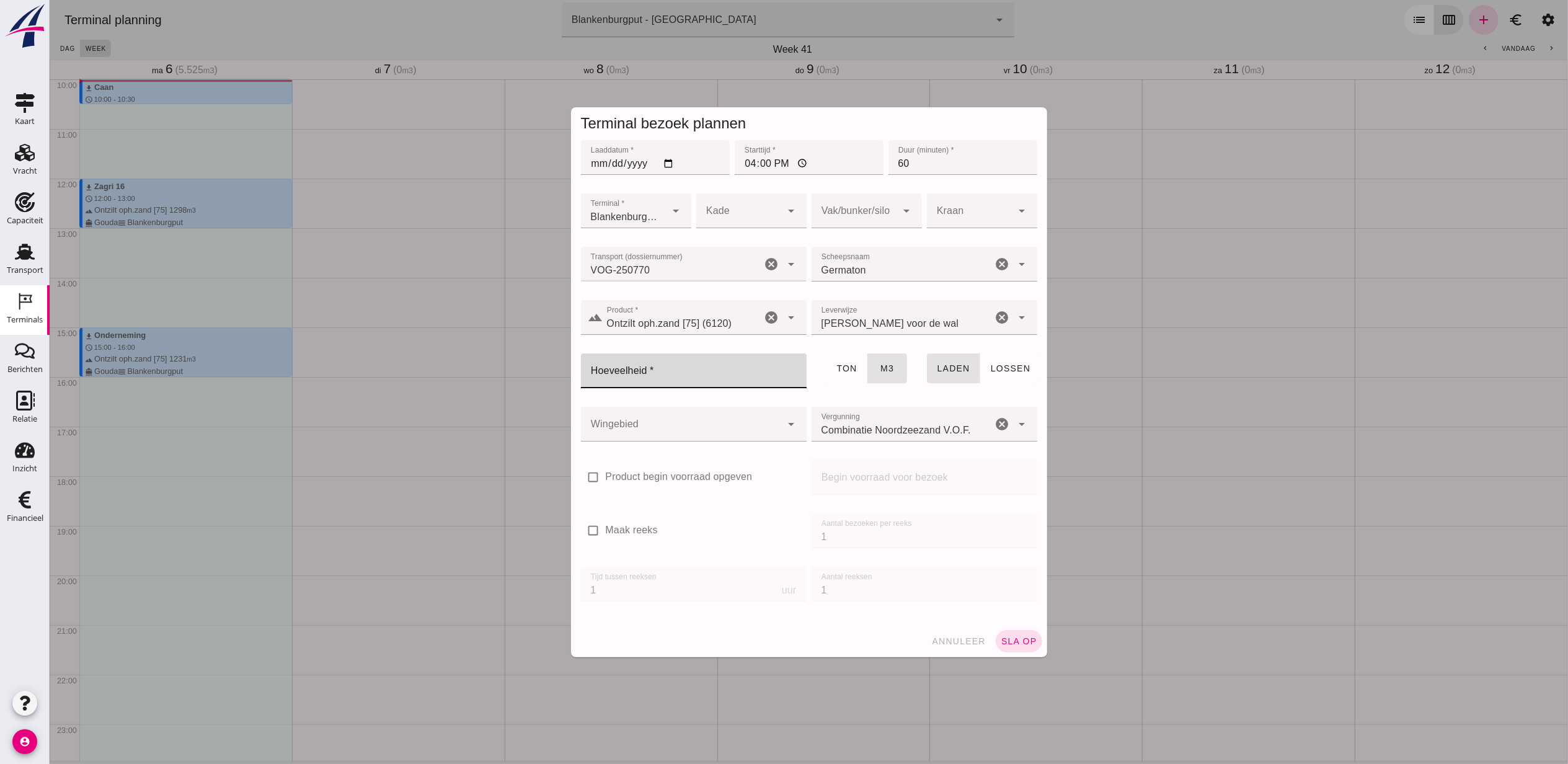
click at [681, 378] on input "Hoeveelheid *" at bounding box center [689, 371] width 218 height 35
type input "672"
click at [710, 423] on div at bounding box center [681, 424] width 201 height 35
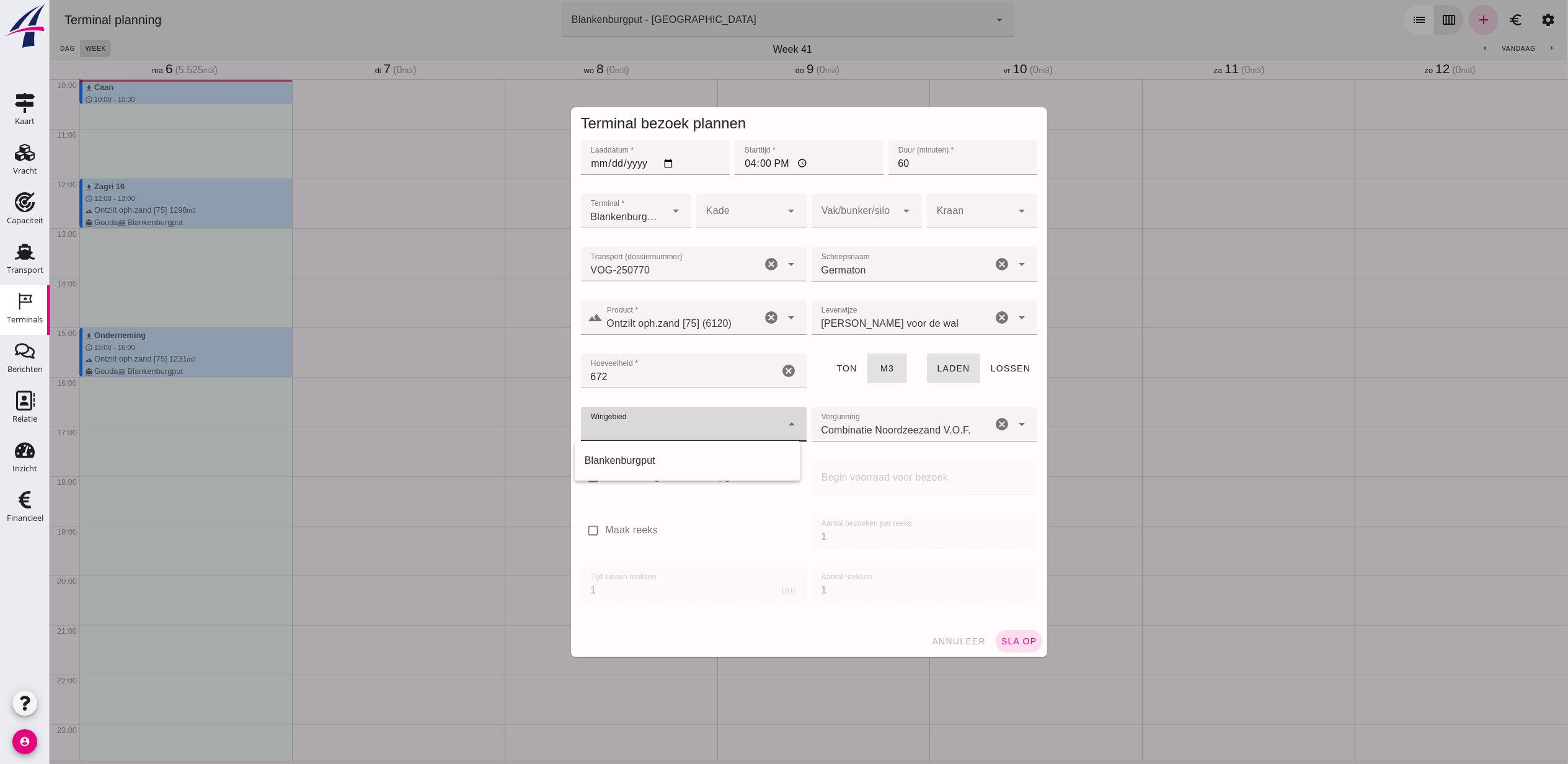
click at [697, 461] on div "Blankenburgput" at bounding box center [687, 460] width 206 height 15
type input "333"
click at [865, 213] on div at bounding box center [854, 211] width 86 height 35
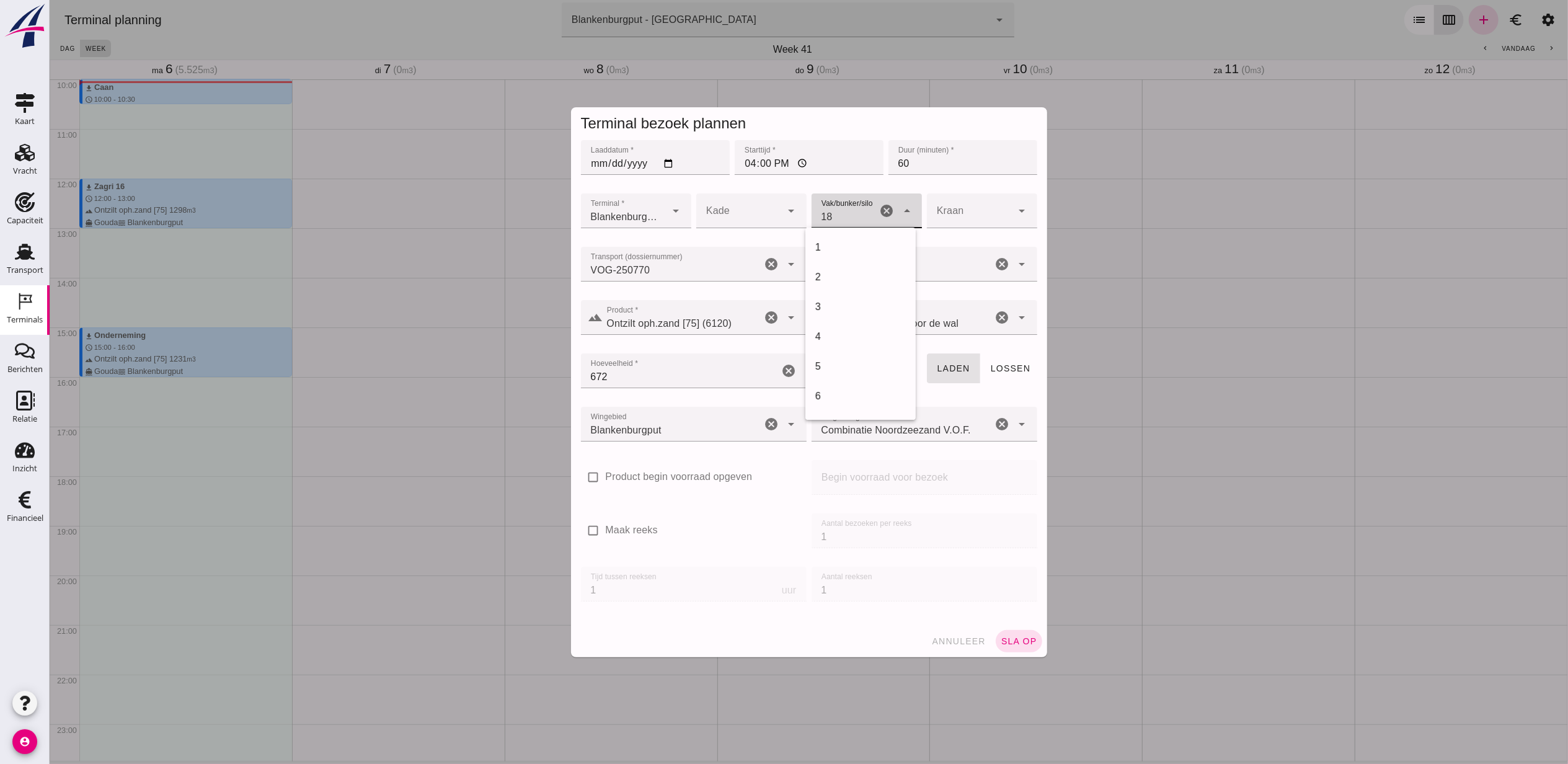
scroll to position [506, 0]
click at [867, 237] on div "18" at bounding box center [859, 248] width 110 height 30
type input "366"
click at [1007, 638] on span "sla op" at bounding box center [1018, 641] width 37 height 10
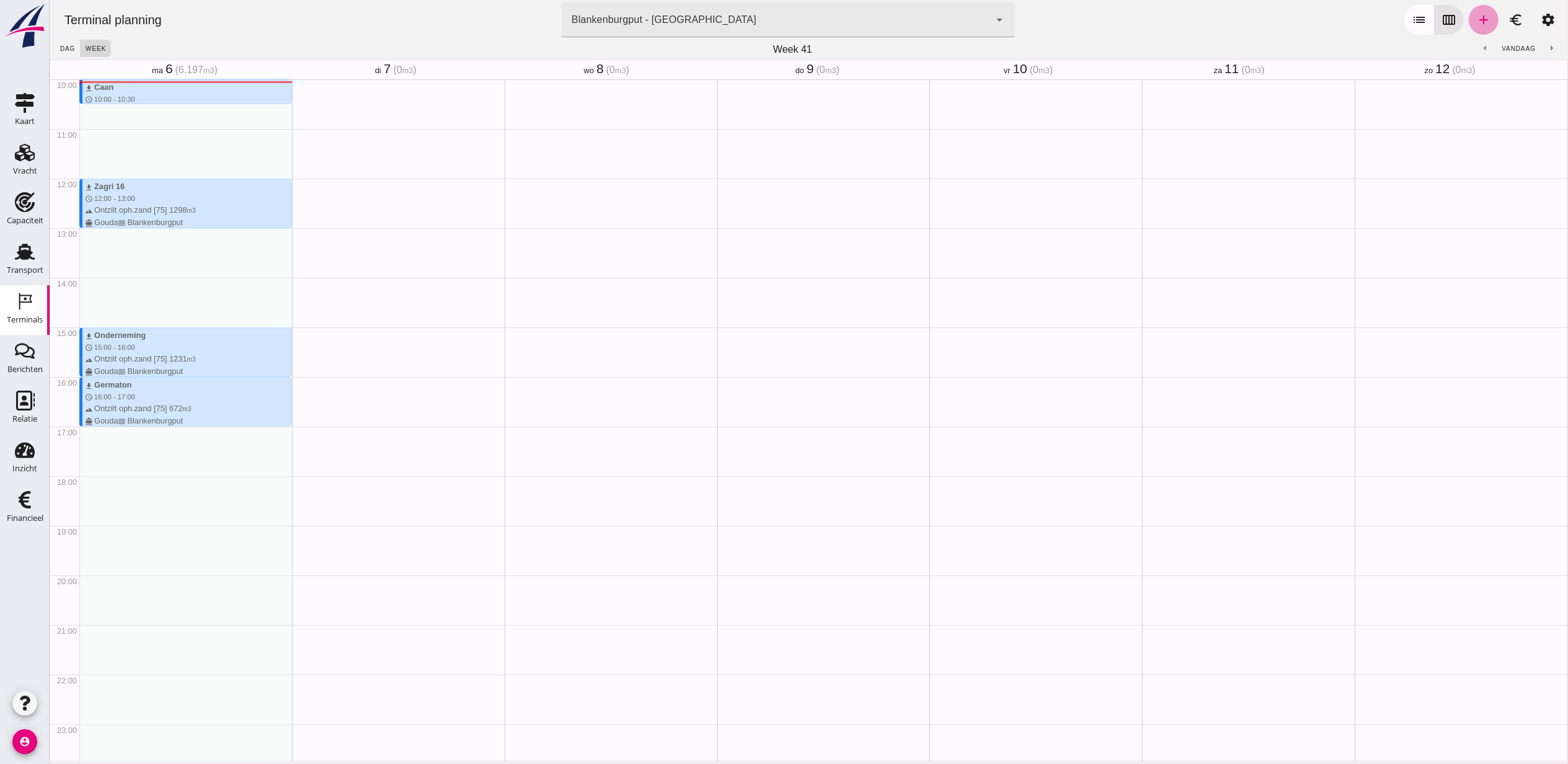
click at [1475, 18] on icon "add" at bounding box center [1482, 19] width 15 height 15
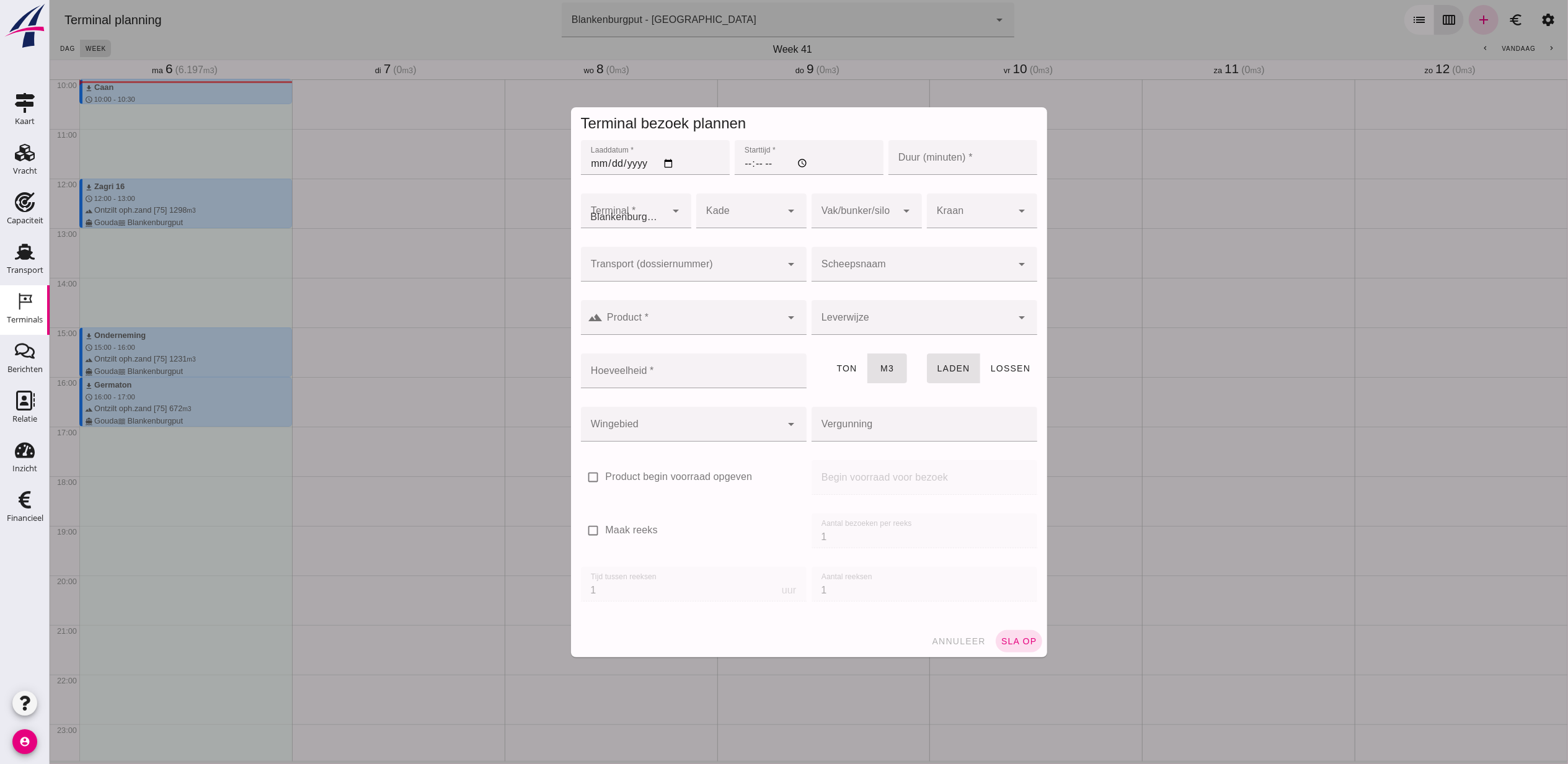
type input "Combinatie Noordzeezand V.O.F."
click at [668, 160] on input "Laaddatum *" at bounding box center [654, 157] width 149 height 35
type input "[DATE]"
click at [740, 160] on input "Starttijd *" at bounding box center [808, 157] width 149 height 35
type input "18:00"
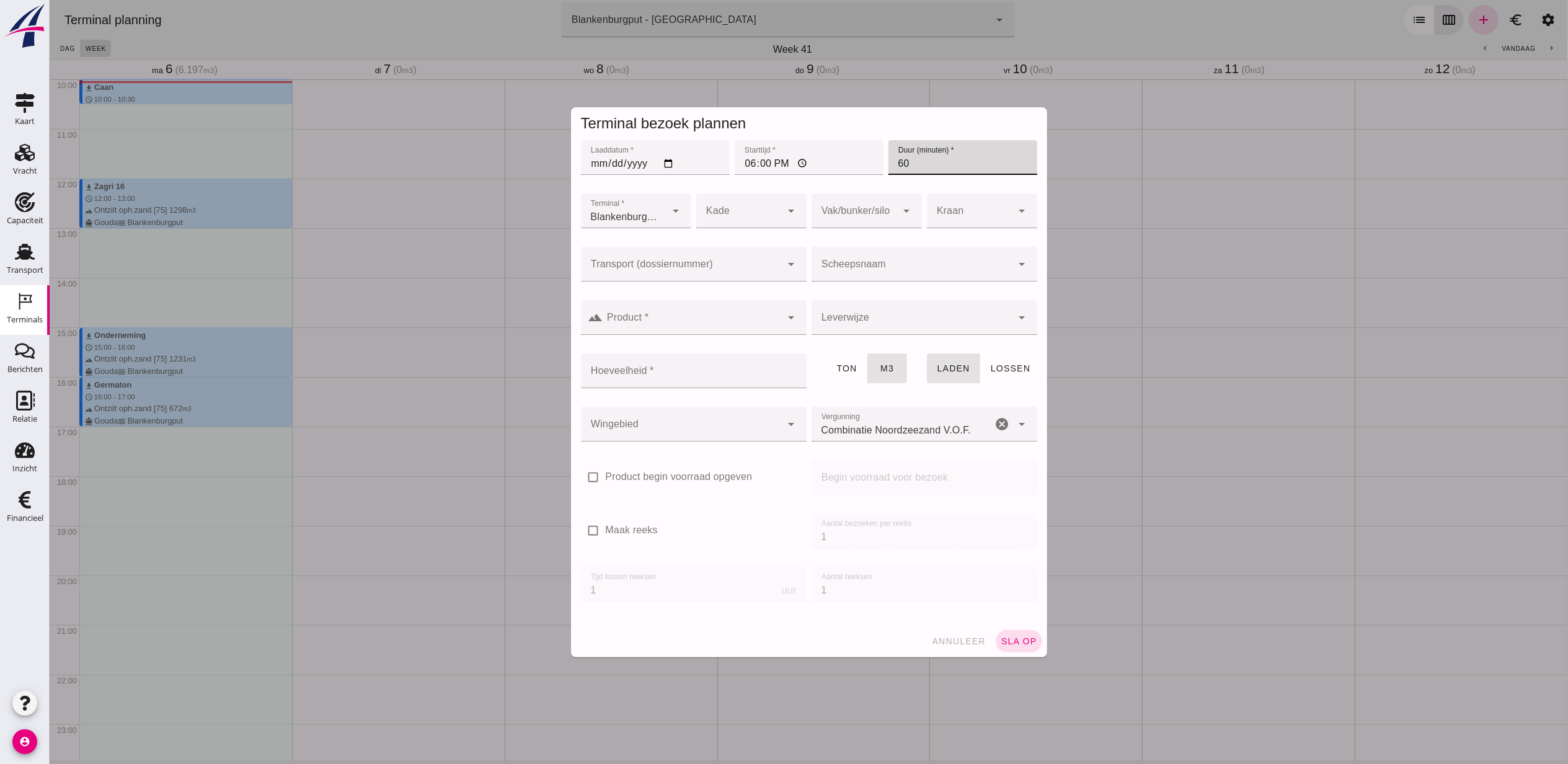
type input "60"
click at [712, 277] on input "Transport (dossiernummer)" at bounding box center [681, 270] width 201 height 15
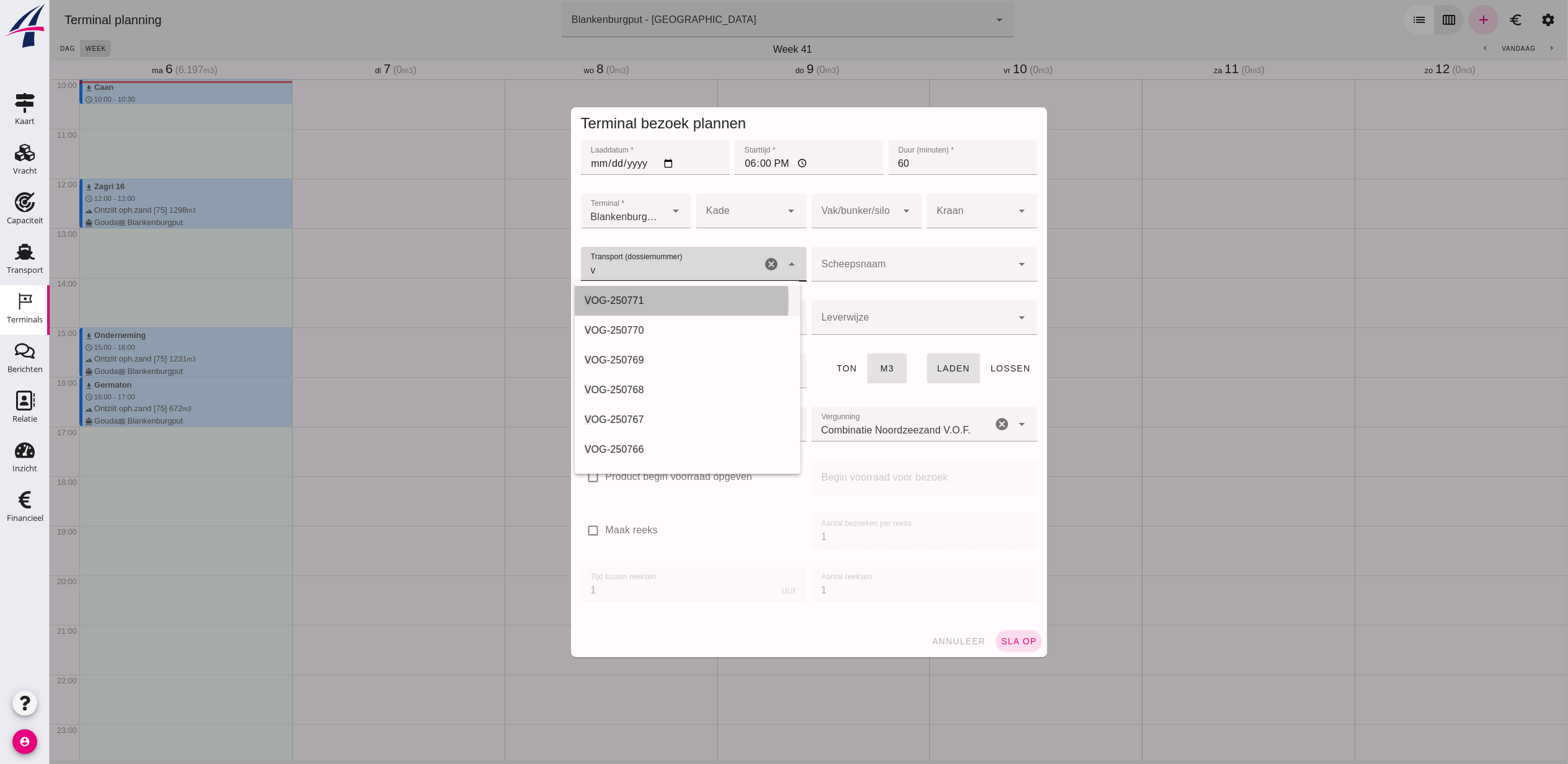
click at [702, 298] on div "V OG-250771" at bounding box center [687, 300] width 206 height 15
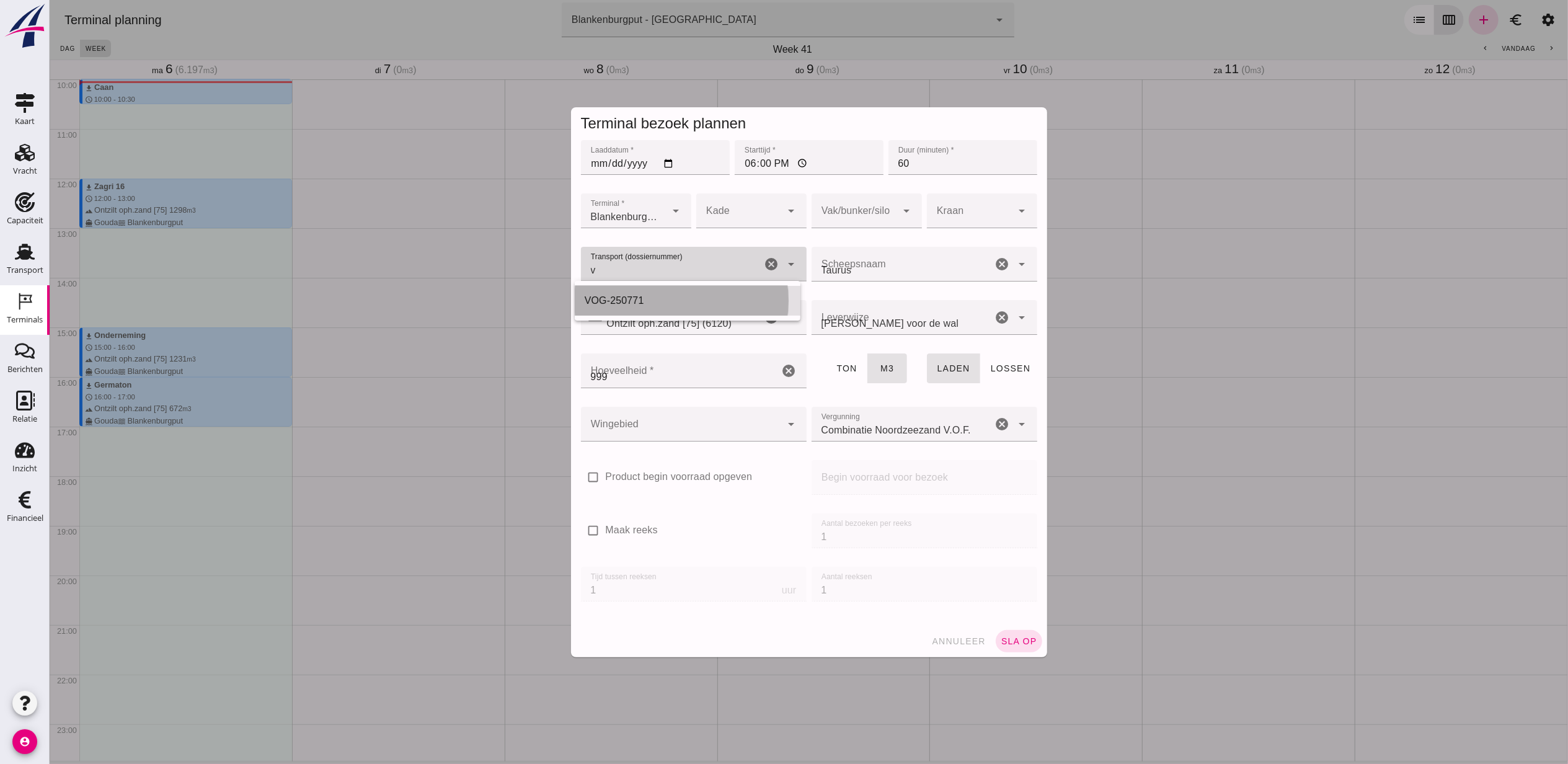
type input "VOG-250771"
type input "franco_on_shore"
type input "999"
type input "VOG-250771"
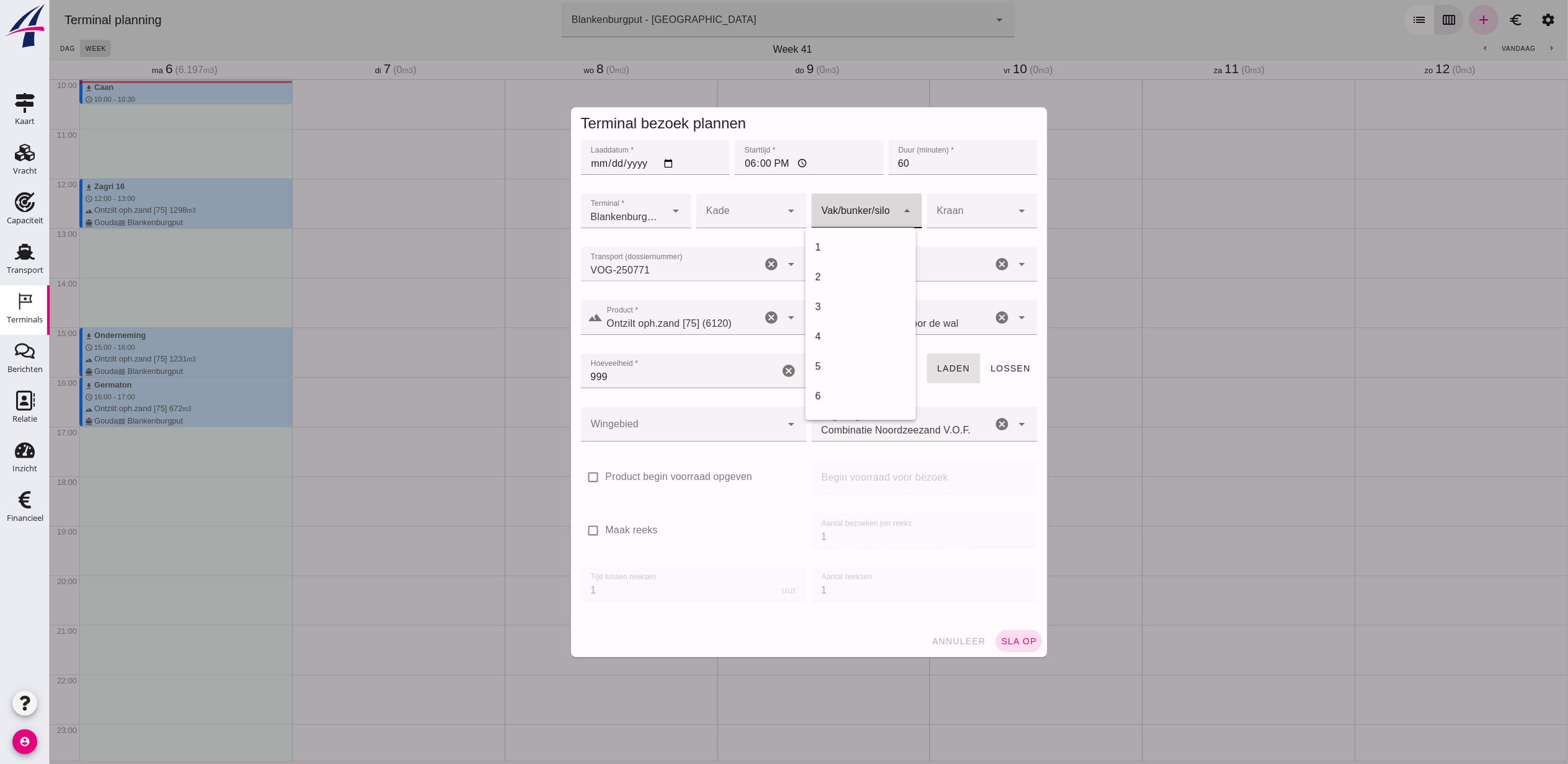
click at [846, 200] on div at bounding box center [854, 211] width 86 height 35
click at [825, 246] on div "18" at bounding box center [859, 247] width 90 height 15
type input "366"
click at [680, 419] on div at bounding box center [681, 424] width 201 height 35
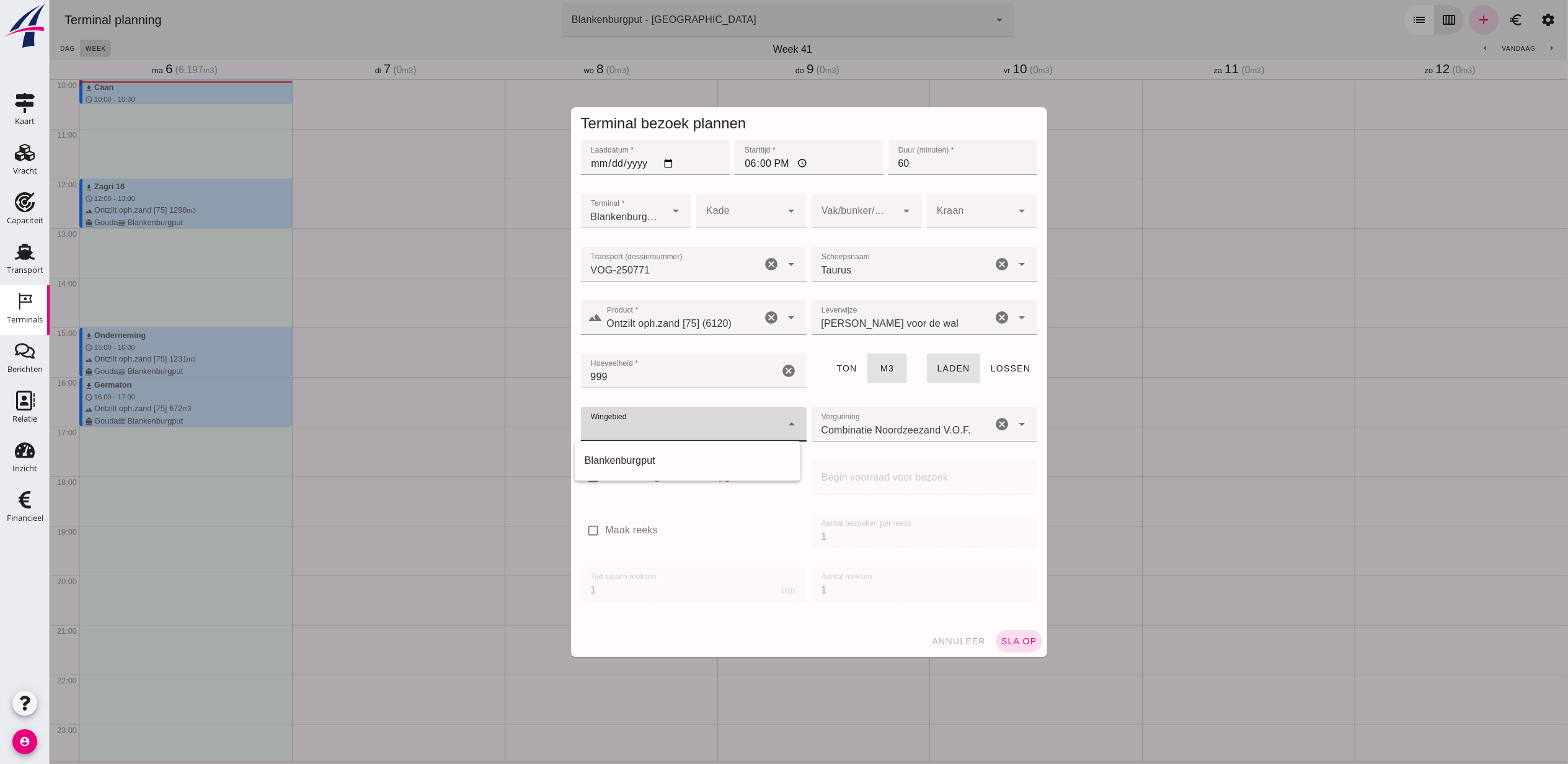
click at [648, 460] on div "Blankenburgput" at bounding box center [687, 460] width 206 height 15
type input "333"
click at [1007, 645] on span "sla op" at bounding box center [1018, 641] width 37 height 10
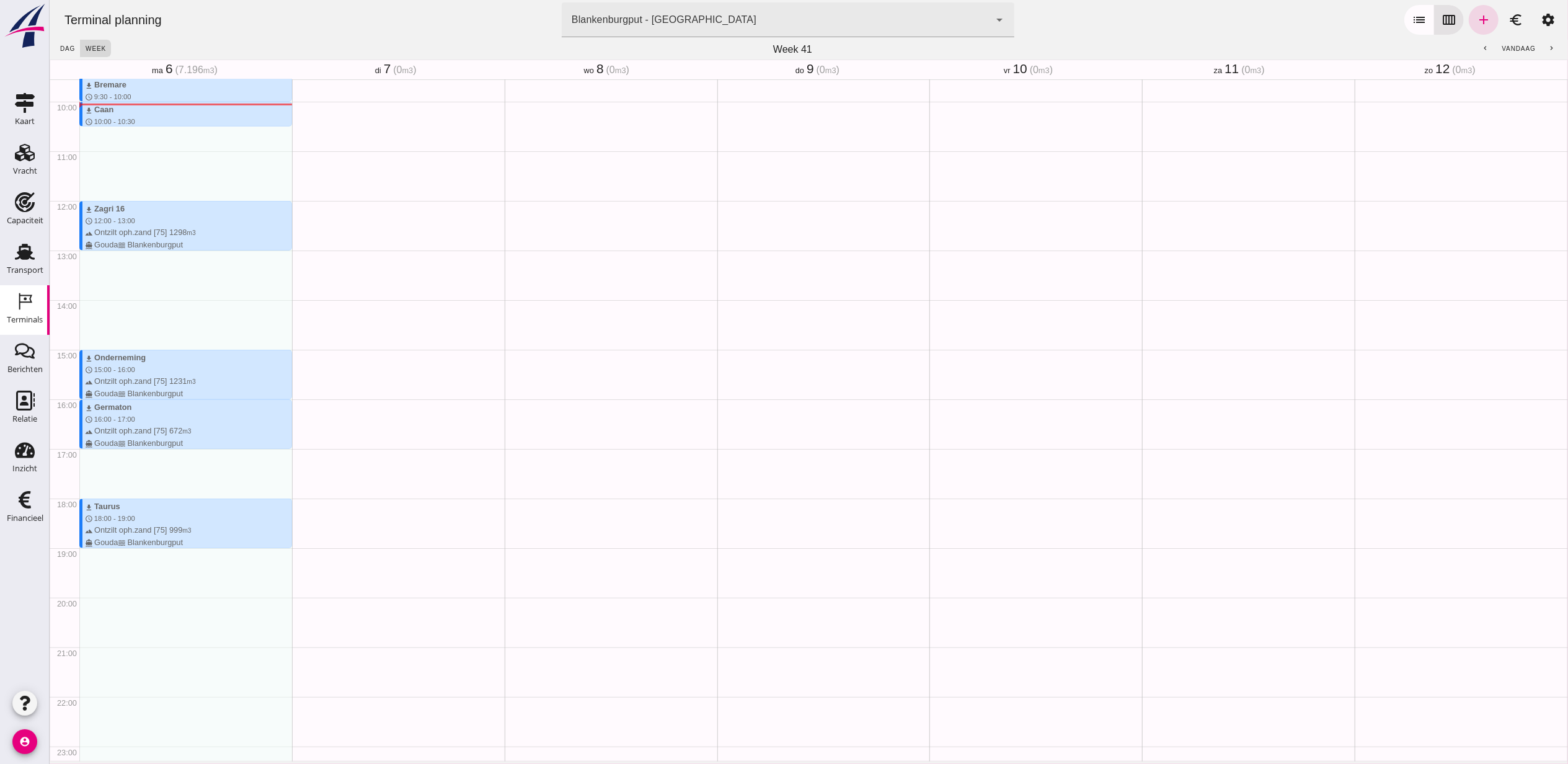
scroll to position [508, 0]
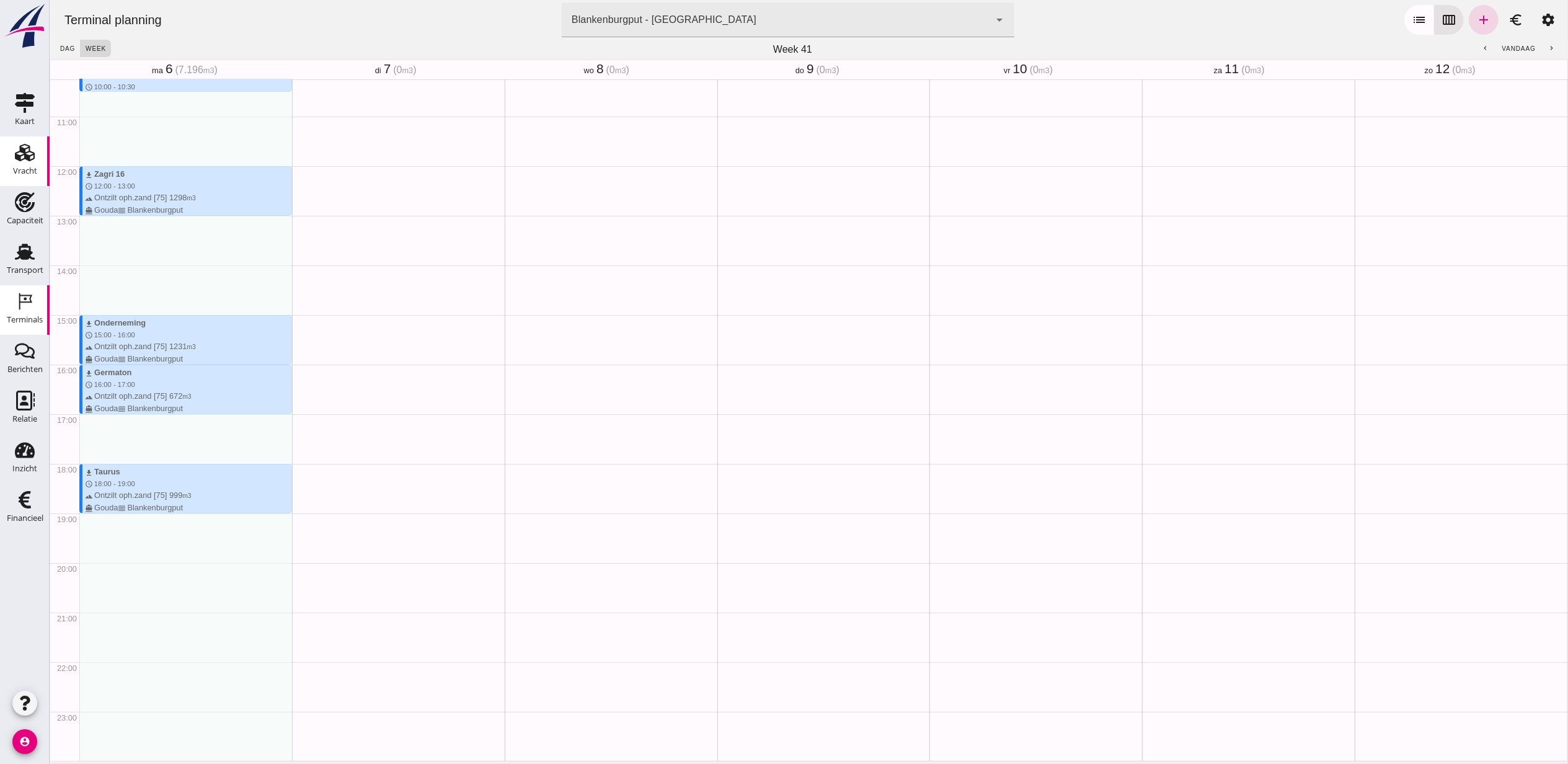
click at [10, 166] on link "Vracht Vracht" at bounding box center [24, 161] width 50 height 50
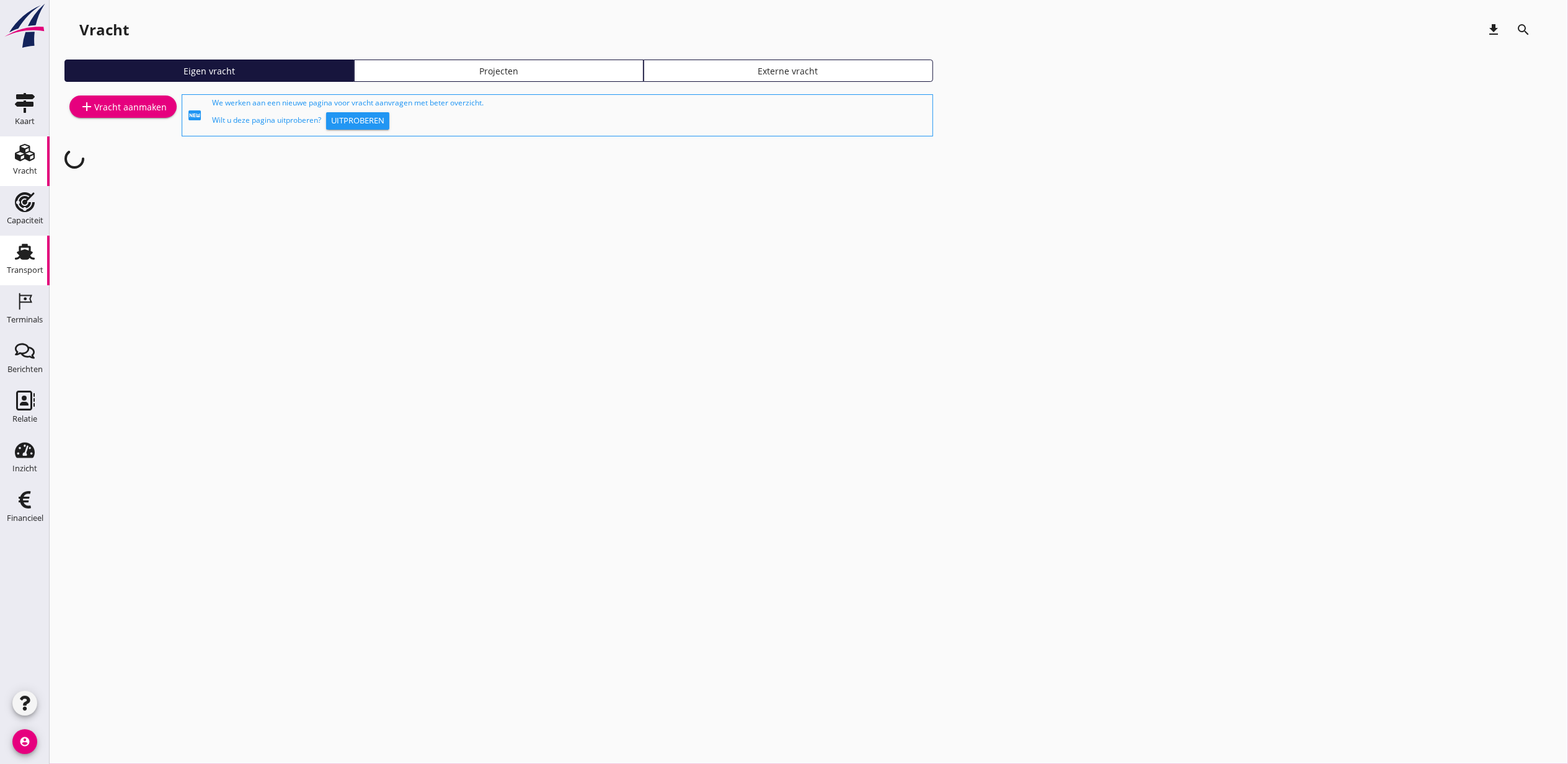
click at [10, 257] on div "Transport" at bounding box center [24, 251] width 30 height 20
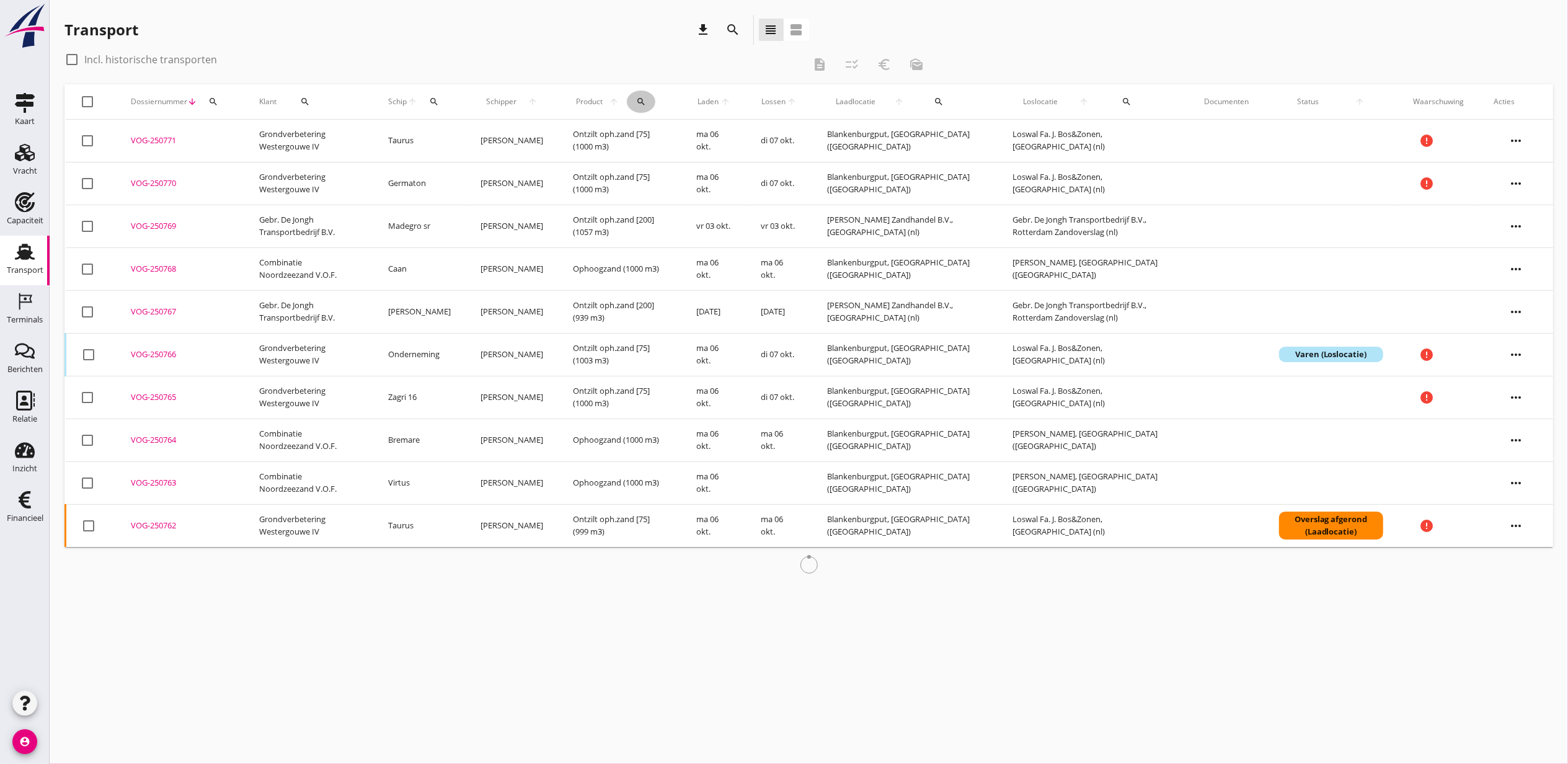
click at [637, 104] on div "search" at bounding box center [641, 101] width 28 height 10
click at [658, 141] on input "Zoeken op product..." at bounding box center [700, 137] width 129 height 20
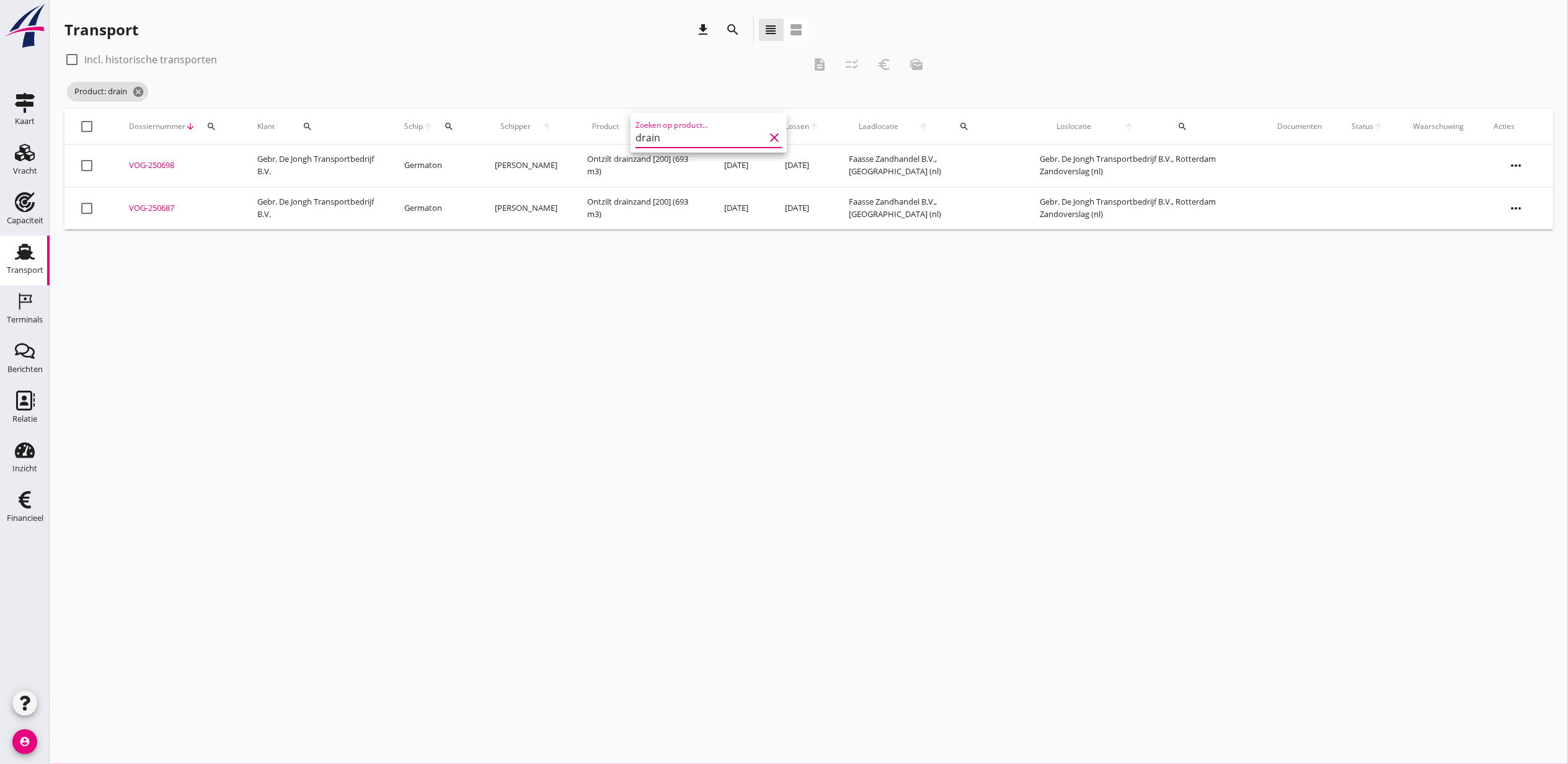
type input "drain"
click at [497, 70] on div "check_box_outline_blank Incl. historische transporten description checklist_rtl…" at bounding box center [498, 64] width 868 height 30
